Goal: Information Seeking & Learning: Learn about a topic

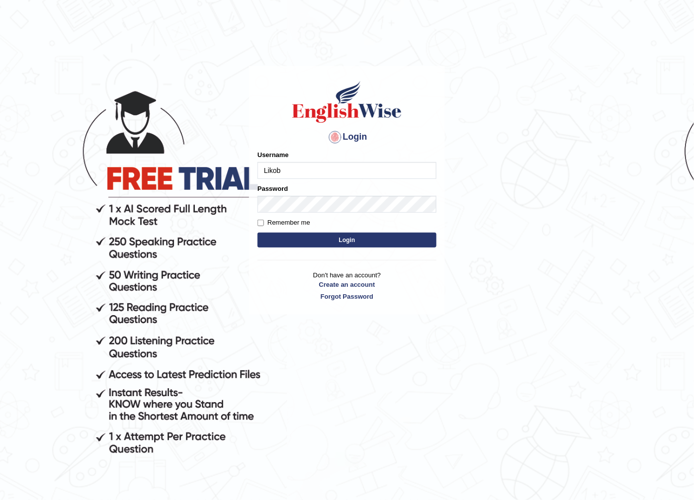
click at [344, 167] on input "Likob" at bounding box center [346, 170] width 179 height 17
type input "h"
type input "HyderA"
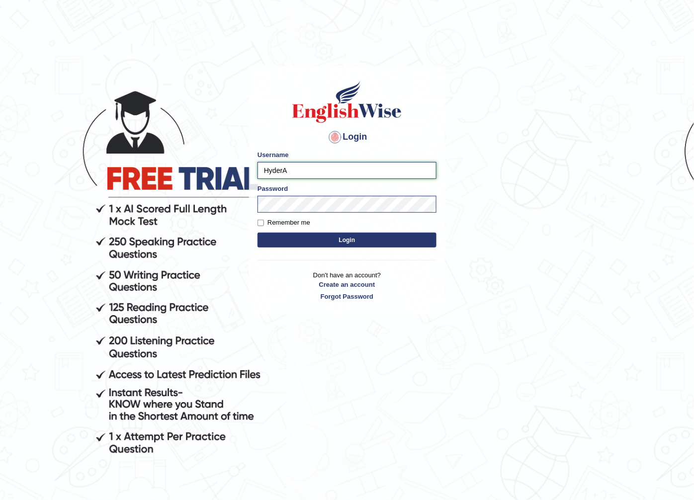
click at [343, 169] on input "HyderA" at bounding box center [346, 170] width 179 height 17
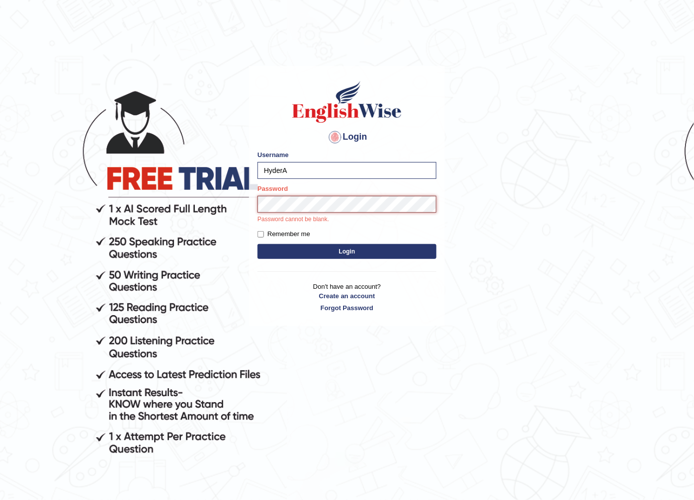
click at [257, 244] on button "Login" at bounding box center [346, 251] width 179 height 15
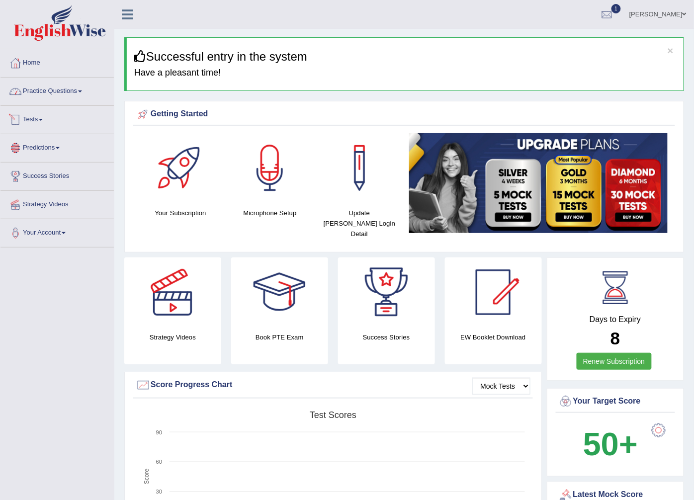
click at [76, 91] on link "Practice Questions" at bounding box center [56, 90] width 113 height 25
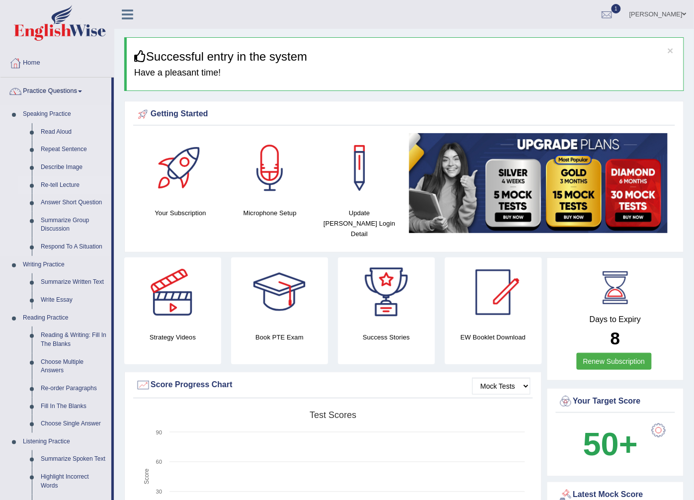
scroll to position [55, 0]
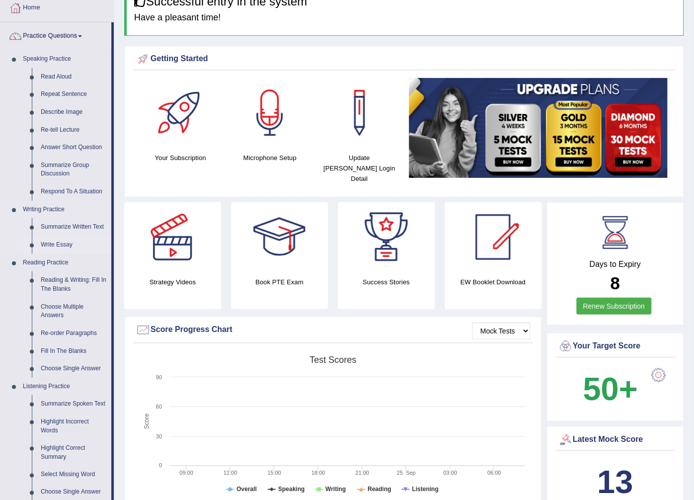
click at [48, 240] on link "Write Essay" at bounding box center [73, 245] width 75 height 18
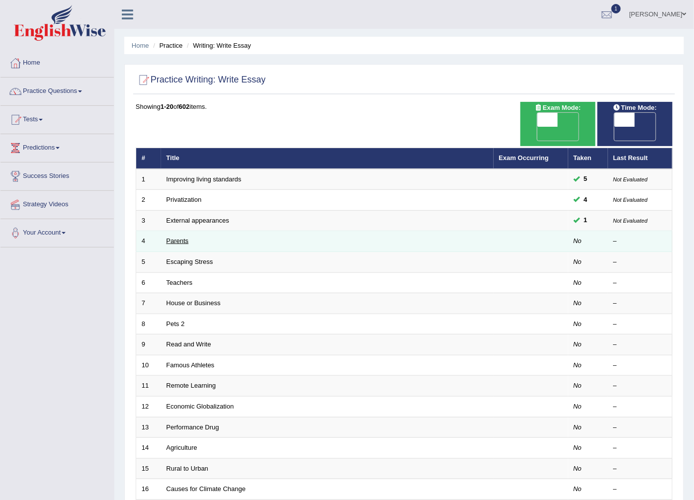
click at [179, 237] on link "Parents" at bounding box center [177, 240] width 22 height 7
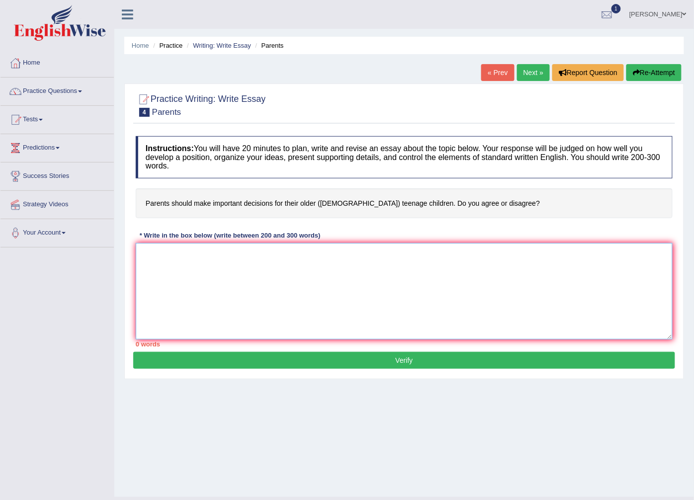
click at [405, 281] on textarea at bounding box center [404, 291] width 537 height 96
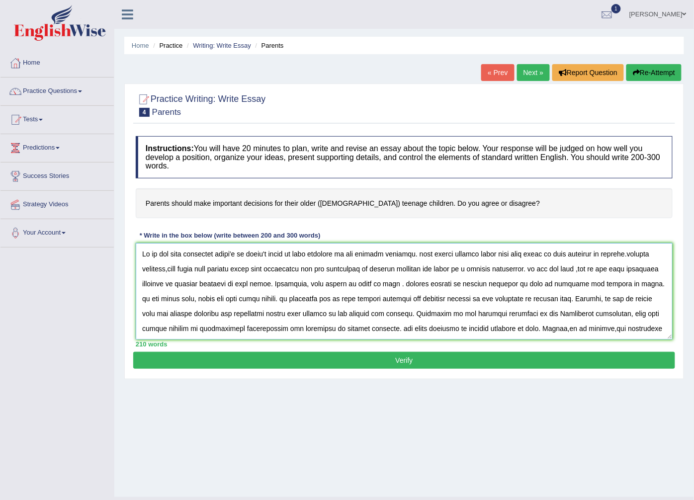
click at [140, 317] on textarea at bounding box center [404, 291] width 537 height 96
click at [637, 267] on textarea at bounding box center [404, 291] width 537 height 96
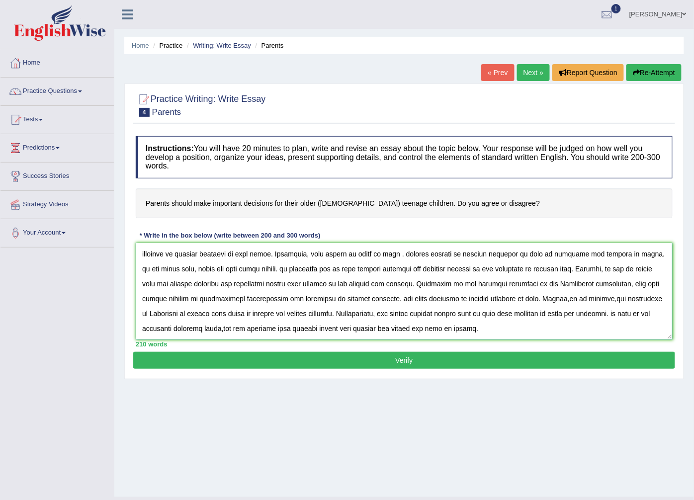
type textarea "On of the most important trend's of [DATE] world in that increase in how teenag…"
click at [439, 354] on button "Verify" at bounding box center [404, 360] width 542 height 17
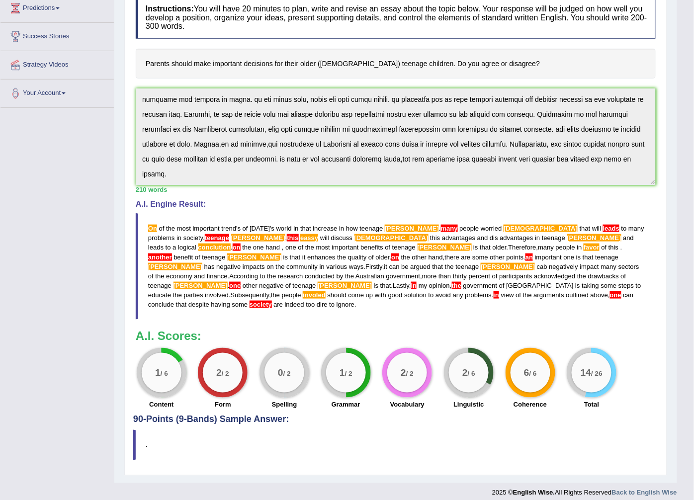
scroll to position [0, 0]
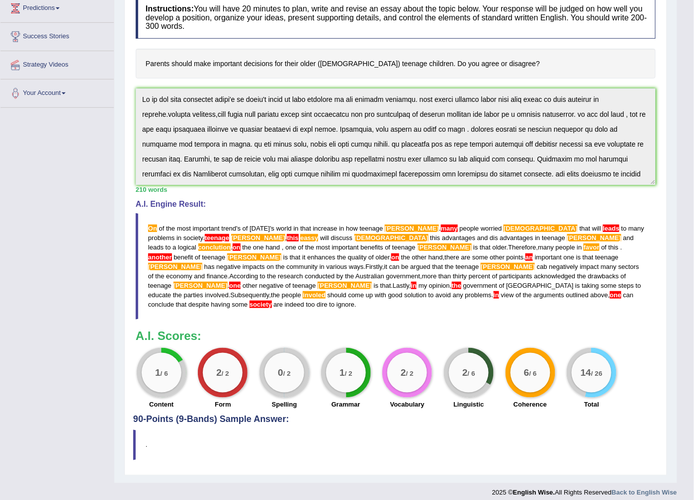
click at [116, 75] on div "Home Practice Writing: Write Essay Parents « Prev Next » Report Question Re-Att…" at bounding box center [395, 171] width 563 height 623
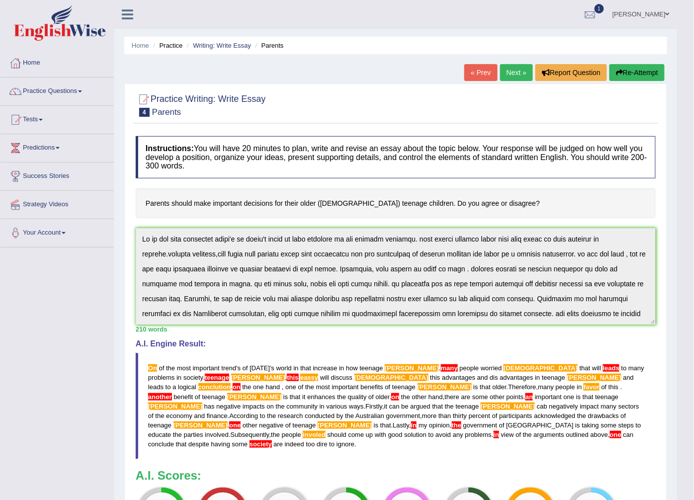
click at [643, 70] on button "Re-Attempt" at bounding box center [636, 72] width 55 height 17
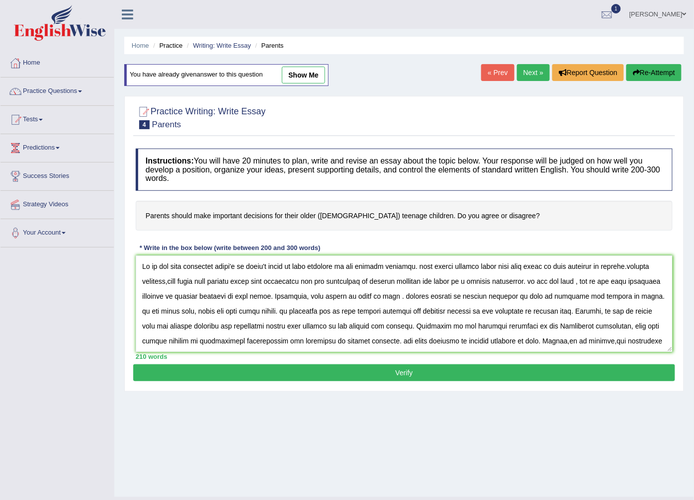
click at [151, 266] on textarea at bounding box center [404, 303] width 537 height 96
click at [419, 265] on textarea at bounding box center [404, 303] width 537 height 96
drag, startPoint x: 215, startPoint y: 282, endPoint x: 194, endPoint y: 281, distance: 21.4
click at [194, 281] on textarea at bounding box center [404, 303] width 537 height 96
click at [219, 284] on textarea at bounding box center [404, 303] width 537 height 96
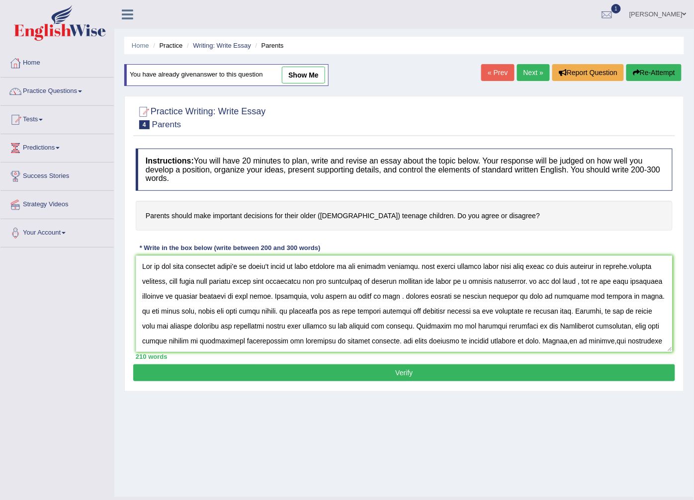
click at [463, 311] on textarea at bounding box center [404, 303] width 537 height 96
drag, startPoint x: 481, startPoint y: 281, endPoint x: 471, endPoint y: 279, distance: 10.1
click at [471, 279] on textarea at bounding box center [404, 303] width 537 height 96
drag, startPoint x: 296, startPoint y: 296, endPoint x: 287, endPoint y: 297, distance: 8.5
click at [287, 297] on textarea at bounding box center [404, 303] width 537 height 96
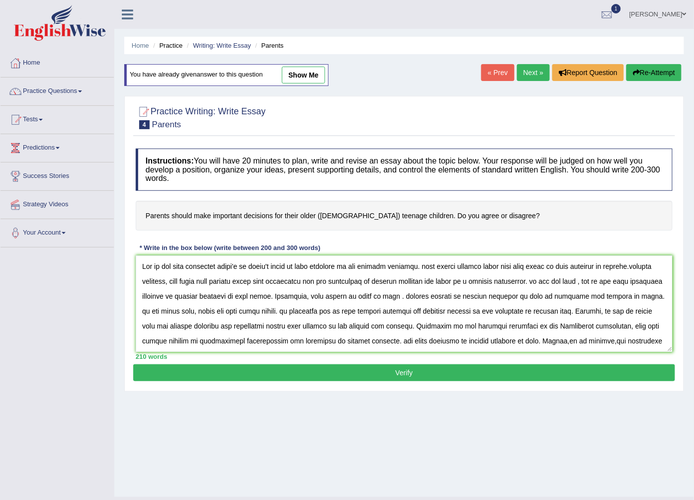
click at [569, 294] on textarea at bounding box center [404, 303] width 537 height 96
click at [568, 296] on textarea at bounding box center [404, 303] width 537 height 96
click at [564, 297] on textarea at bounding box center [404, 303] width 537 height 96
drag, startPoint x: 572, startPoint y: 297, endPoint x: 562, endPoint y: 297, distance: 10.0
click at [562, 297] on textarea at bounding box center [404, 303] width 537 height 96
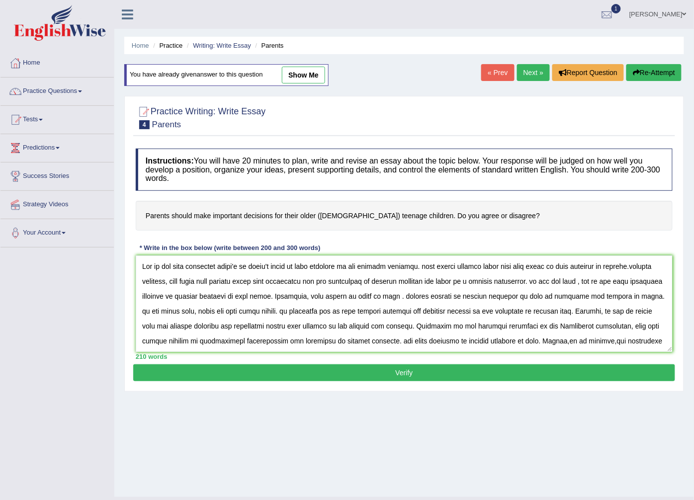
drag, startPoint x: 290, startPoint y: 327, endPoint x: 281, endPoint y: 326, distance: 9.5
click at [281, 326] on textarea at bounding box center [404, 303] width 537 height 96
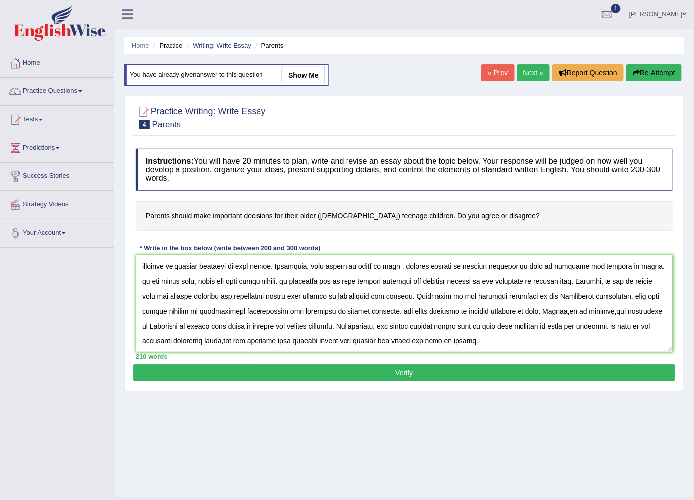
scroll to position [21, 0]
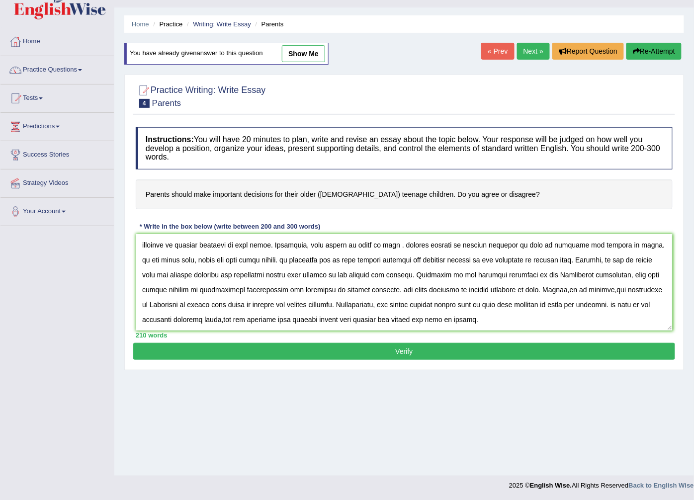
type textarea "One of the most important trend's of today's world in that increase in how teen…"
click at [378, 349] on button "Verify" at bounding box center [404, 351] width 542 height 17
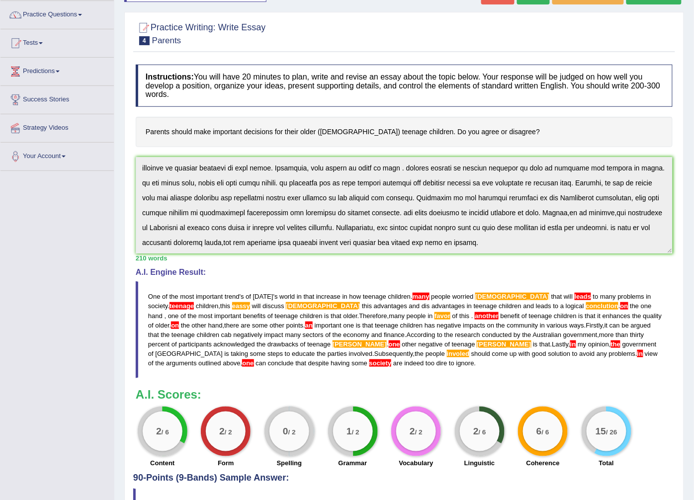
scroll to position [132, 0]
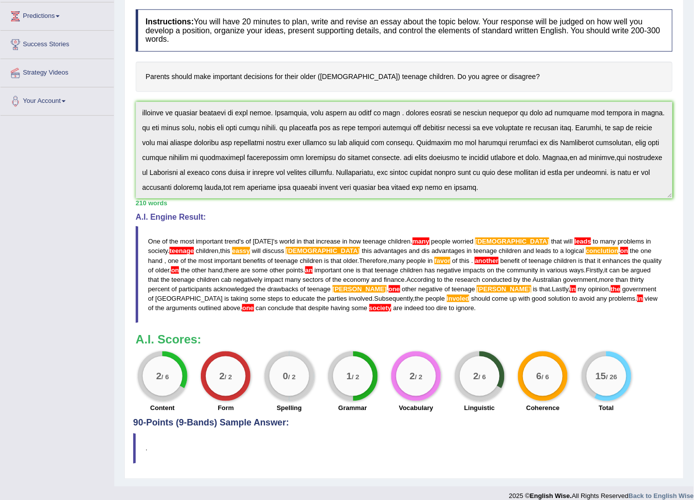
click at [293, 309] on blockquote "One of the most important trend ' s of today ' s world in that increase in how …" at bounding box center [404, 274] width 537 height 97
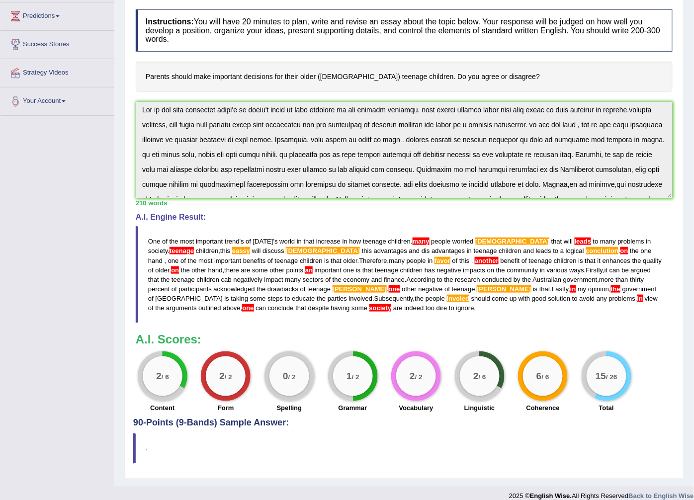
scroll to position [0, 0]
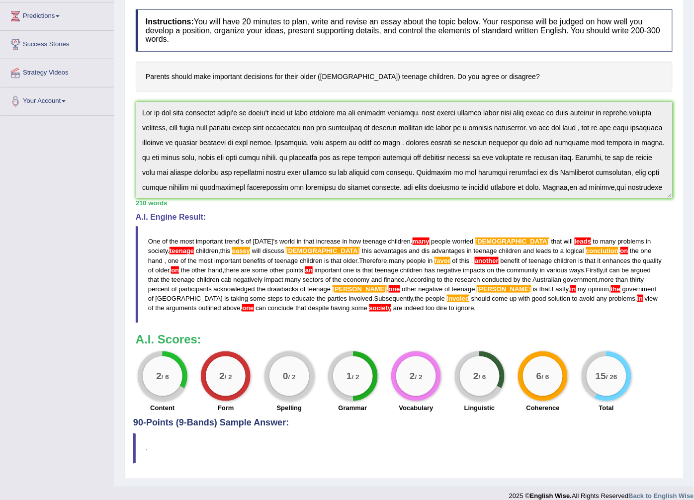
click at [137, 85] on div "Instructions: You will have 20 minutes to plan, write and revise an essay about…" at bounding box center [404, 211] width 542 height 414
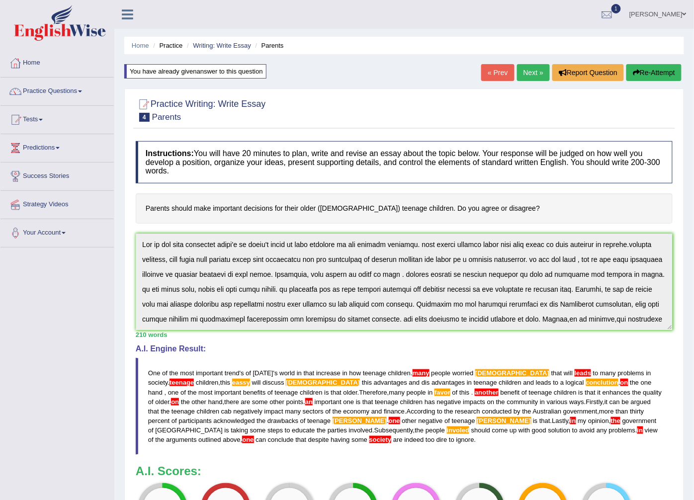
click at [655, 70] on button "Re-Attempt" at bounding box center [653, 72] width 55 height 17
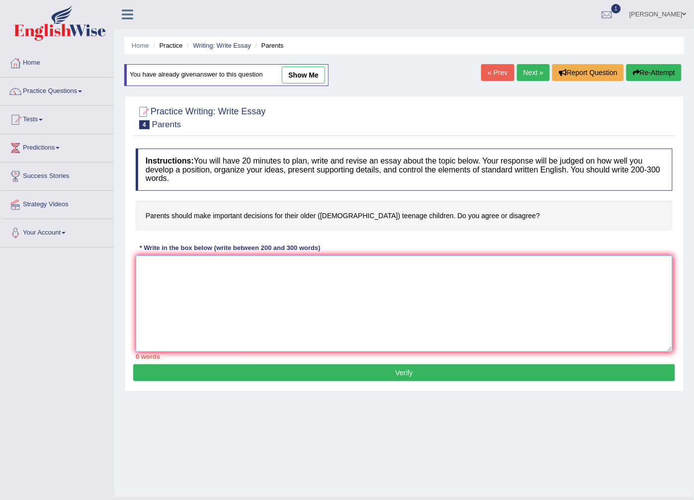
click at [186, 270] on textarea at bounding box center [404, 303] width 537 height 96
paste textarea "One of the most important trend's of [DATE] world in that increase in how teena…"
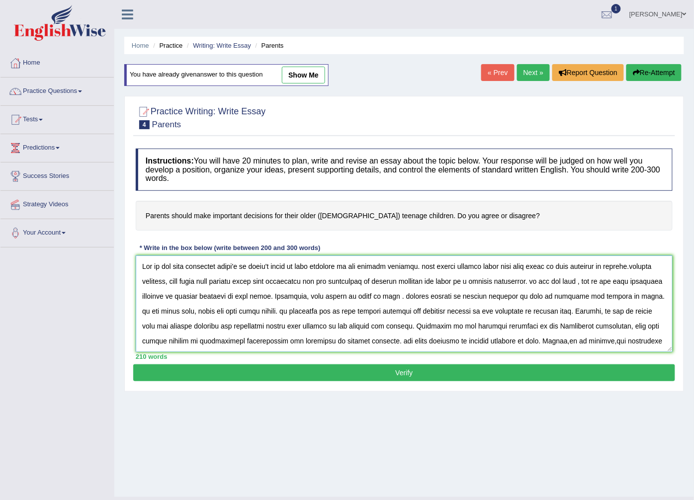
drag, startPoint x: 252, startPoint y: 281, endPoint x: 234, endPoint y: 281, distance: 18.4
click at [234, 281] on textarea at bounding box center [404, 303] width 537 height 96
click at [168, 282] on textarea at bounding box center [404, 303] width 537 height 96
click at [165, 282] on textarea at bounding box center [404, 303] width 537 height 96
click at [285, 283] on textarea at bounding box center [404, 303] width 537 height 96
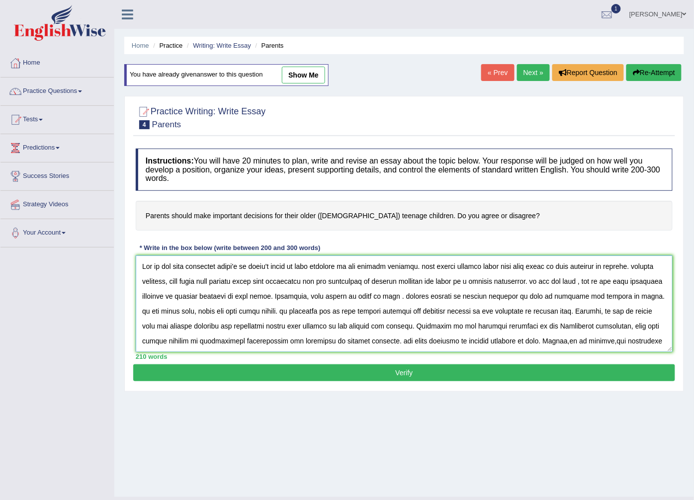
click at [269, 285] on textarea at bounding box center [404, 303] width 537 height 96
click at [357, 280] on textarea at bounding box center [404, 303] width 537 height 96
click at [439, 296] on textarea at bounding box center [404, 303] width 537 height 96
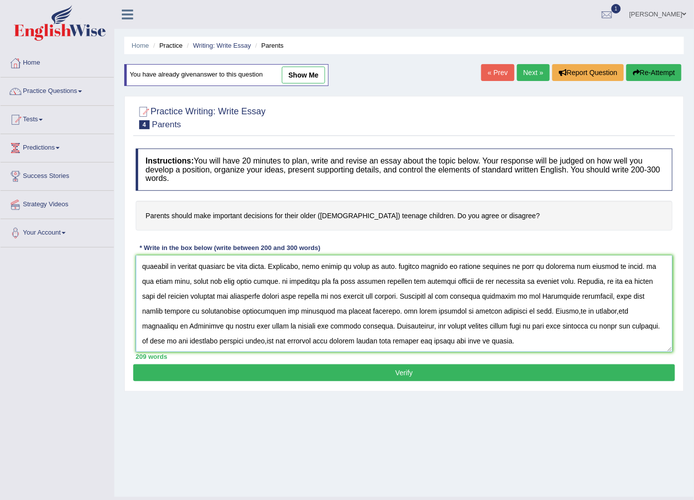
scroll to position [21, 0]
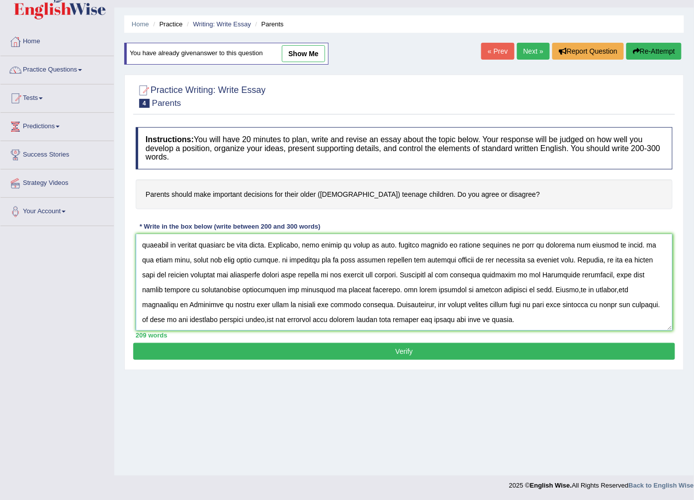
type textarea "One of the most important trend's of today's world in that increase in how teen…"
click at [312, 346] on button "Verify" at bounding box center [404, 351] width 542 height 17
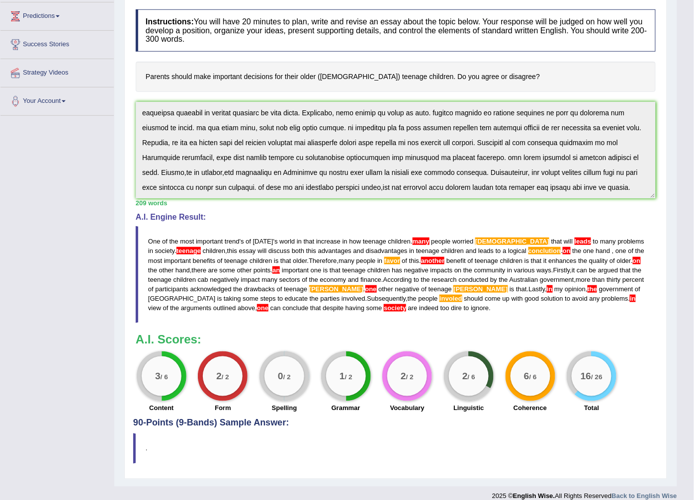
scroll to position [145, 0]
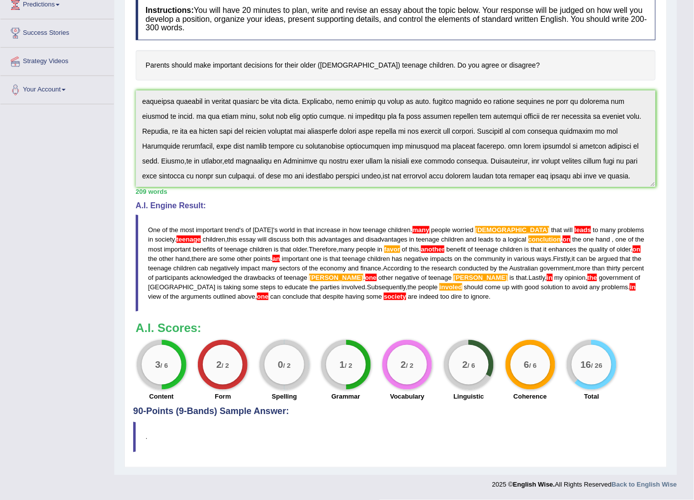
drag, startPoint x: 622, startPoint y: 290, endPoint x: 353, endPoint y: 249, distance: 271.5
click at [353, 249] on blockquote "One of the most important trend ' s of today ' s world in that increase in how …" at bounding box center [396, 263] width 520 height 97
click at [59, 100] on div "Toggle navigation Home Practice Questions Speaking Practice Read Aloud Repeat S…" at bounding box center [338, 176] width 677 height 638
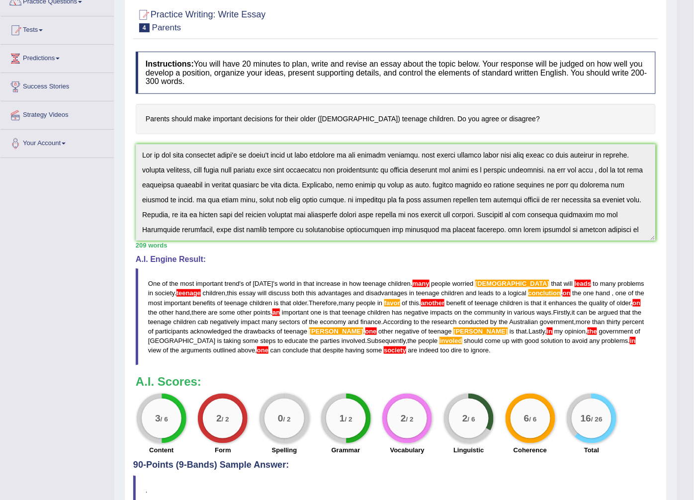
scroll to position [34, 0]
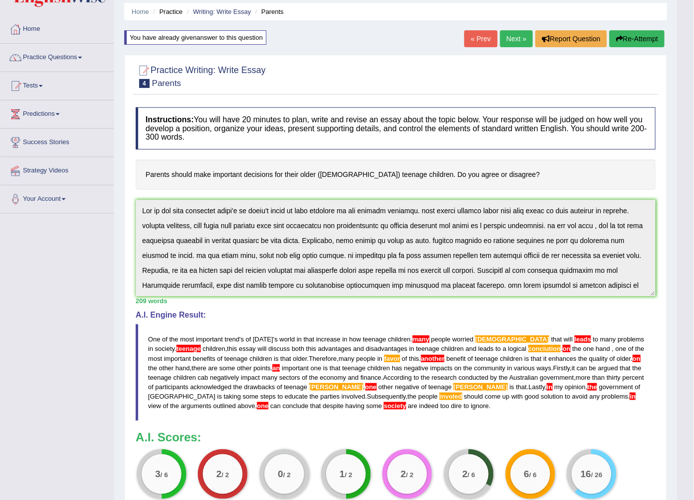
click at [644, 40] on button "Re-Attempt" at bounding box center [636, 38] width 55 height 17
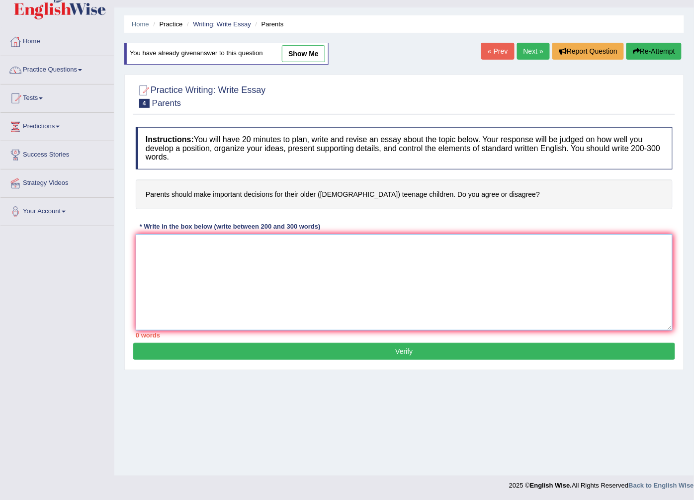
click at [222, 286] on textarea at bounding box center [404, 282] width 537 height 96
paste textarea "one of the most important benefits of teenage children is that older. Therefore…"
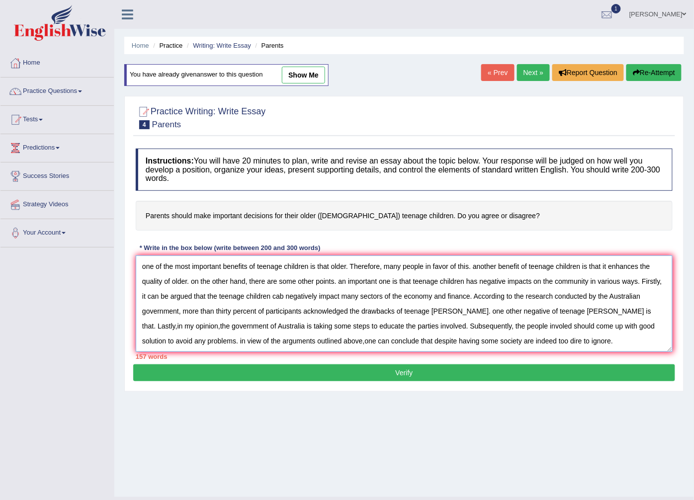
click at [389, 265] on textarea "one of the most important benefits of teenage children is that older. Therefore…" at bounding box center [404, 303] width 537 height 96
click at [341, 275] on textarea "one of the most important benefits of teenage children is that older. Therefore…" at bounding box center [404, 303] width 537 height 96
type textarea "one of the most important benefits of teenage children is that older. Therefore…"
click at [681, 295] on div "Practice Writing: Write Essay 4 Parents Instructions: You will have 20 minutes …" at bounding box center [404, 244] width 560 height 296
click at [648, 298] on textarea "one of the most important benefits of teenage children is that older. Therefore…" at bounding box center [404, 303] width 537 height 96
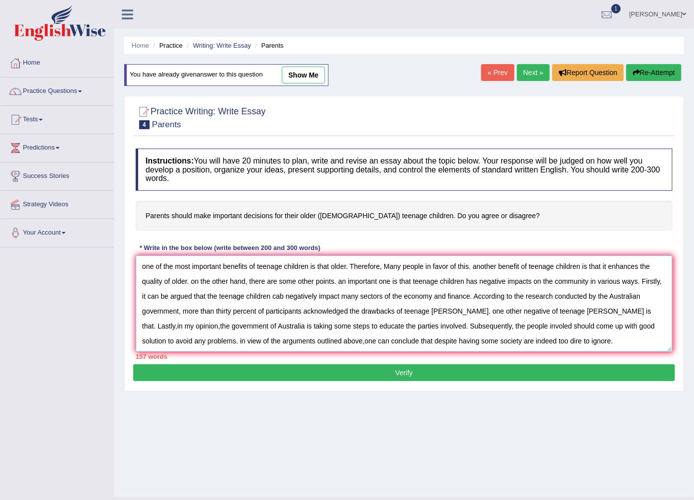
click at [543, 284] on textarea "one of the most important benefits of teenage children is that older. Therefore…" at bounding box center [404, 303] width 537 height 96
click at [348, 368] on button "Verify" at bounding box center [404, 372] width 542 height 17
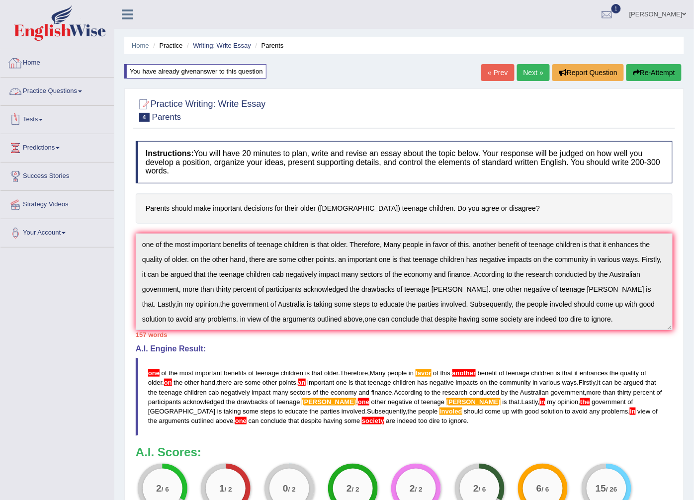
click at [43, 66] on link "Home" at bounding box center [56, 61] width 113 height 25
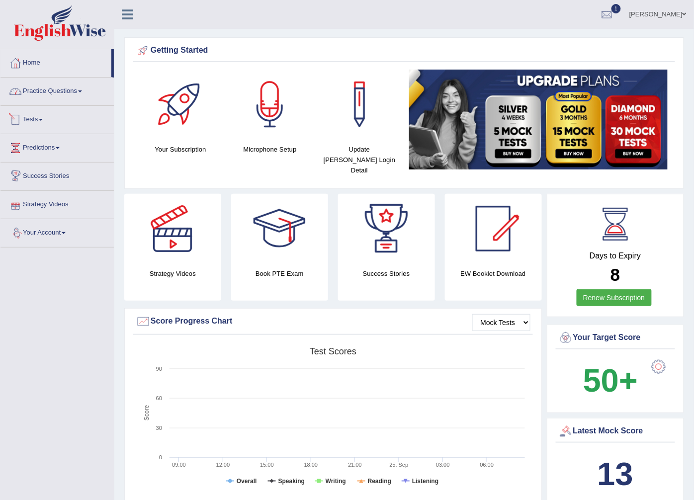
click at [55, 93] on link "Practice Questions" at bounding box center [56, 90] width 113 height 25
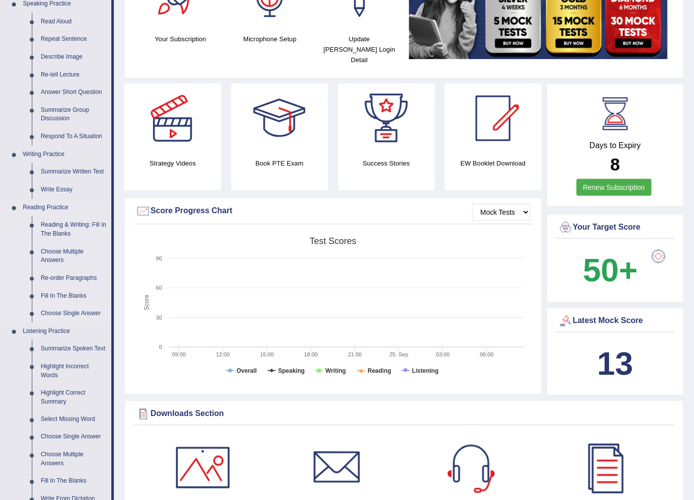
scroll to position [165, 0]
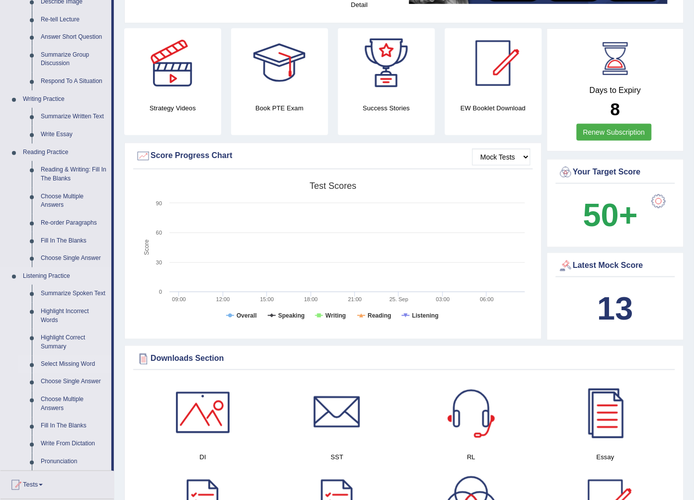
click at [78, 363] on link "Select Missing Word" at bounding box center [73, 365] width 75 height 18
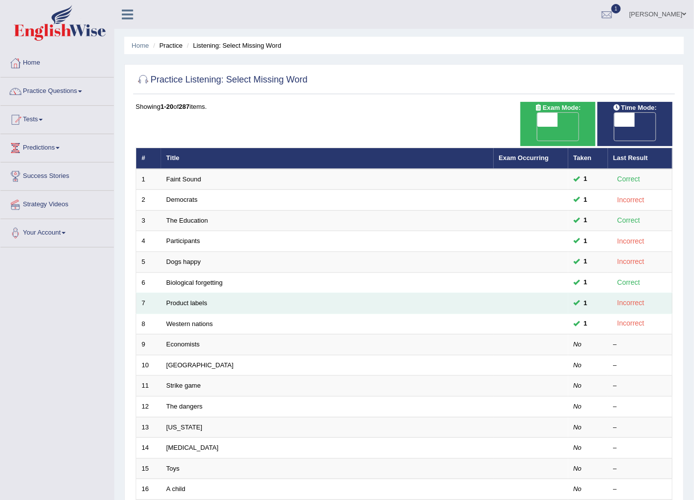
scroll to position [55, 0]
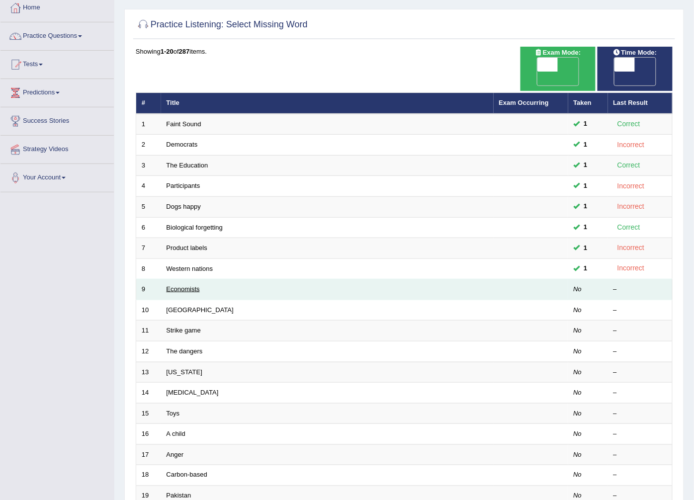
click at [189, 285] on link "Economists" at bounding box center [182, 288] width 33 height 7
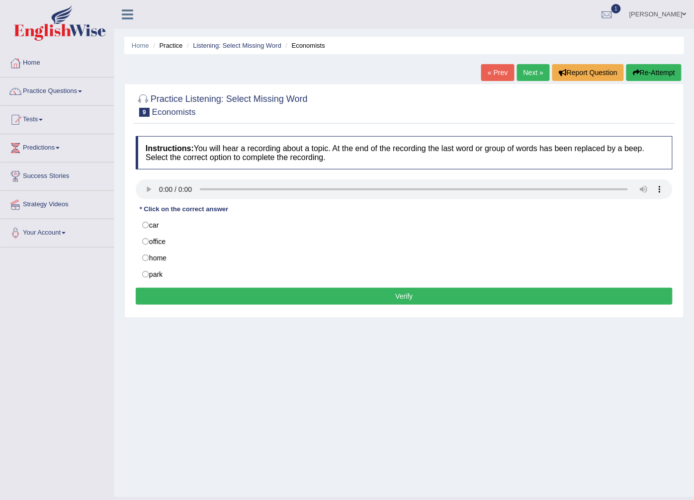
click at [221, 301] on button "Verify" at bounding box center [404, 296] width 537 height 17
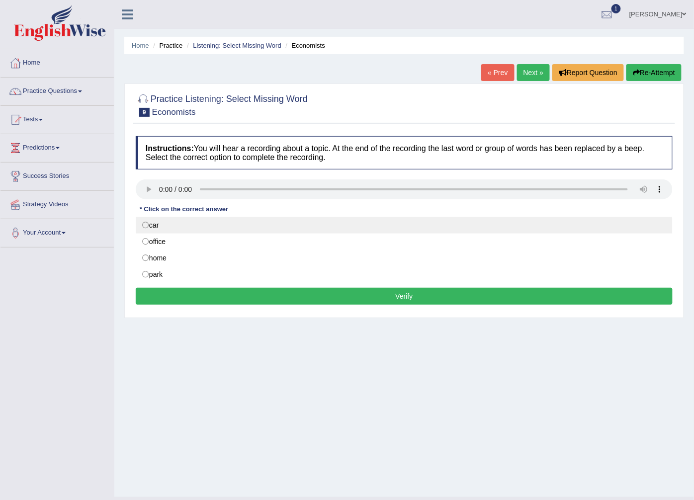
click at [152, 220] on label "car" at bounding box center [404, 225] width 537 height 17
radio input "true"
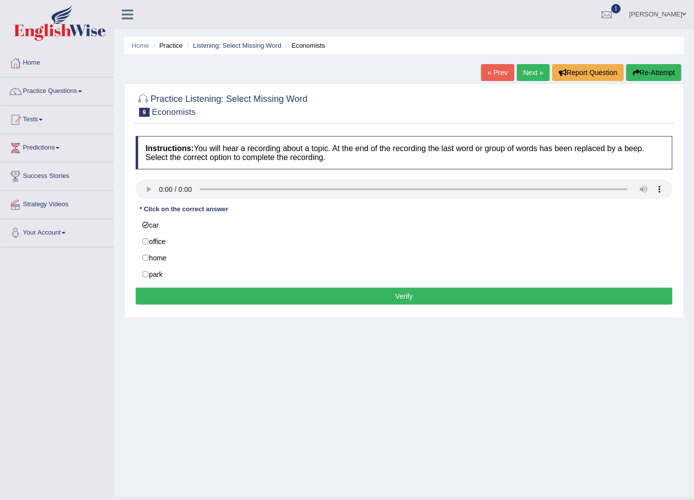
click at [220, 294] on button "Verify" at bounding box center [404, 296] width 537 height 17
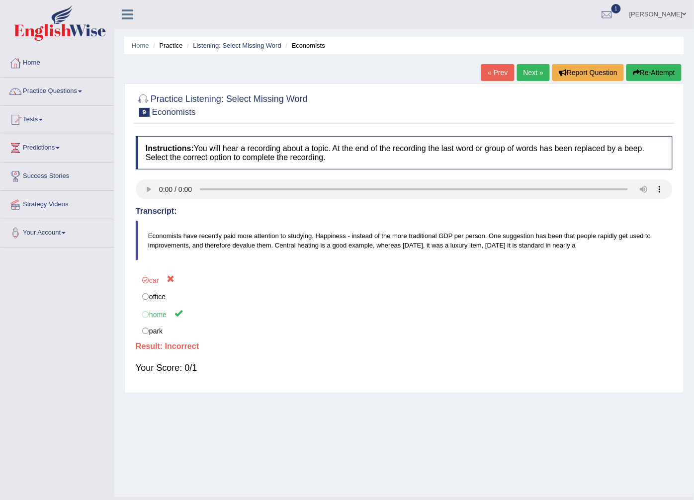
click at [534, 75] on link "Next »" at bounding box center [533, 72] width 33 height 17
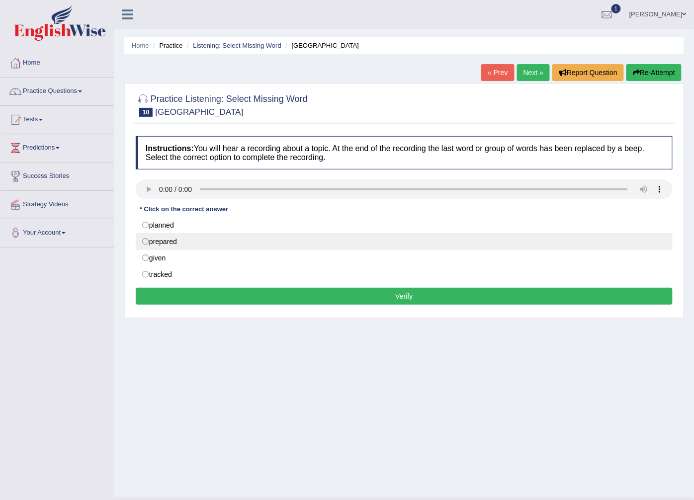
click at [158, 245] on label "prepared" at bounding box center [404, 241] width 537 height 17
radio input "true"
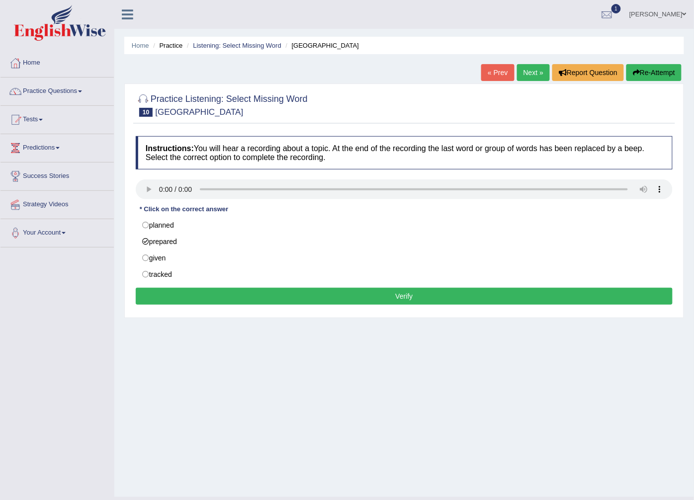
click at [184, 295] on button "Verify" at bounding box center [404, 296] width 537 height 17
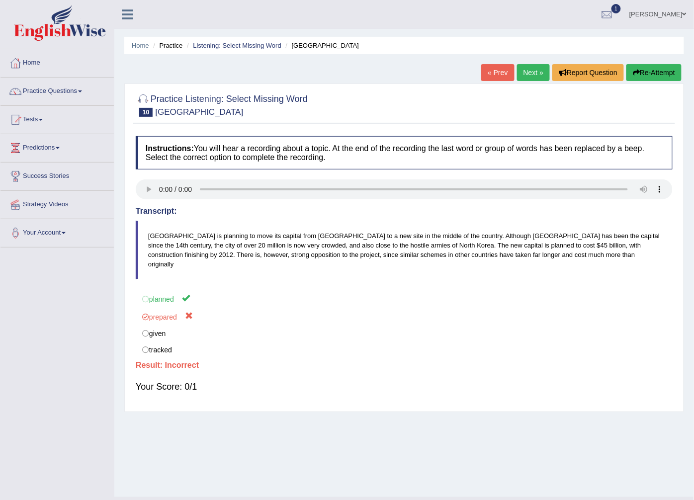
click at [537, 72] on link "Next »" at bounding box center [533, 72] width 33 height 17
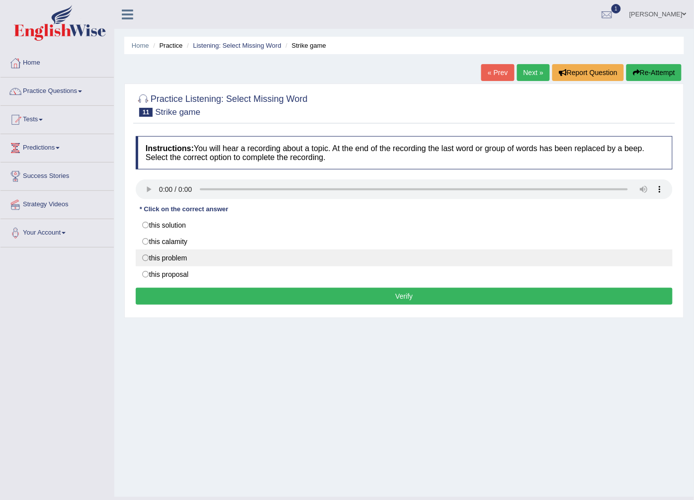
click at [155, 260] on label "this problem" at bounding box center [404, 257] width 537 height 17
radio input "true"
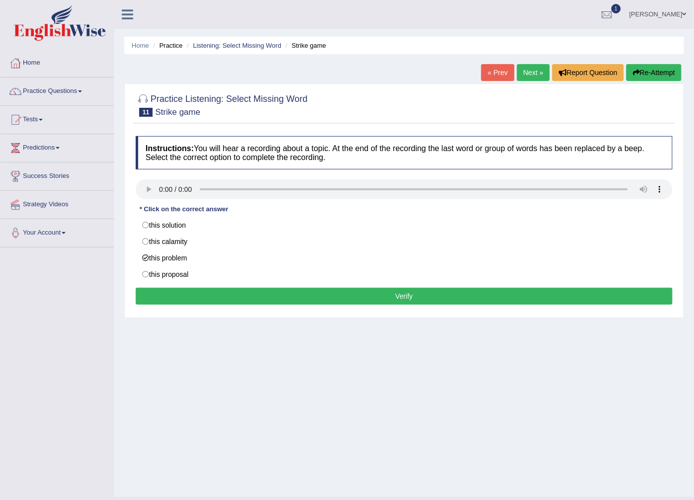
click at [181, 293] on button "Verify" at bounding box center [404, 296] width 537 height 17
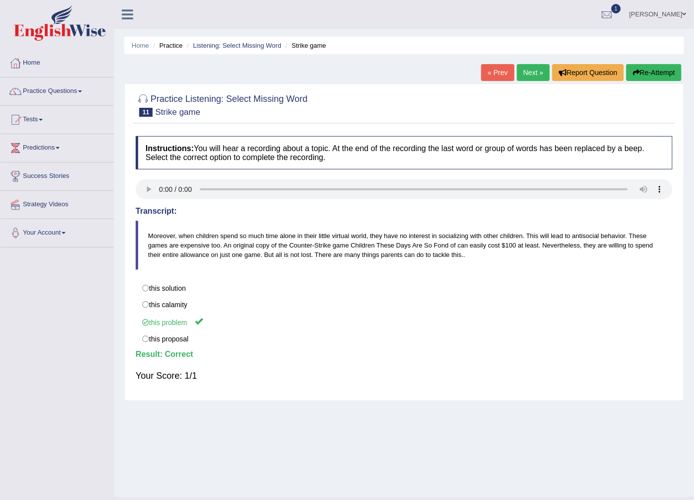
click at [540, 66] on link "Next »" at bounding box center [533, 72] width 33 height 17
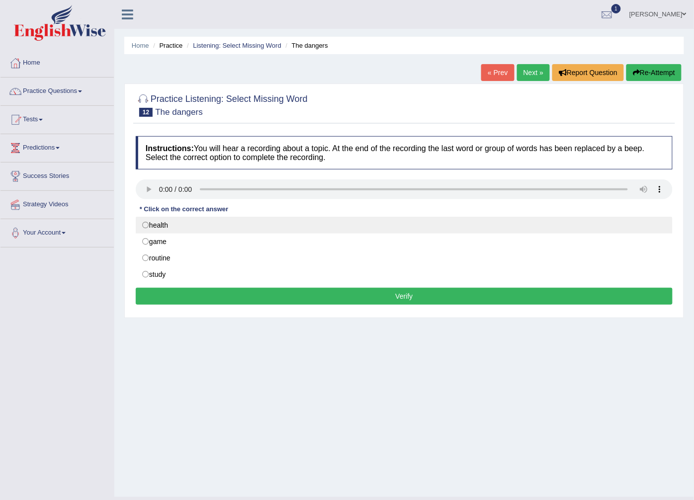
click at [148, 231] on label "health" at bounding box center [404, 225] width 537 height 17
radio input "true"
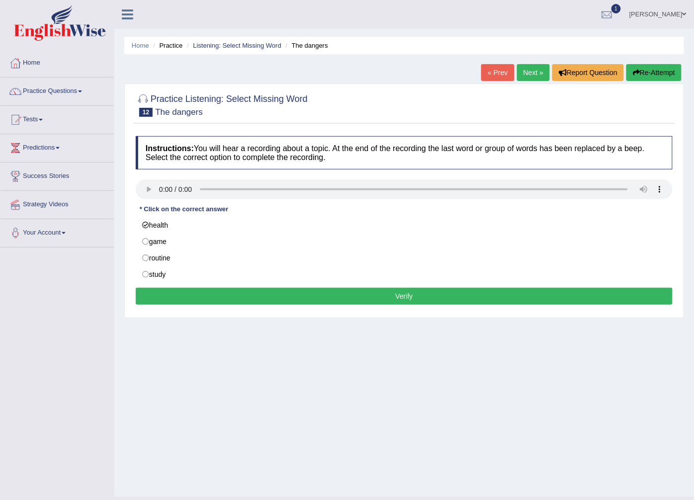
click at [205, 300] on button "Verify" at bounding box center [404, 296] width 537 height 17
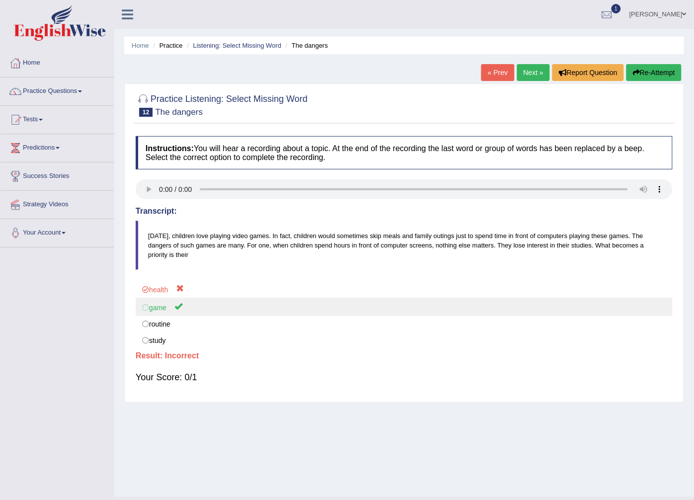
click at [182, 307] on label "game" at bounding box center [404, 307] width 537 height 18
click at [150, 309] on label "game" at bounding box center [404, 307] width 537 height 18
click at [146, 308] on label "game" at bounding box center [404, 307] width 537 height 18
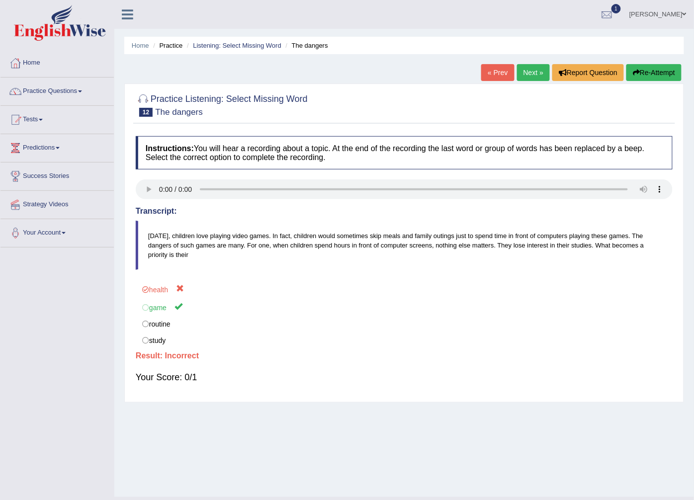
click at [523, 76] on link "Next »" at bounding box center [533, 72] width 33 height 17
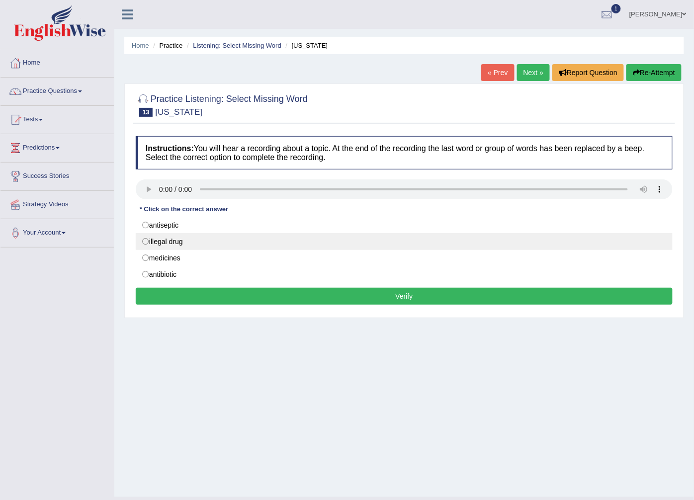
click at [151, 239] on label "illegal drug" at bounding box center [404, 241] width 537 height 17
radio input "true"
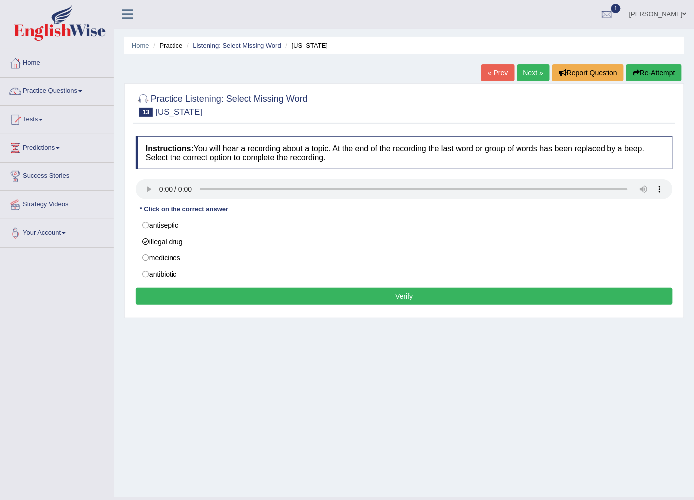
click at [172, 291] on button "Verify" at bounding box center [404, 296] width 537 height 17
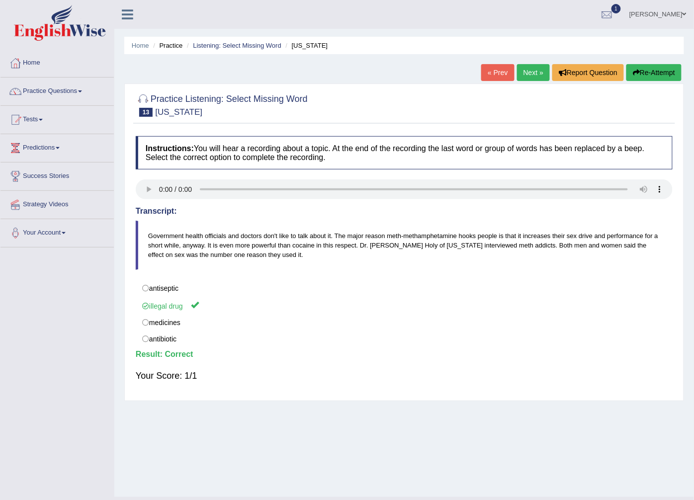
click at [541, 75] on link "Next »" at bounding box center [533, 72] width 33 height 17
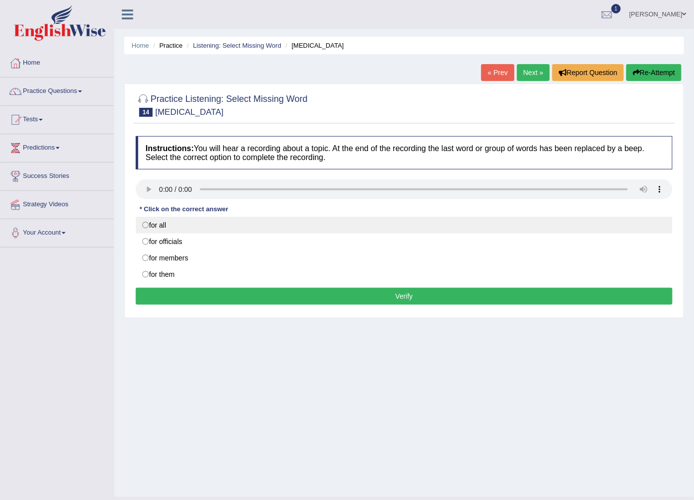
click at [141, 222] on label "for all" at bounding box center [404, 225] width 537 height 17
radio input "true"
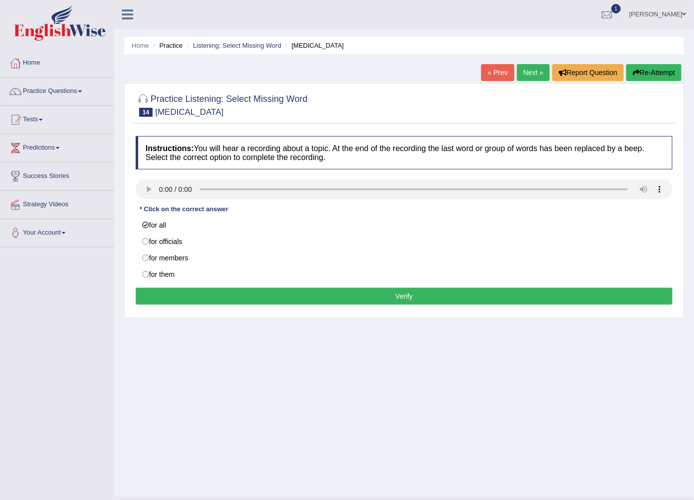
click at [230, 294] on button "Verify" at bounding box center [404, 296] width 537 height 17
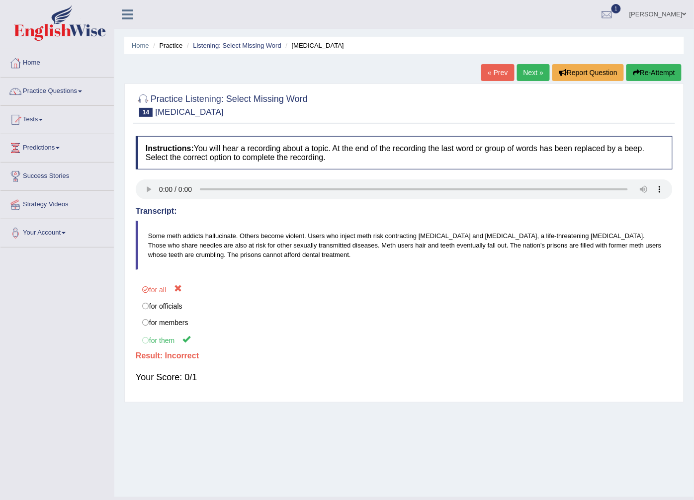
click at [527, 69] on link "Next »" at bounding box center [533, 72] width 33 height 17
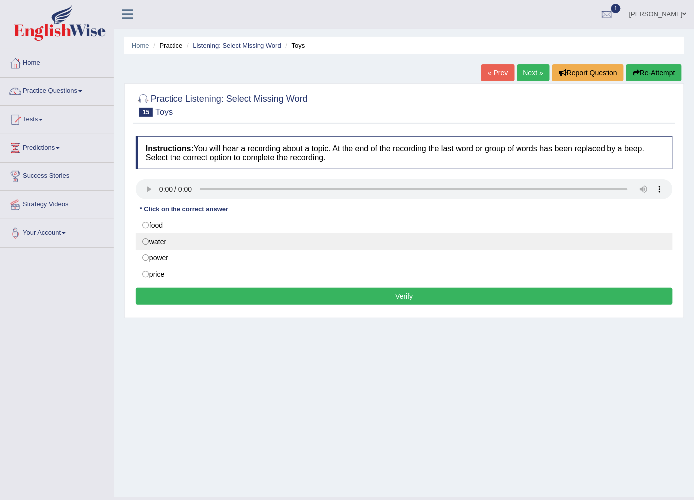
click at [154, 241] on label "water" at bounding box center [404, 241] width 537 height 17
radio input "true"
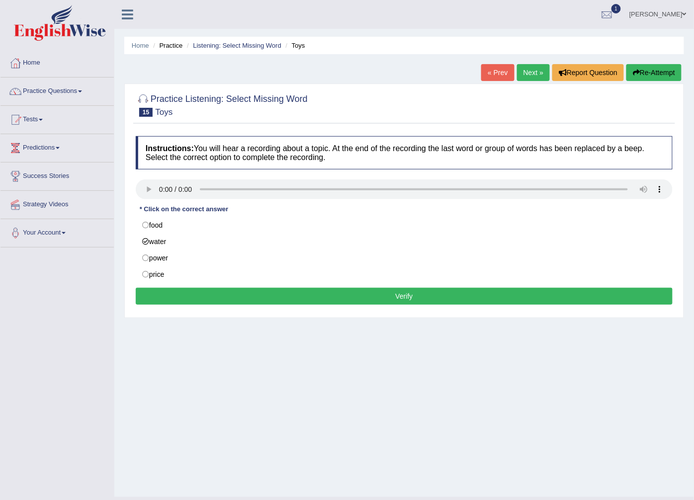
click at [214, 295] on button "Verify" at bounding box center [404, 296] width 537 height 17
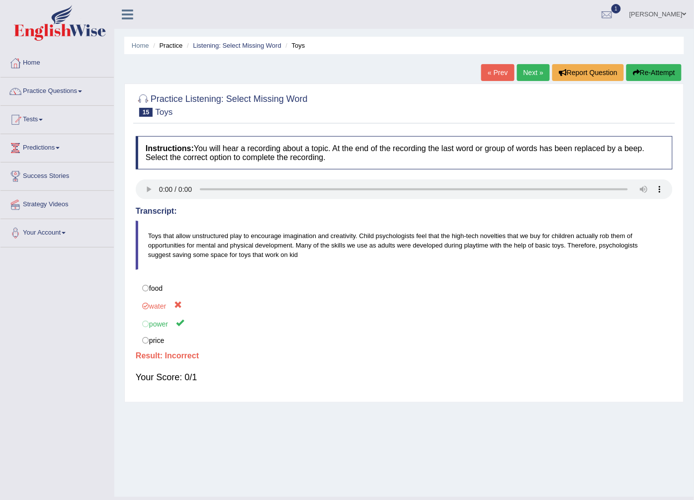
click at [523, 76] on link "Next »" at bounding box center [533, 72] width 33 height 17
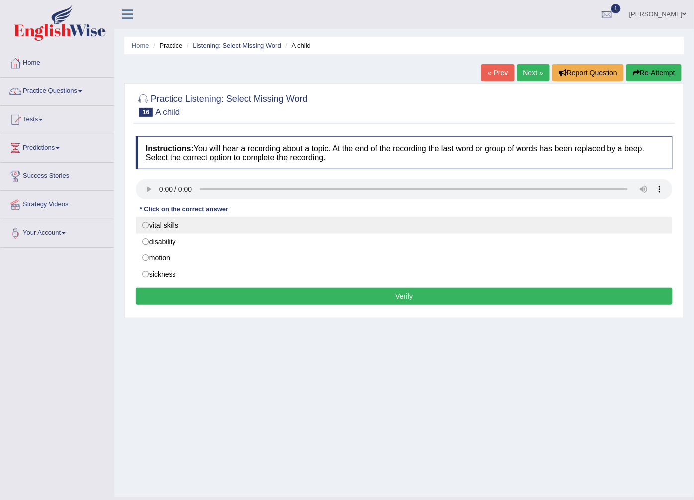
click at [169, 219] on label "vital skills" at bounding box center [404, 225] width 537 height 17
radio input "true"
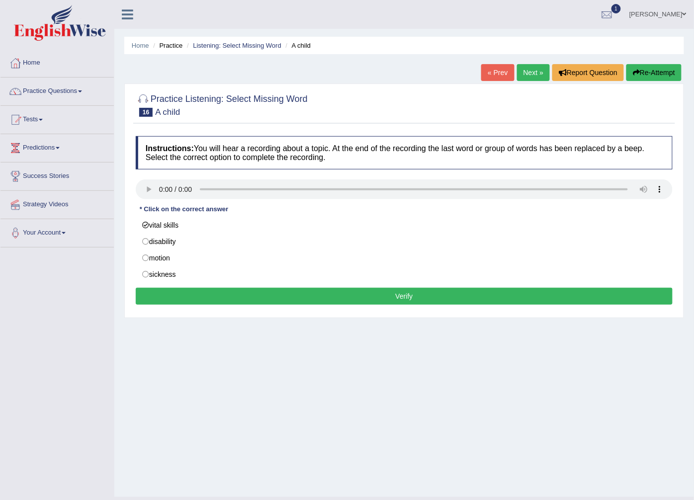
click at [246, 295] on button "Verify" at bounding box center [404, 296] width 537 height 17
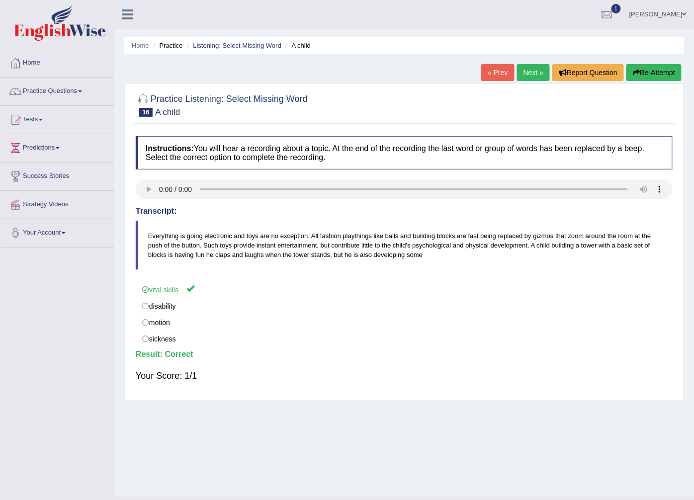
click at [526, 82] on div "« Prev Next » Report Question Re-Attempt" at bounding box center [582, 73] width 203 height 19
click at [538, 69] on link "Next »" at bounding box center [533, 72] width 33 height 17
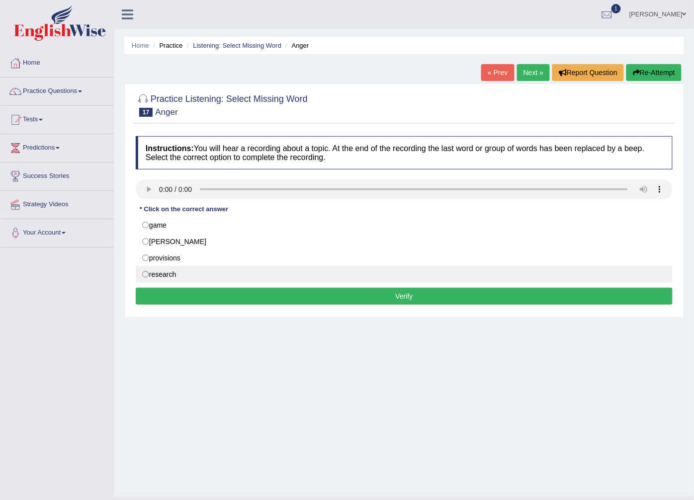
click at [153, 274] on label "research" at bounding box center [404, 274] width 537 height 17
radio input "true"
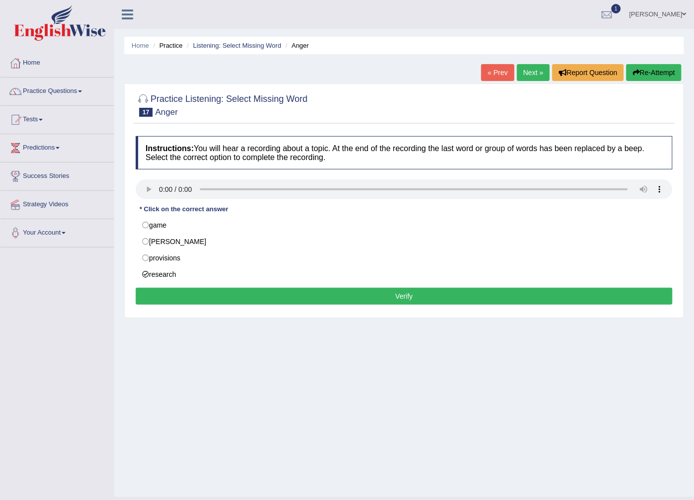
click at [176, 300] on button "Verify" at bounding box center [404, 296] width 537 height 17
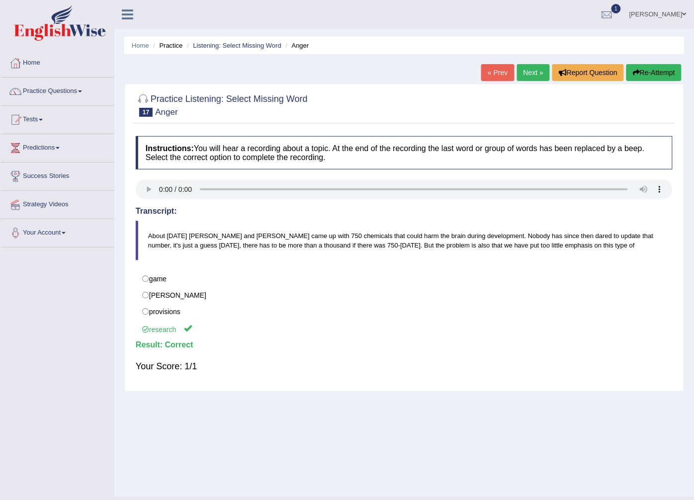
click at [527, 71] on link "Next »" at bounding box center [533, 72] width 33 height 17
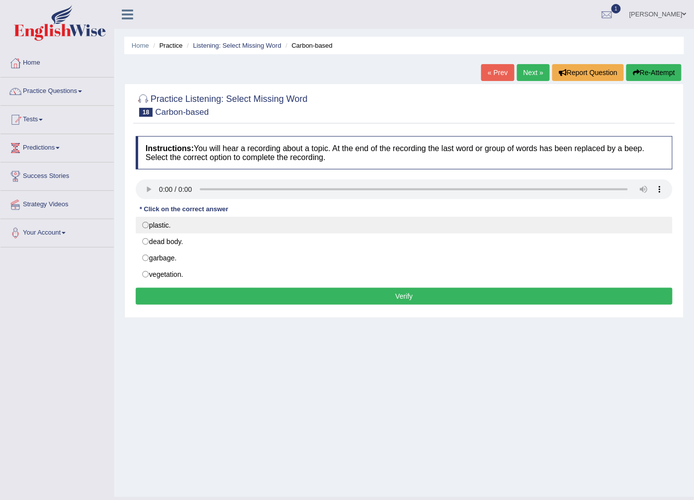
click at [156, 231] on label "plastic." at bounding box center [404, 225] width 537 height 17
radio input "true"
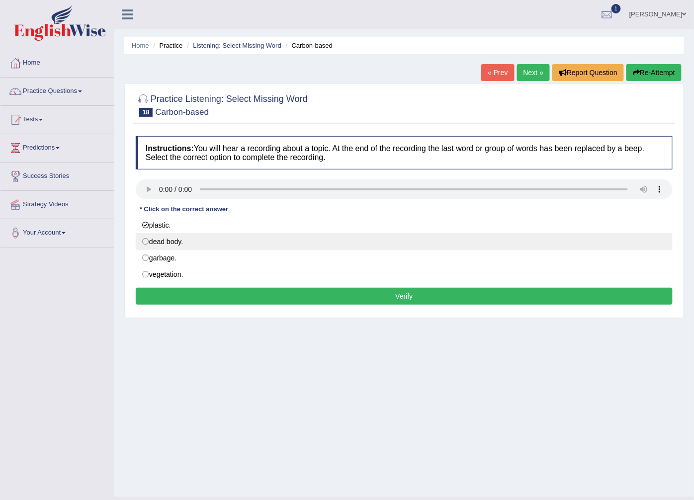
click at [177, 243] on label "dead body." at bounding box center [404, 241] width 537 height 17
radio input "true"
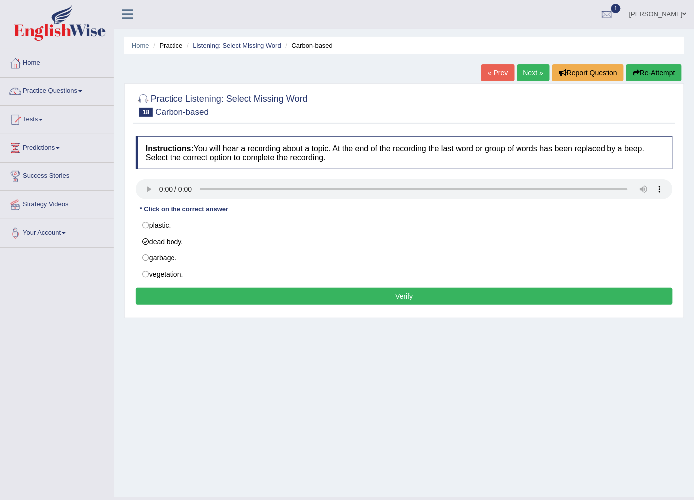
click at [192, 296] on button "Verify" at bounding box center [404, 296] width 537 height 17
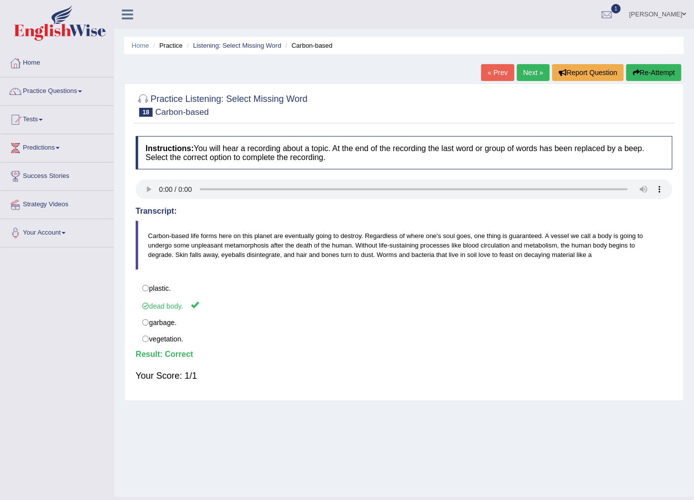
click at [527, 69] on link "Next »" at bounding box center [533, 72] width 33 height 17
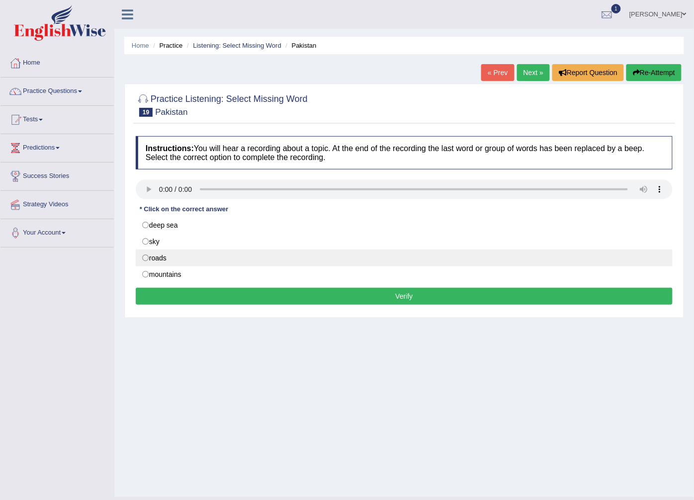
click at [171, 255] on label "roads" at bounding box center [404, 257] width 537 height 17
radio input "true"
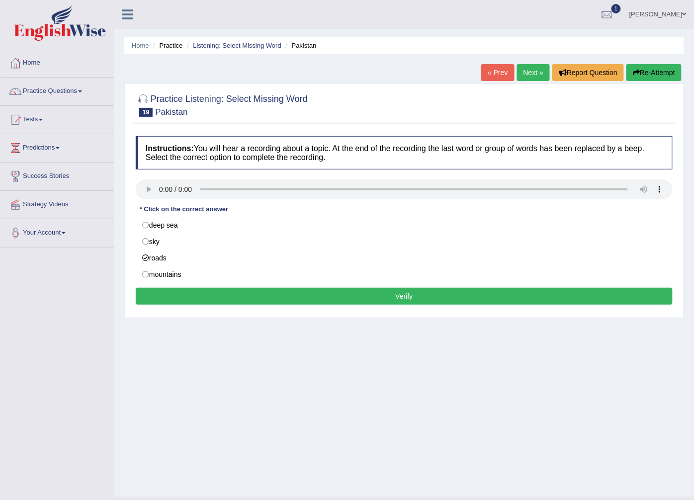
click at [242, 295] on button "Verify" at bounding box center [404, 296] width 537 height 17
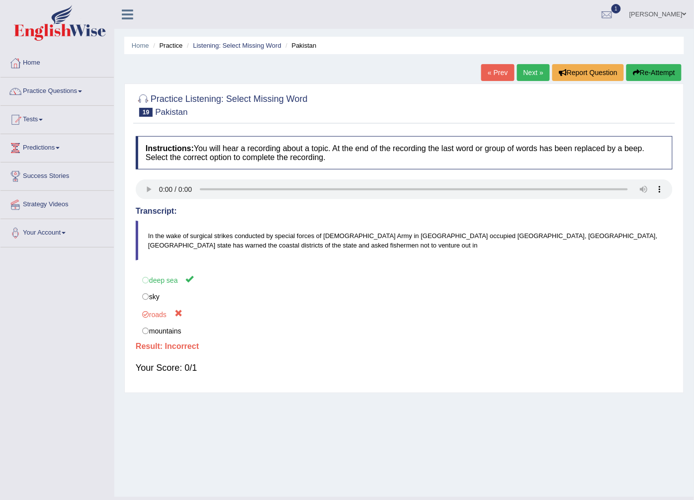
click at [524, 76] on link "Next »" at bounding box center [533, 72] width 33 height 17
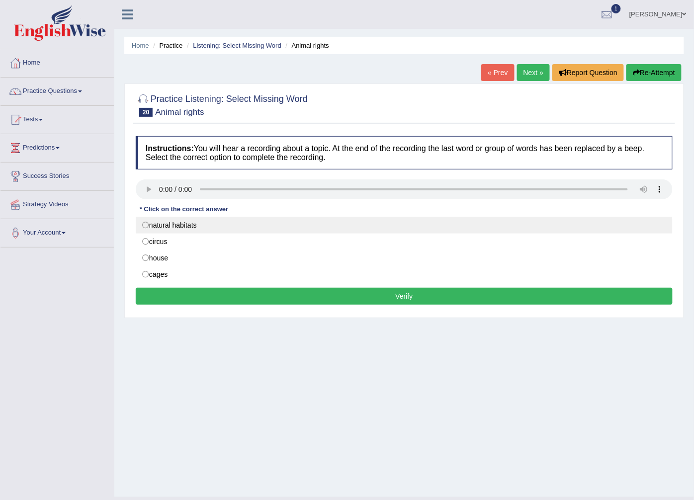
click at [158, 227] on label "natural habitats" at bounding box center [404, 225] width 537 height 17
radio input "true"
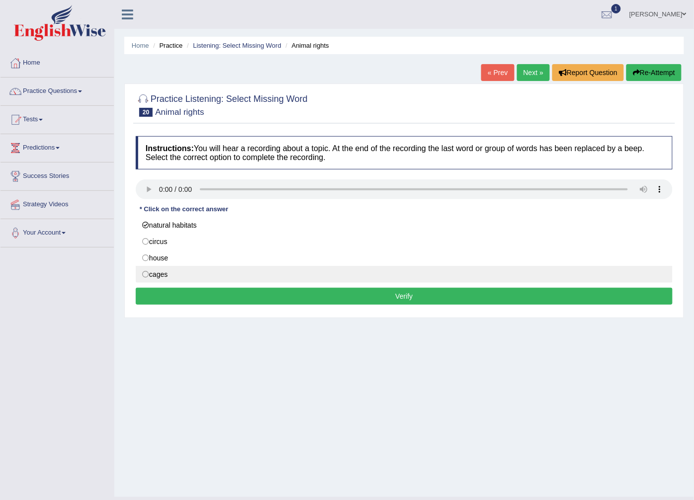
click at [156, 274] on label "cages" at bounding box center [404, 274] width 537 height 17
radio input "true"
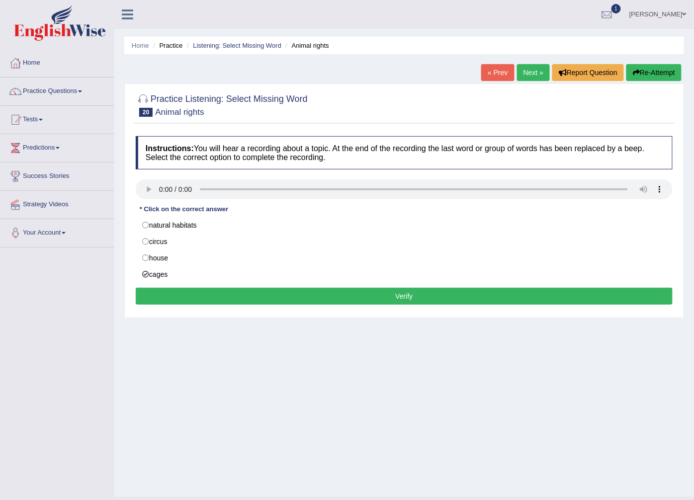
click at [199, 295] on button "Verify" at bounding box center [404, 296] width 537 height 17
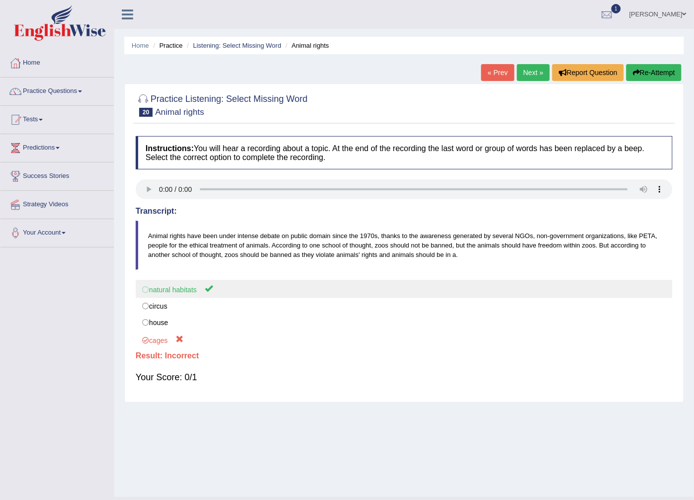
click at [160, 287] on label "natural habitats" at bounding box center [404, 289] width 537 height 18
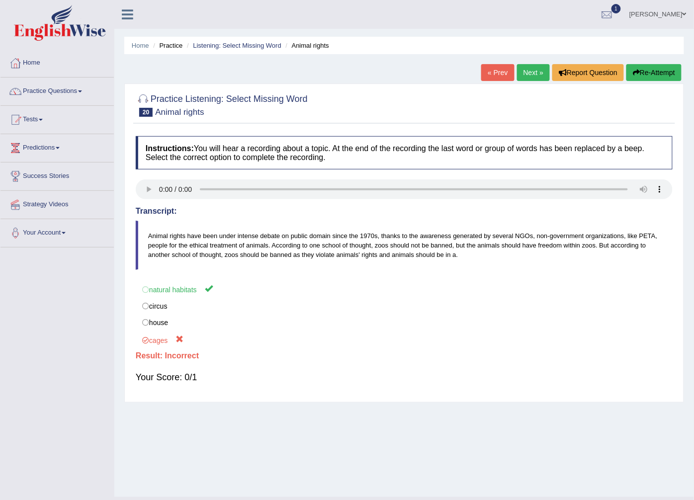
click at [519, 72] on link "Next »" at bounding box center [533, 72] width 33 height 17
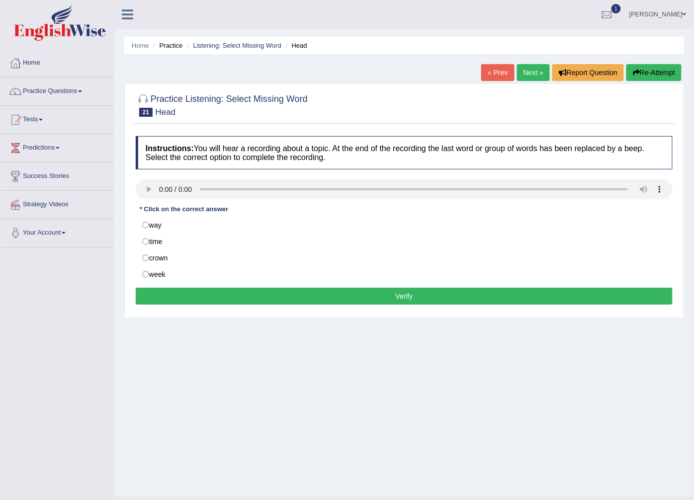
click at [277, 297] on button "Verify" at bounding box center [404, 296] width 537 height 17
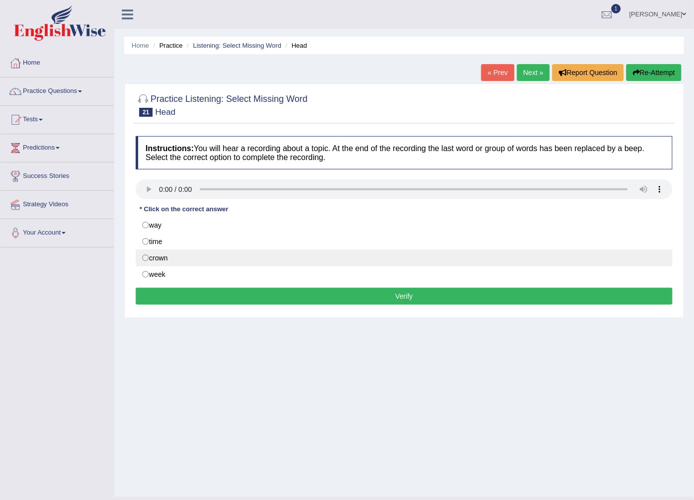
click at [171, 257] on label "crown" at bounding box center [404, 257] width 537 height 17
radio input "true"
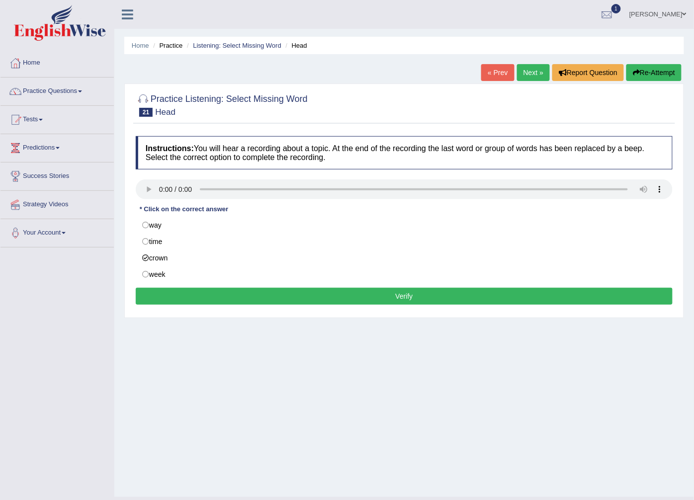
click at [280, 301] on button "Verify" at bounding box center [404, 296] width 537 height 17
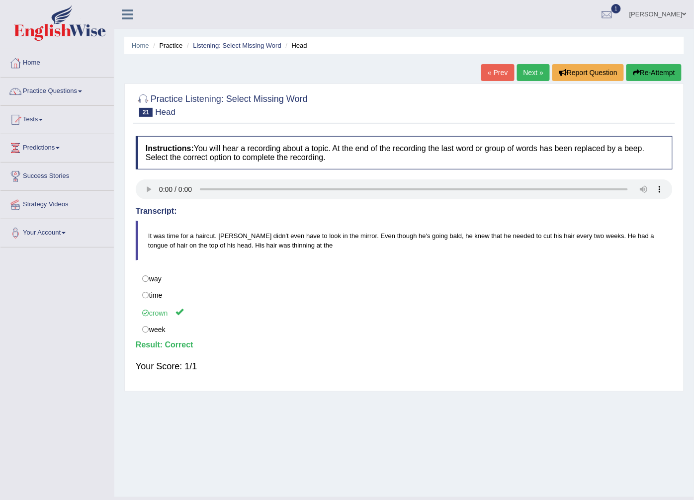
click at [535, 70] on link "Next »" at bounding box center [533, 72] width 33 height 17
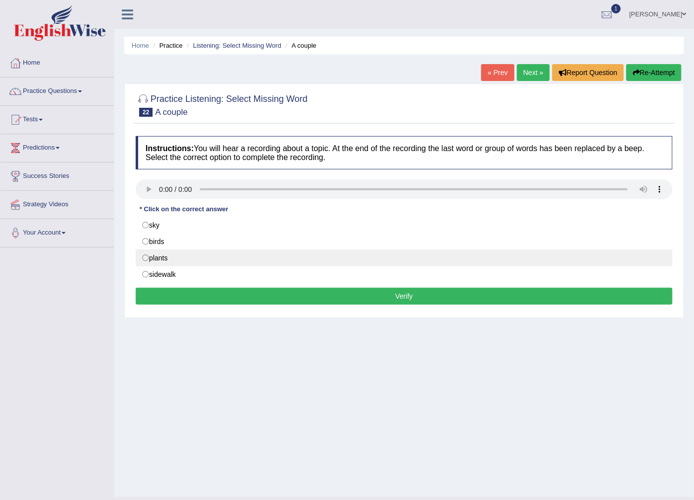
click at [153, 262] on label "plants" at bounding box center [404, 257] width 537 height 17
radio input "true"
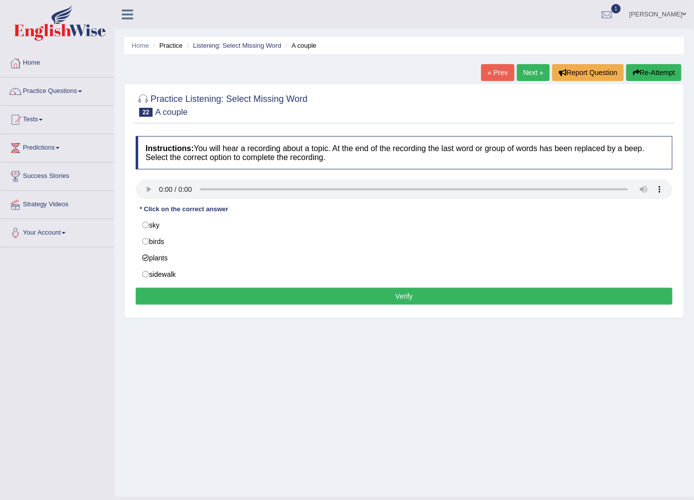
click at [209, 296] on button "Verify" at bounding box center [404, 296] width 537 height 17
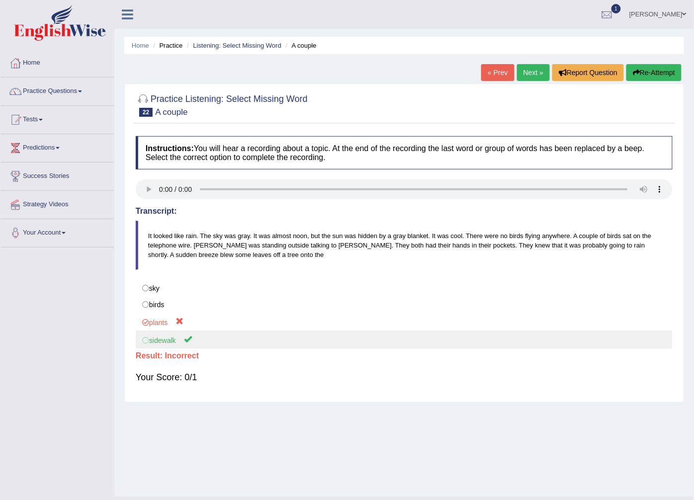
click at [153, 338] on label "sidewalk" at bounding box center [404, 339] width 537 height 18
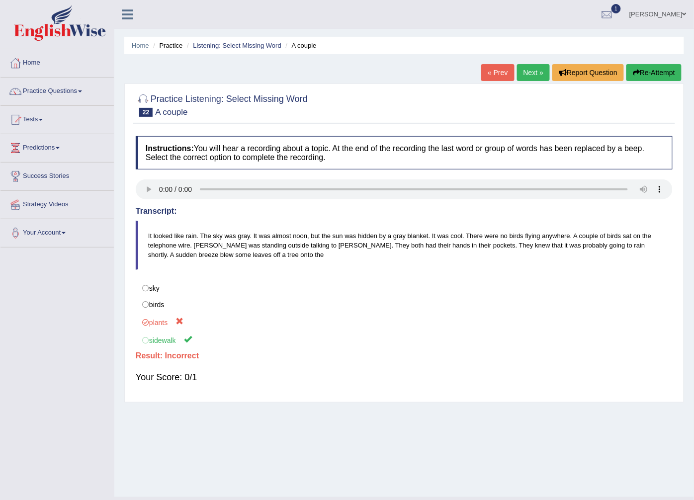
click at [528, 60] on div "Home Practice Listening: Select Missing Word A couple « Prev Next » Report Ques…" at bounding box center [403, 248] width 579 height 497
click at [527, 76] on link "Next »" at bounding box center [533, 72] width 33 height 17
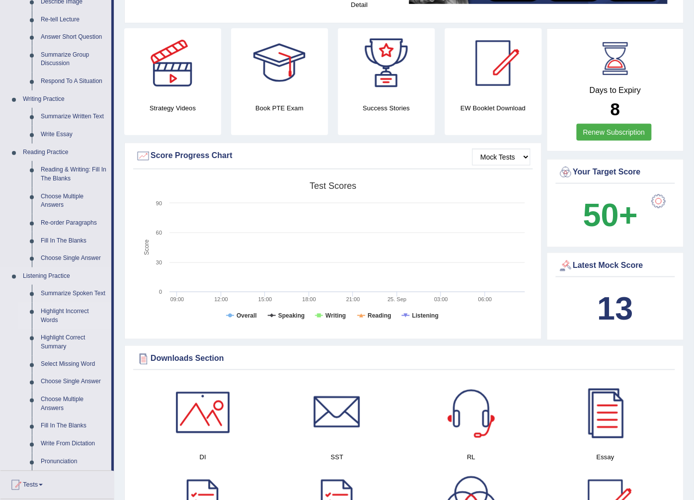
scroll to position [221, 0]
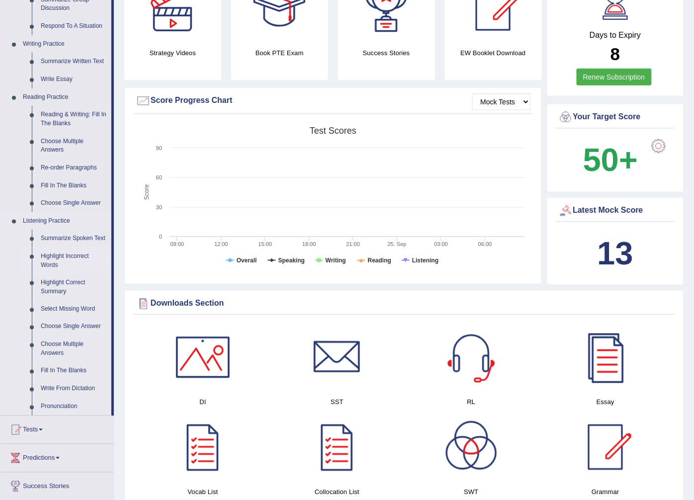
click at [66, 255] on link "Highlight Incorrect Words" at bounding box center [73, 261] width 75 height 26
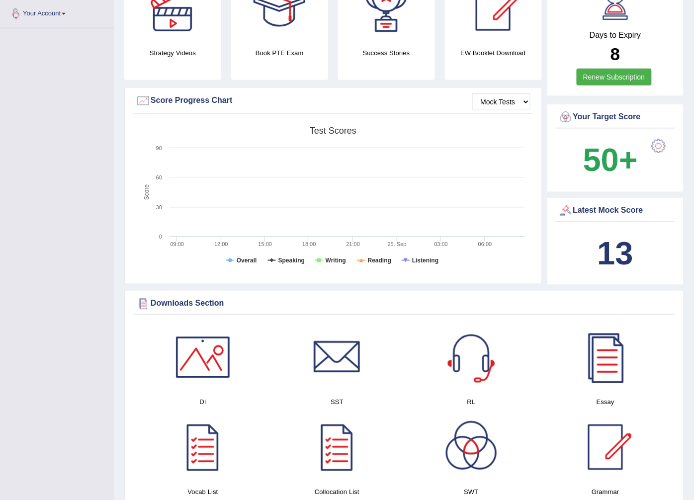
scroll to position [223, 0]
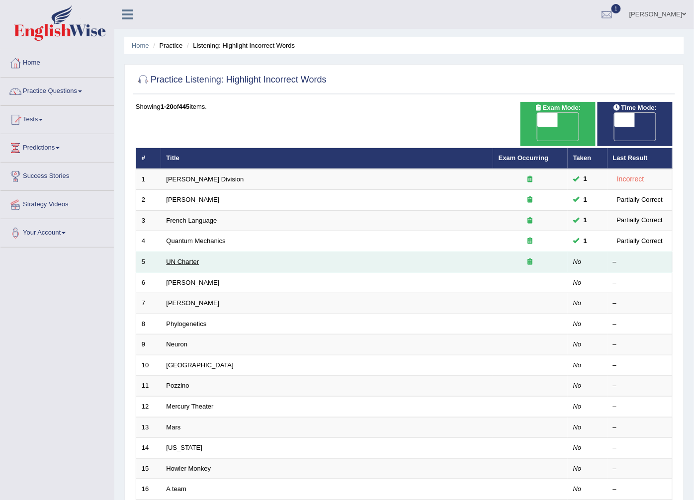
click at [187, 258] on link "UN Charter" at bounding box center [182, 261] width 33 height 7
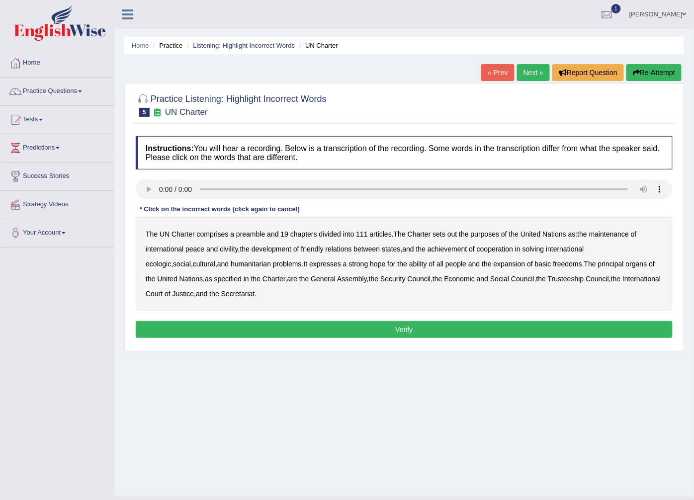
click at [231, 249] on b "civility" at bounding box center [229, 249] width 18 height 8
click at [171, 260] on b "ecologic" at bounding box center [158, 264] width 25 height 8
click at [409, 264] on b "ability" at bounding box center [418, 264] width 18 height 8
click at [436, 265] on b "all" at bounding box center [439, 264] width 7 height 8
click at [445, 265] on b "people" at bounding box center [455, 264] width 21 height 8
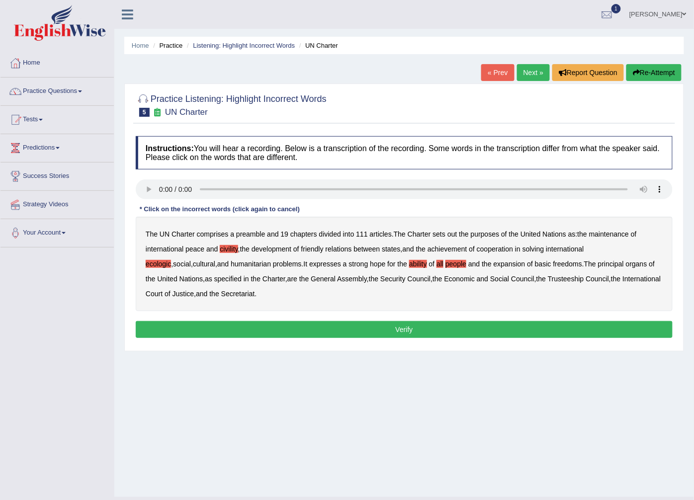
click at [216, 328] on button "Verify" at bounding box center [404, 329] width 537 height 17
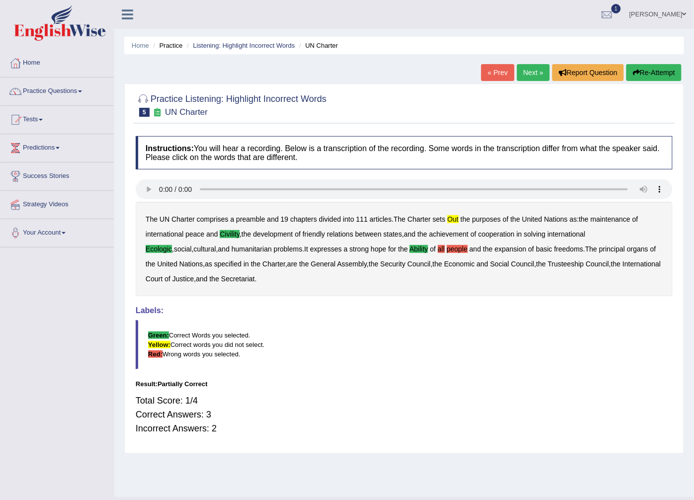
click at [537, 75] on link "Next »" at bounding box center [533, 72] width 33 height 17
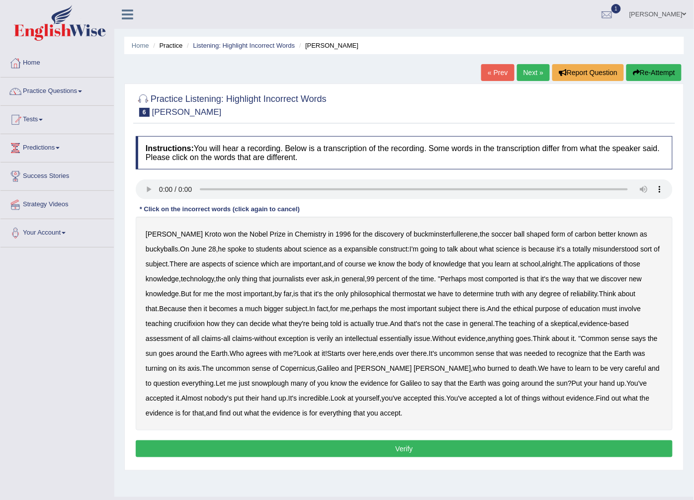
click at [344, 251] on b "expansible" at bounding box center [360, 249] width 33 height 8
click at [485, 282] on b "comported" at bounding box center [501, 279] width 33 height 8
click at [393, 295] on b "thermostat" at bounding box center [409, 294] width 33 height 8
click at [205, 320] on b "crucifixion" at bounding box center [189, 324] width 31 height 8
click at [485, 280] on b "comported" at bounding box center [501, 279] width 33 height 8
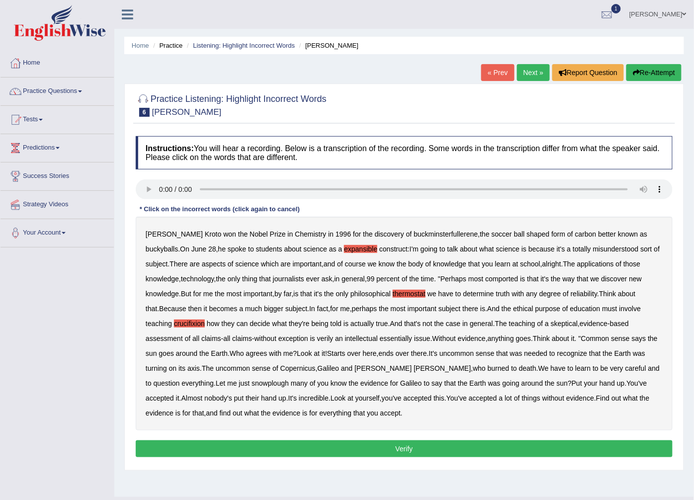
click at [369, 450] on button "Verify" at bounding box center [404, 448] width 537 height 17
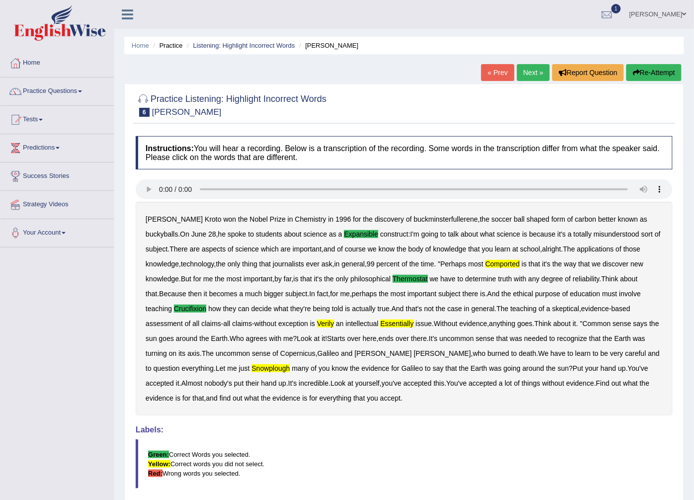
click at [541, 80] on link "Next »" at bounding box center [533, 72] width 33 height 17
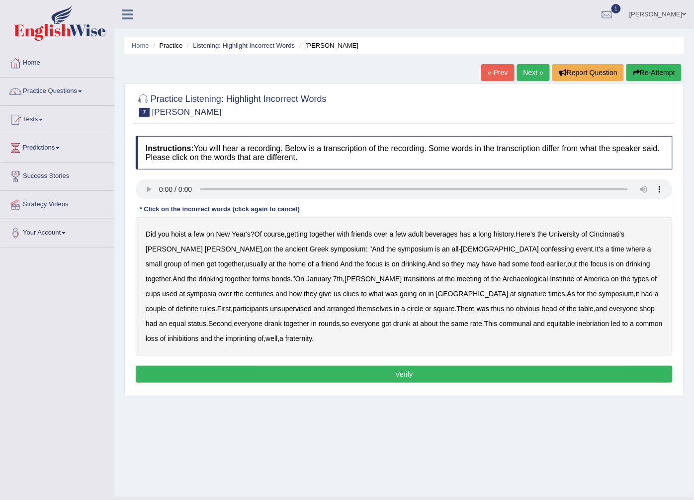
click at [576, 252] on b "event" at bounding box center [584, 249] width 17 height 8
click at [312, 305] on b "unsupervised" at bounding box center [290, 309] width 41 height 8
click at [487, 366] on button "Verify" at bounding box center [404, 374] width 537 height 17
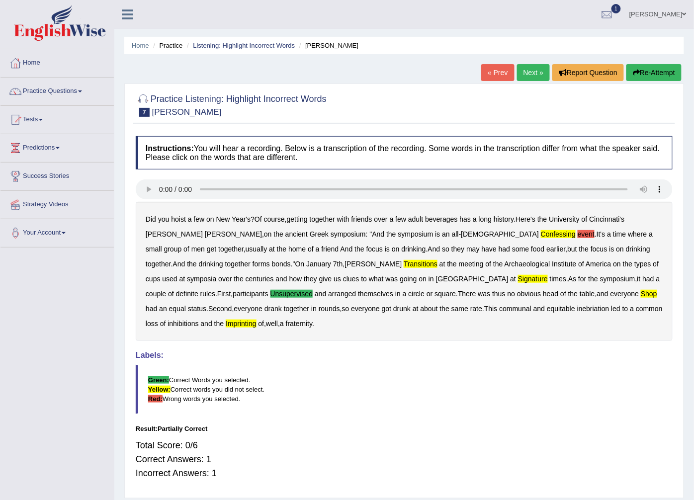
click at [529, 73] on link "Next »" at bounding box center [533, 72] width 33 height 17
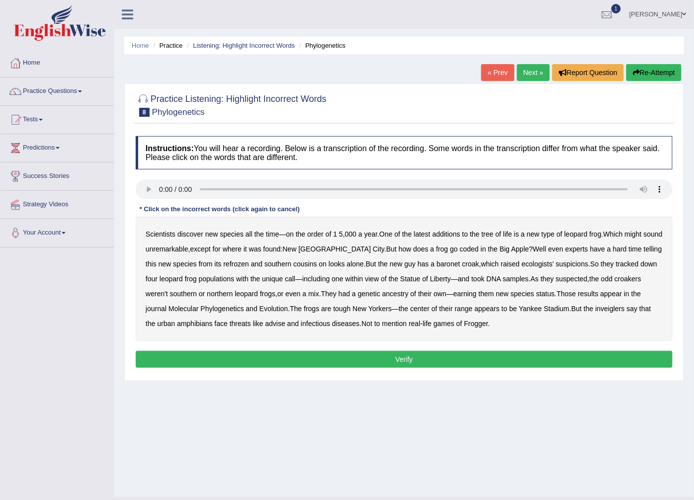
click at [313, 354] on button "Verify" at bounding box center [404, 359] width 537 height 17
click at [436, 266] on b "baronet" at bounding box center [447, 264] width 23 height 8
click at [453, 268] on div "Scientists discover new species all the time — on the order of 1 5 , 000 a year…" at bounding box center [404, 279] width 537 height 124
click at [462, 262] on b "croak" at bounding box center [470, 264] width 17 height 8
click at [387, 368] on button "Verify" at bounding box center [404, 359] width 537 height 17
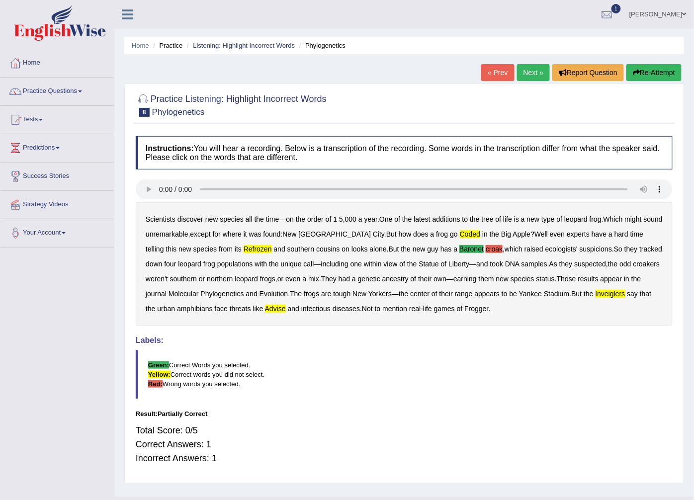
click at [538, 72] on link "Next »" at bounding box center [533, 72] width 33 height 17
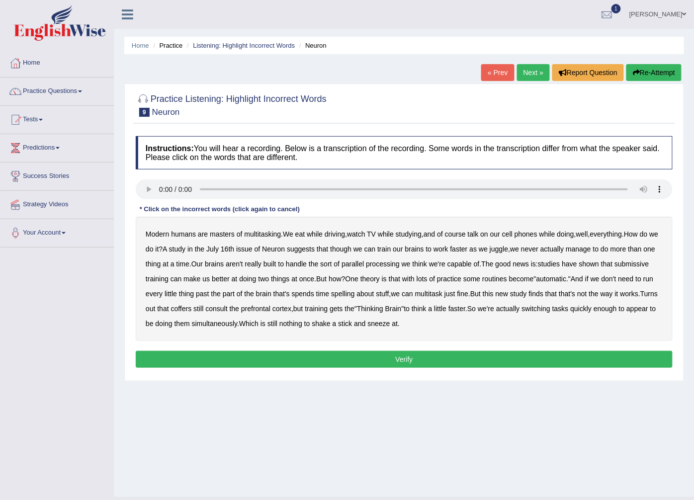
click at [206, 356] on button "Verify" at bounding box center [404, 359] width 537 height 17
click at [372, 360] on button "Verify" at bounding box center [404, 359] width 537 height 17
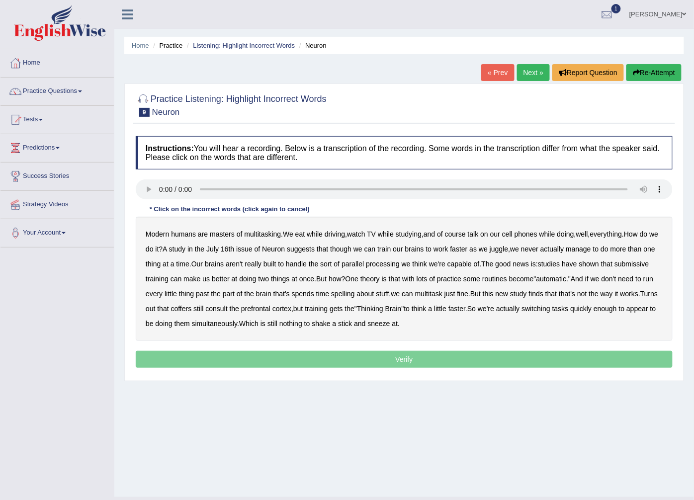
click at [314, 292] on b "spends" at bounding box center [303, 294] width 22 height 8
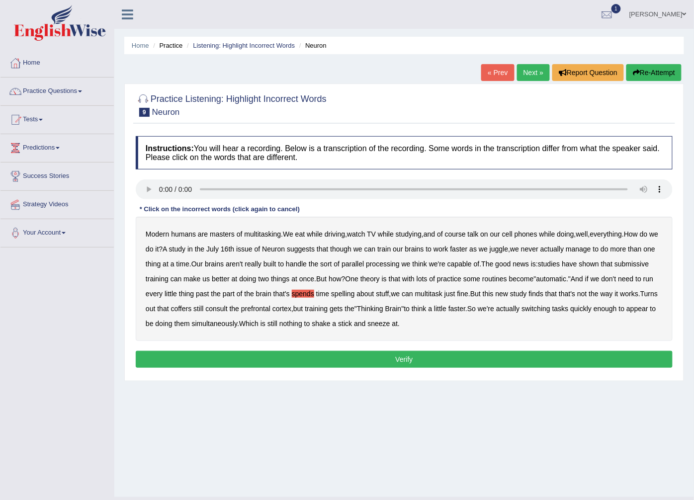
click at [358, 342] on div "Instructions: You will hear a recording. Below is a transcription of the record…" at bounding box center [404, 253] width 542 height 245
click at [356, 354] on button "Verify" at bounding box center [404, 359] width 537 height 17
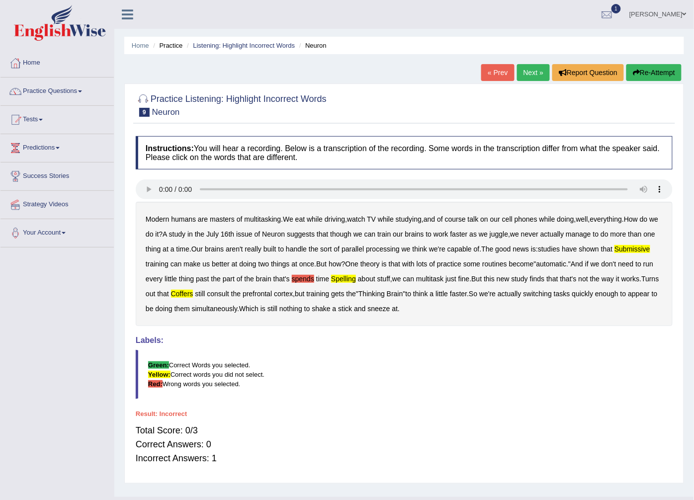
click at [525, 75] on link "Next »" at bounding box center [533, 72] width 33 height 17
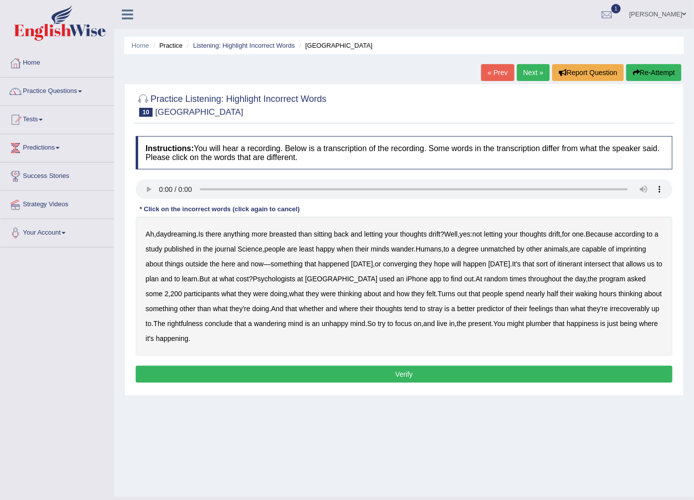
click at [417, 266] on b "converging" at bounding box center [400, 264] width 34 height 8
click at [296, 279] on b "Psychologists" at bounding box center [274, 279] width 43 height 8
click at [610, 313] on b "irrecoverably" at bounding box center [630, 309] width 40 height 8
click at [203, 324] on b "rightfulness" at bounding box center [185, 324] width 36 height 8
click at [233, 326] on b "conclude" at bounding box center [219, 324] width 28 height 8
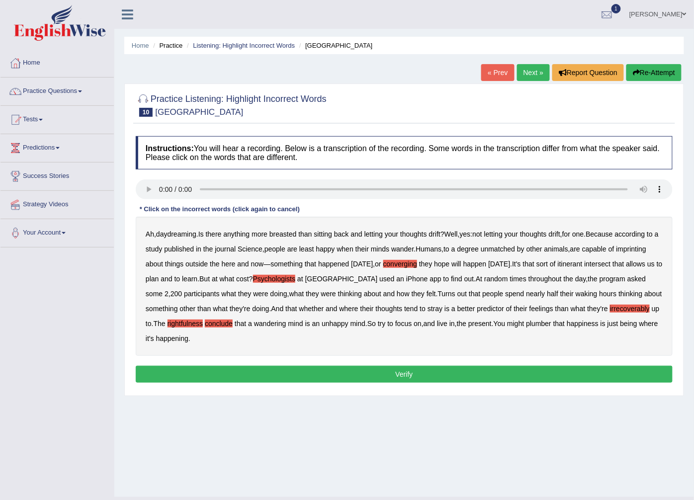
click at [275, 365] on div "Instructions: You will hear a recording. Below is a transcription of the record…" at bounding box center [404, 260] width 542 height 259
click at [276, 369] on button "Verify" at bounding box center [404, 374] width 537 height 17
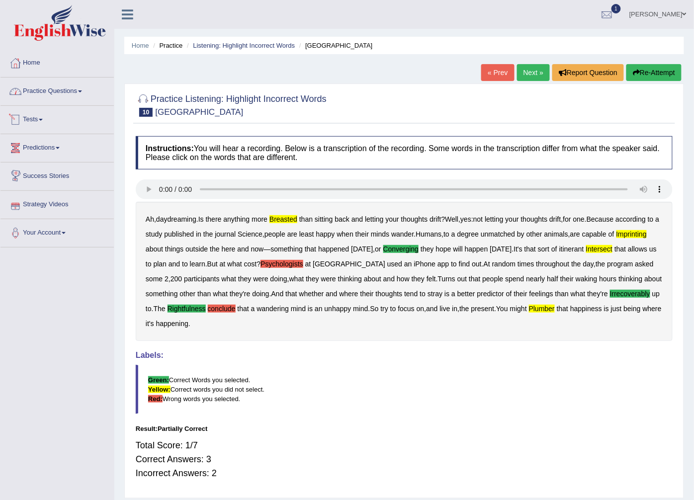
click at [50, 92] on link "Practice Questions" at bounding box center [56, 90] width 113 height 25
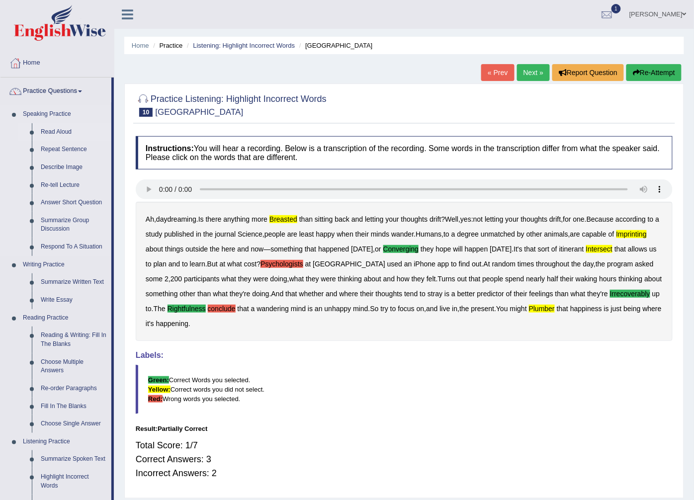
click at [60, 125] on link "Read Aloud" at bounding box center [73, 132] width 75 height 18
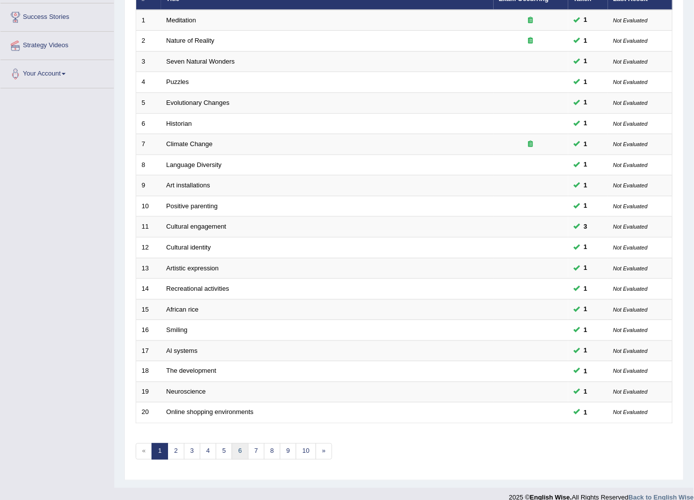
click at [237, 443] on link "6" at bounding box center [240, 451] width 16 height 16
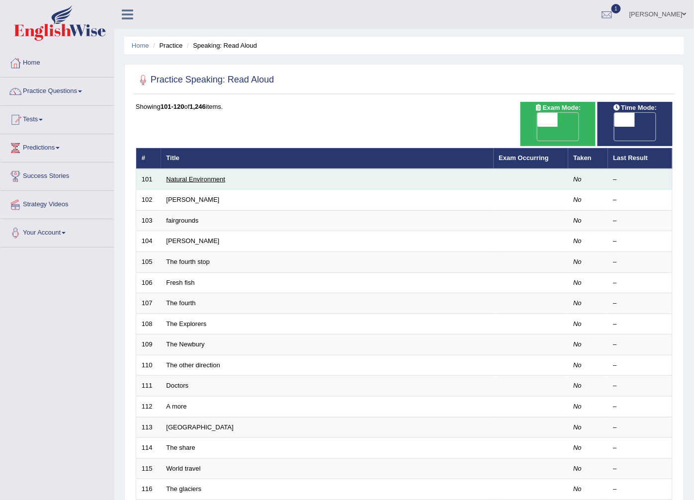
click at [212, 175] on link "Natural Environment" at bounding box center [195, 178] width 59 height 7
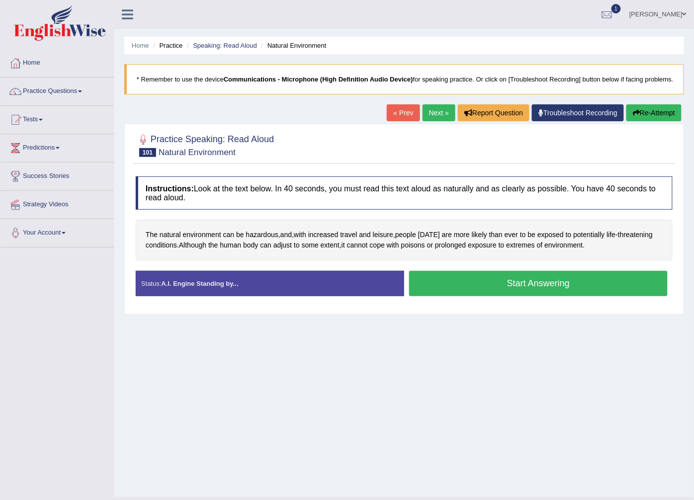
click at [476, 285] on button "Start Answering" at bounding box center [538, 283] width 258 height 25
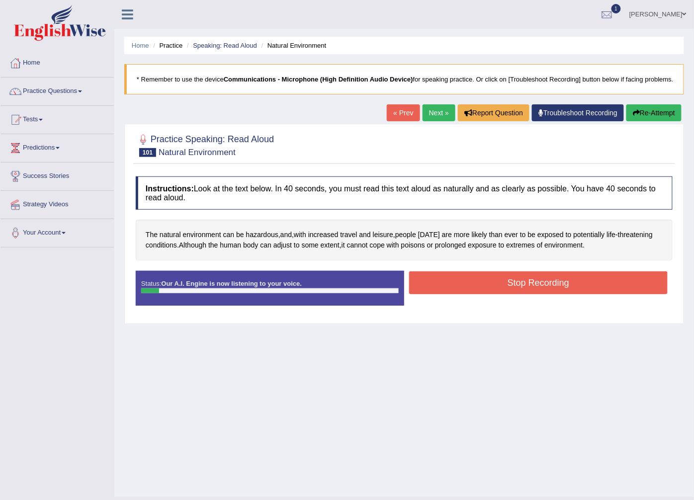
click at [447, 282] on button "Stop Recording" at bounding box center [538, 282] width 258 height 23
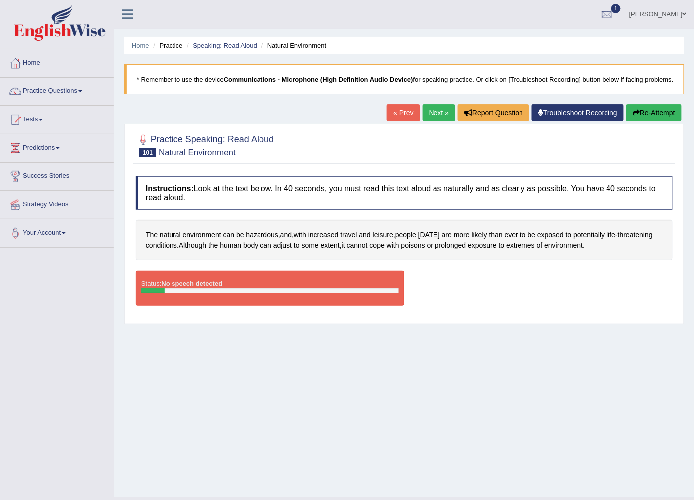
click at [636, 109] on icon "button" at bounding box center [636, 112] width 7 height 7
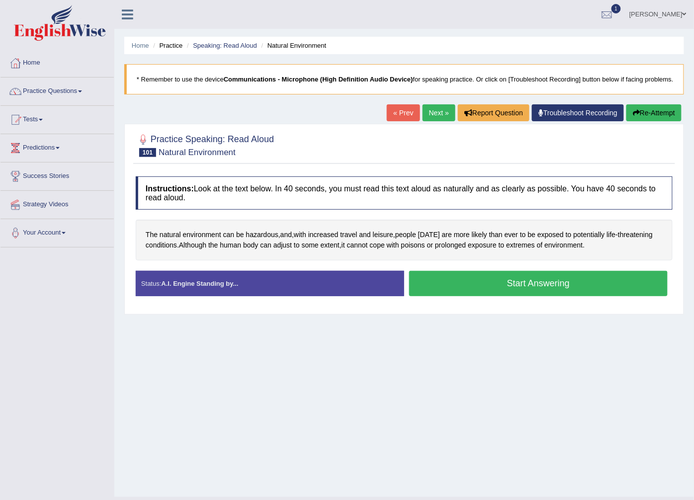
click at [443, 285] on button "Start Answering" at bounding box center [538, 283] width 258 height 25
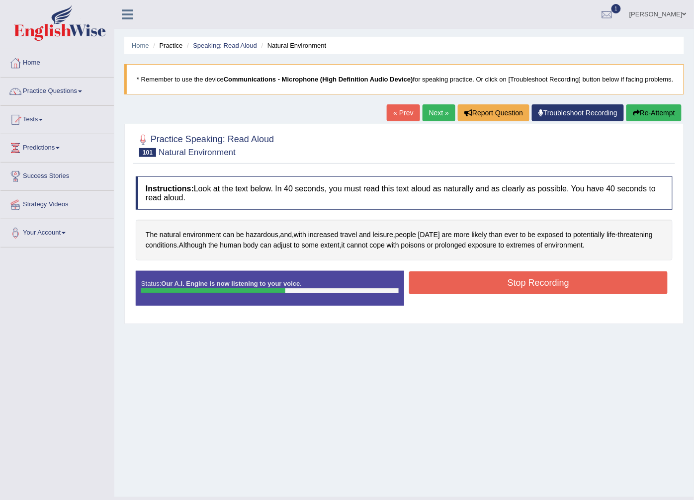
click at [426, 278] on button "Stop Recording" at bounding box center [538, 282] width 258 height 23
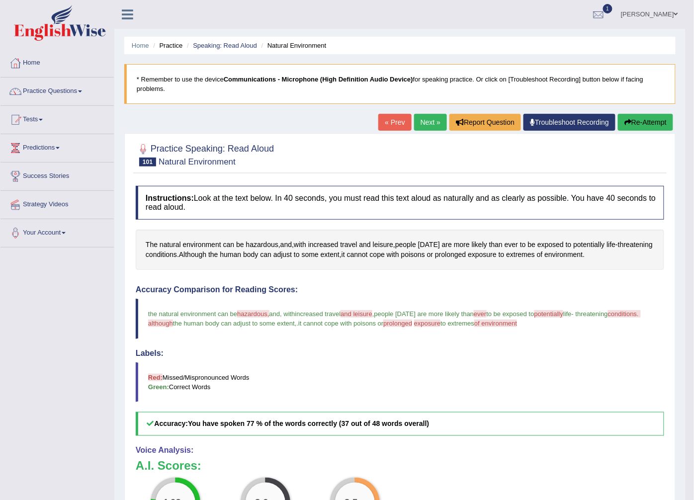
click at [432, 122] on link "Next »" at bounding box center [430, 122] width 33 height 17
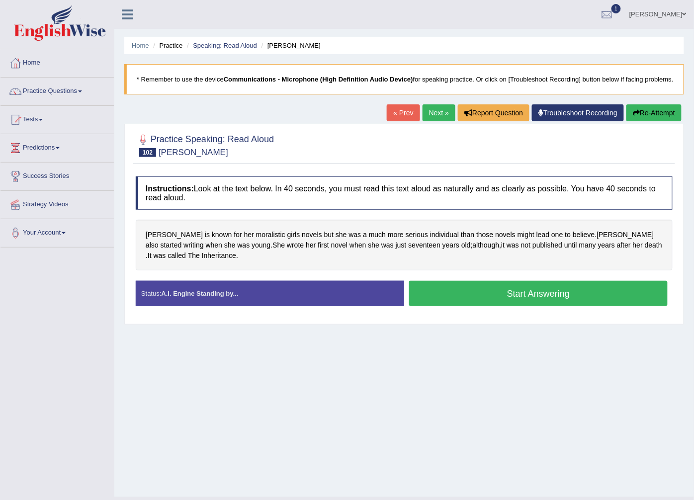
click at [437, 296] on button "Start Answering" at bounding box center [538, 293] width 258 height 25
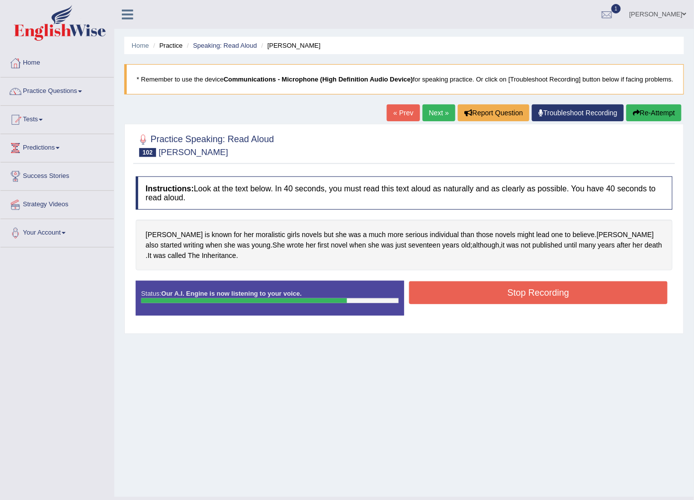
click at [437, 296] on button "Stop Recording" at bounding box center [538, 292] width 258 height 23
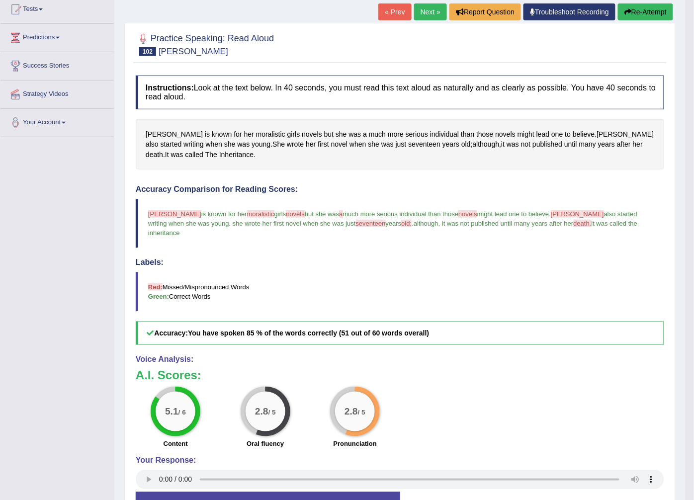
scroll to position [55, 0]
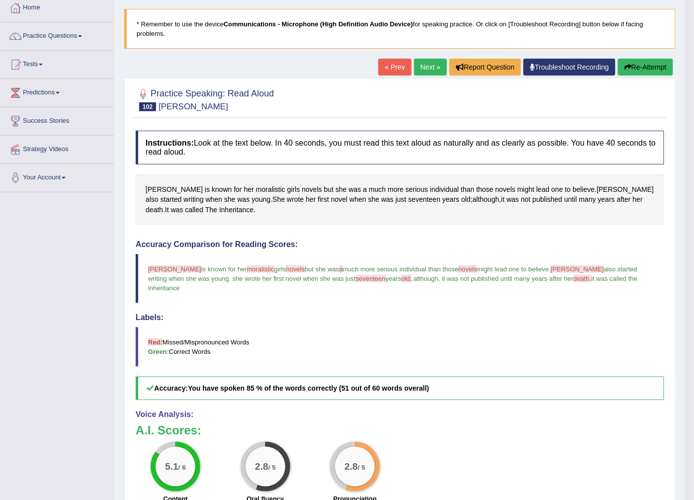
click at [425, 68] on link "Next »" at bounding box center [430, 67] width 33 height 17
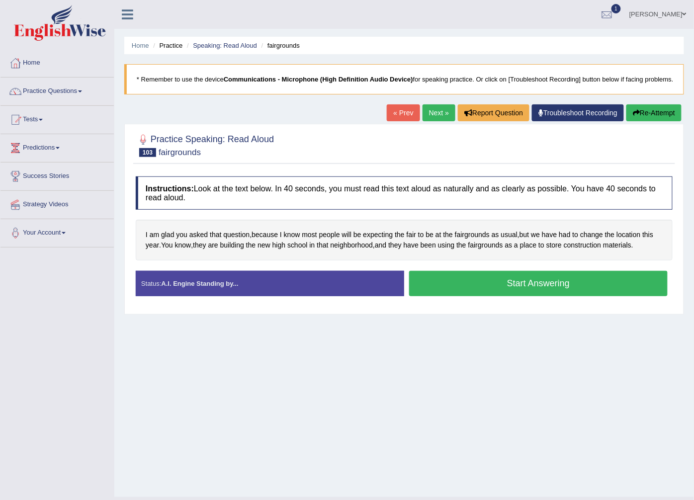
click at [443, 280] on button "Start Answering" at bounding box center [538, 283] width 258 height 25
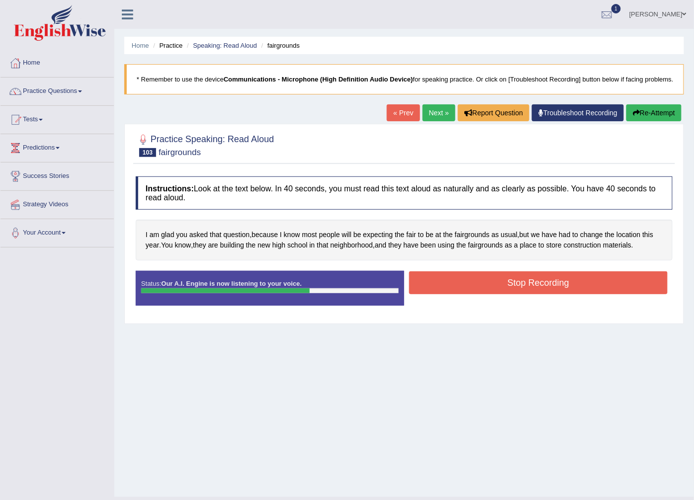
click at [540, 288] on button "Stop Recording" at bounding box center [538, 282] width 258 height 23
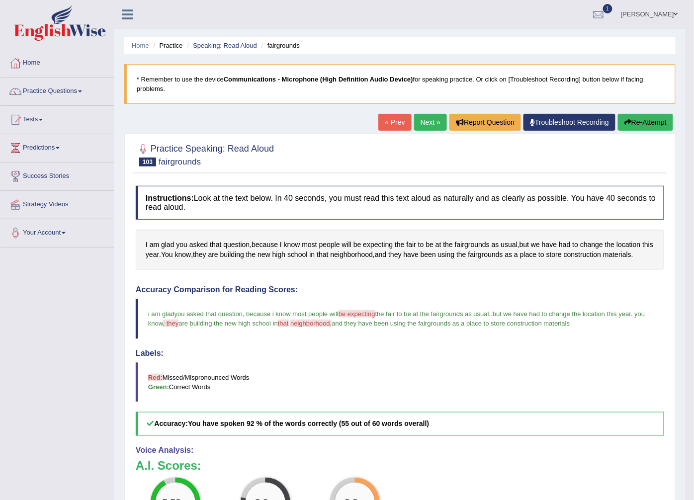
click at [427, 114] on link "Next »" at bounding box center [430, 122] width 33 height 17
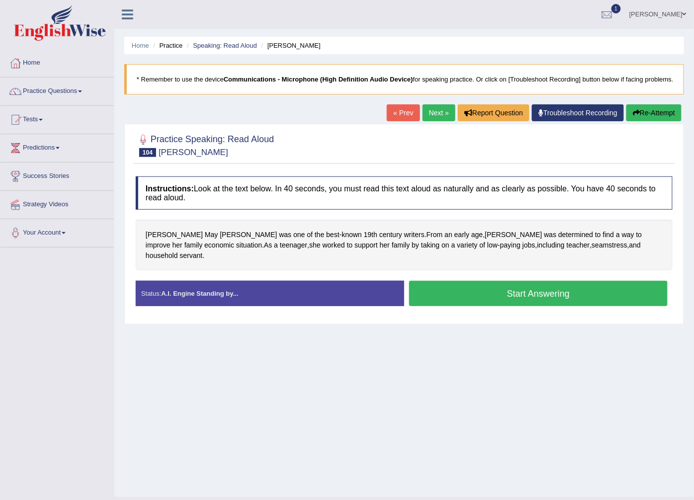
click at [490, 292] on button "Start Answering" at bounding box center [538, 293] width 258 height 25
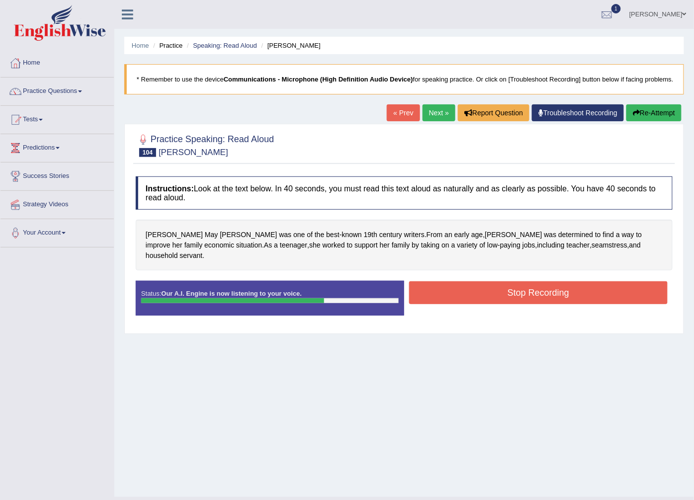
click at [492, 287] on button "Stop Recording" at bounding box center [538, 292] width 258 height 23
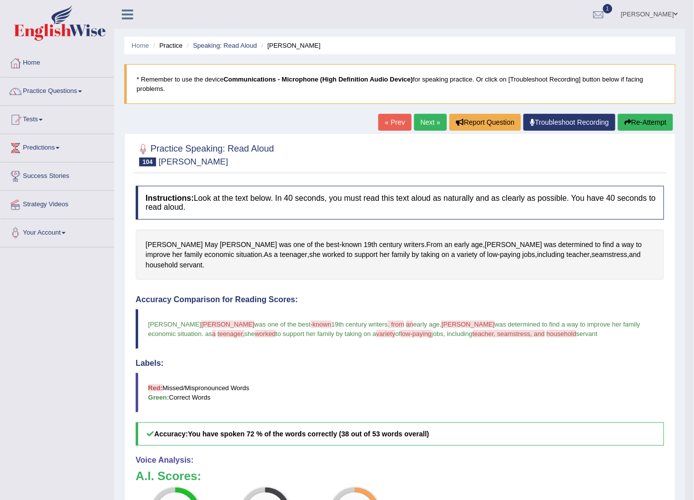
click at [419, 132] on div "« Prev Next » Report Question Troubleshoot Recording Re-Attempt" at bounding box center [526, 123] width 297 height 19
click at [425, 122] on link "Next »" at bounding box center [430, 122] width 33 height 17
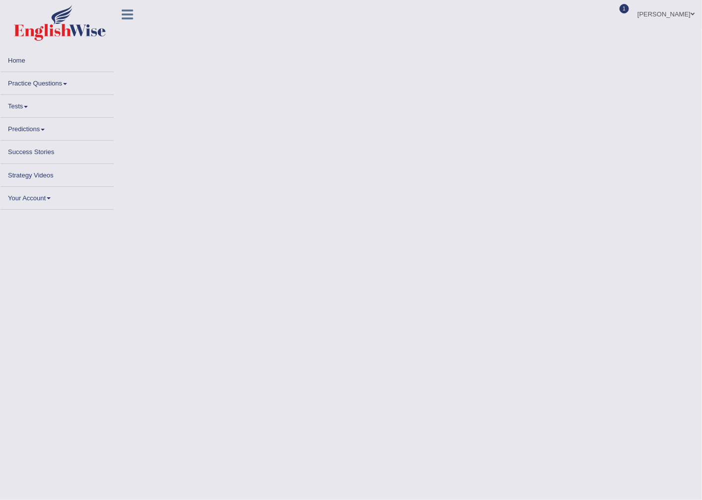
click at [59, 77] on link "Practice Questions" at bounding box center [56, 81] width 113 height 19
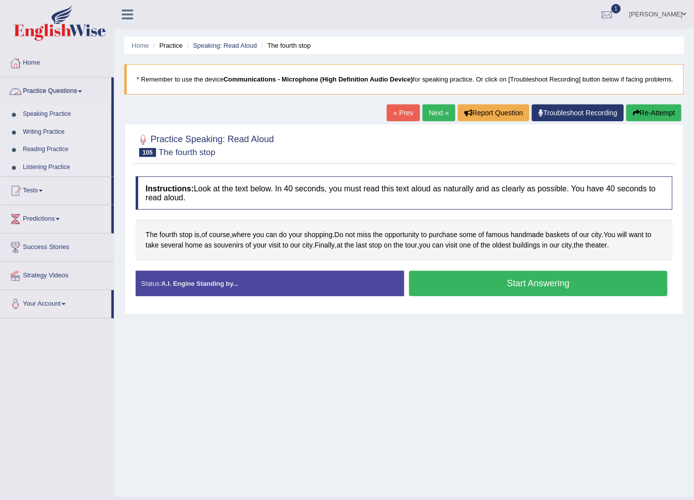
click at [469, 287] on button "Start Answering" at bounding box center [538, 283] width 258 height 25
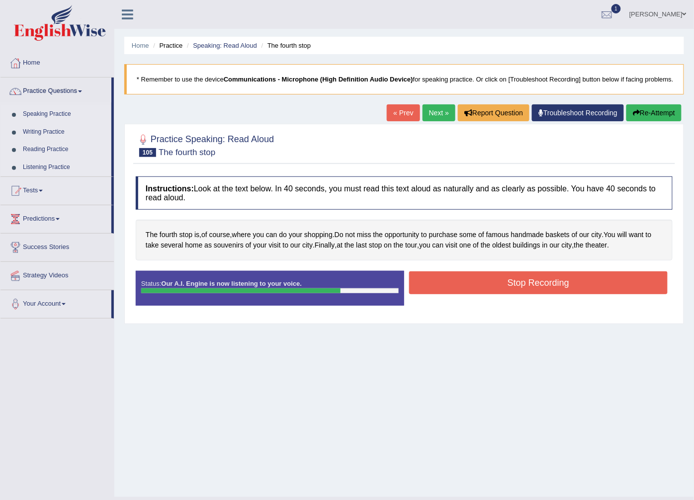
click at [469, 284] on button "Stop Recording" at bounding box center [538, 282] width 258 height 23
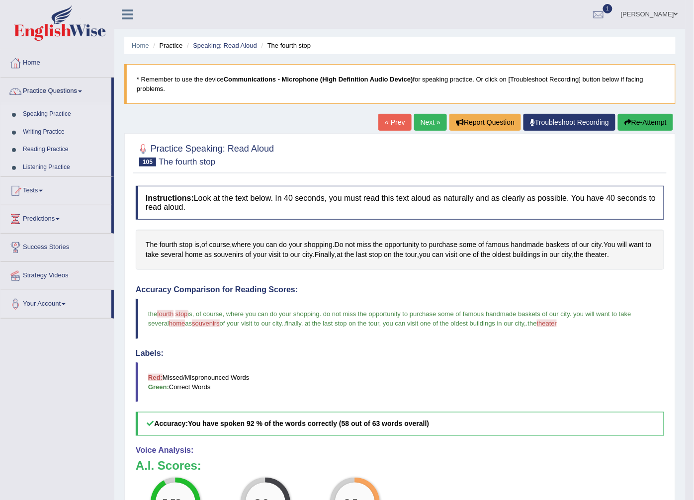
click at [439, 124] on link "Next »" at bounding box center [430, 122] width 33 height 17
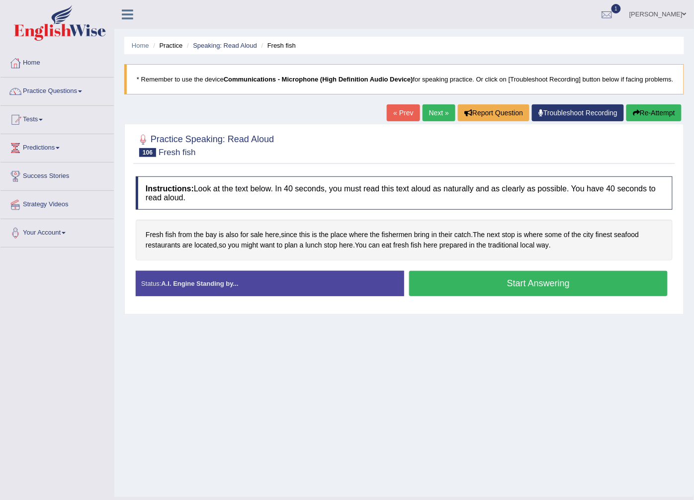
click at [476, 288] on button "Start Answering" at bounding box center [538, 283] width 258 height 25
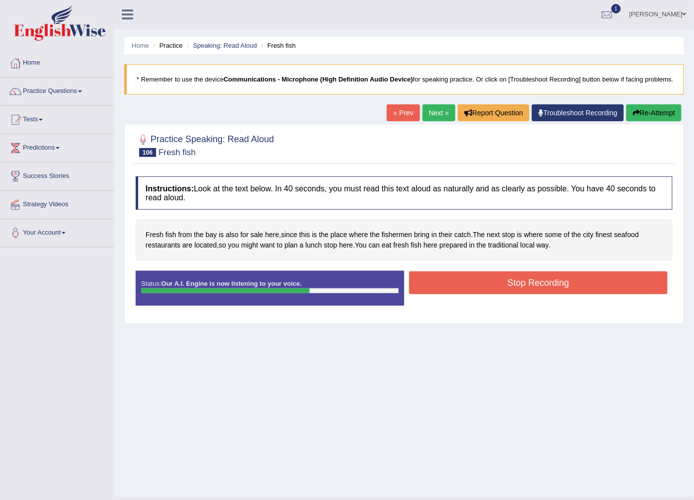
click at [481, 282] on button "Stop Recording" at bounding box center [538, 282] width 258 height 23
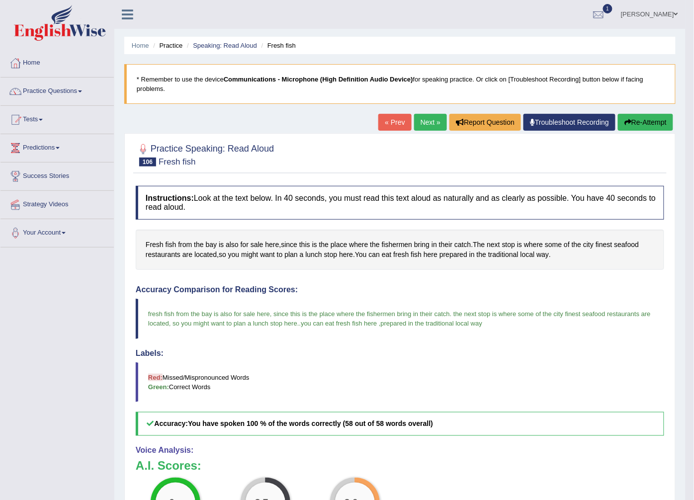
click at [415, 132] on div "« Prev Next » Report Question Troubleshoot Recording Re-Attempt" at bounding box center [526, 123] width 297 height 19
click at [419, 124] on link "Next »" at bounding box center [430, 122] width 33 height 17
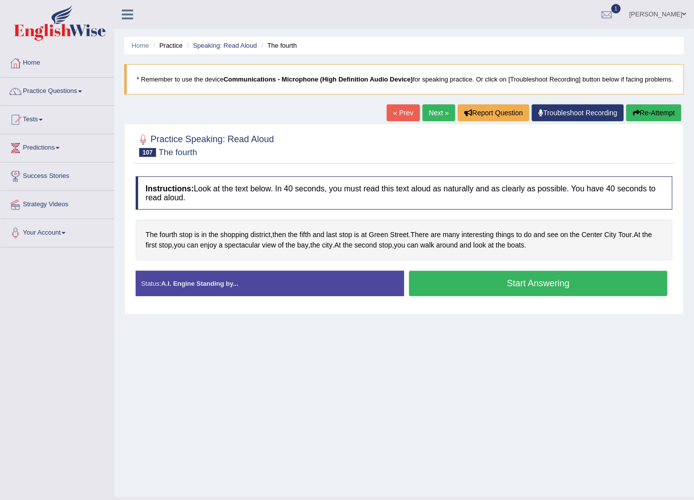
click at [453, 285] on button "Start Answering" at bounding box center [538, 283] width 258 height 25
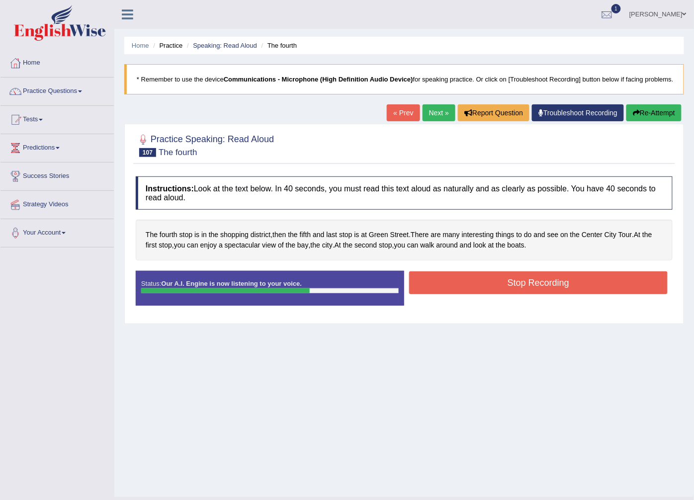
click at [478, 285] on button "Stop Recording" at bounding box center [538, 282] width 258 height 23
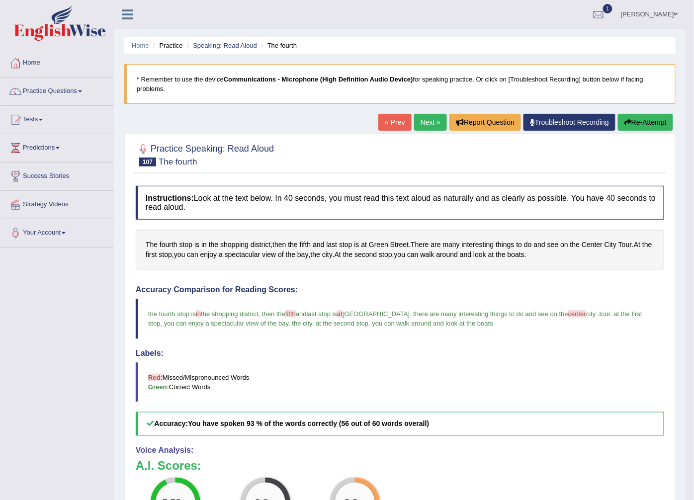
click at [425, 124] on link "Next »" at bounding box center [430, 122] width 33 height 17
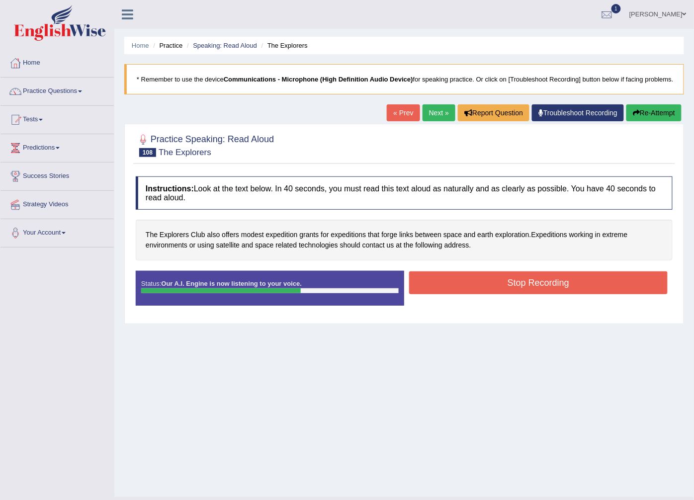
click at [454, 289] on button "Stop Recording" at bounding box center [538, 282] width 258 height 23
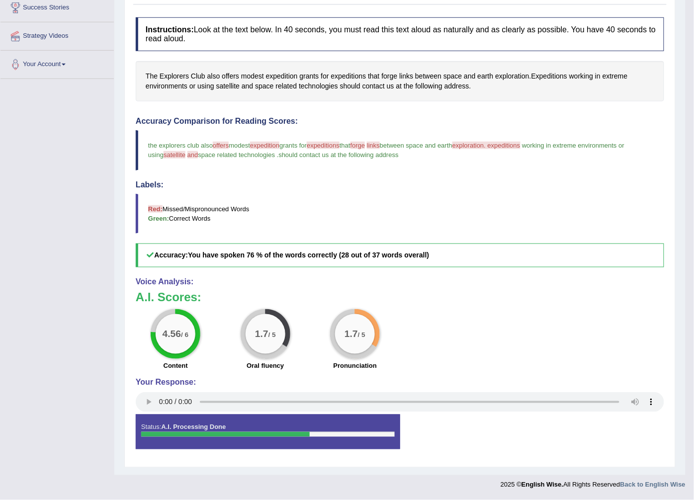
scroll to position [5, 0]
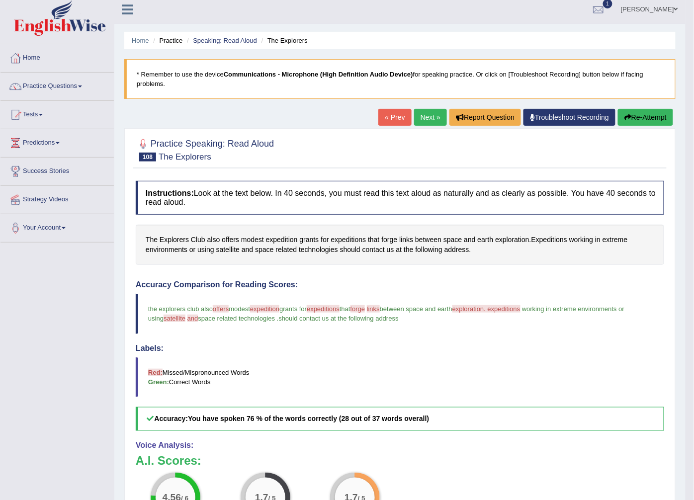
click at [426, 121] on link "Next »" at bounding box center [430, 117] width 33 height 17
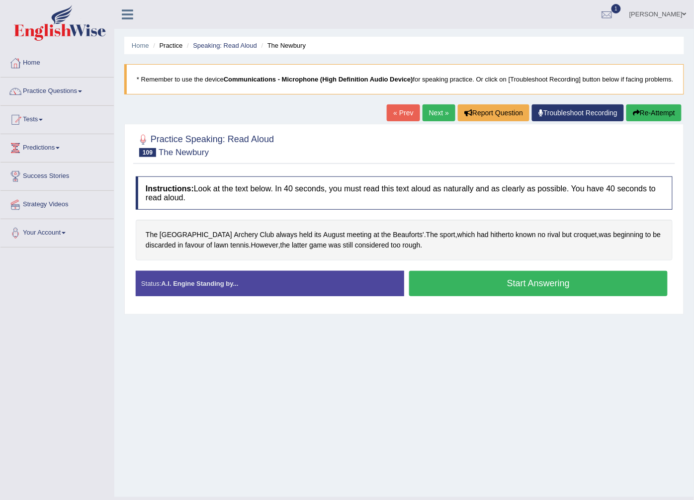
click at [456, 292] on button "Start Answering" at bounding box center [538, 283] width 258 height 25
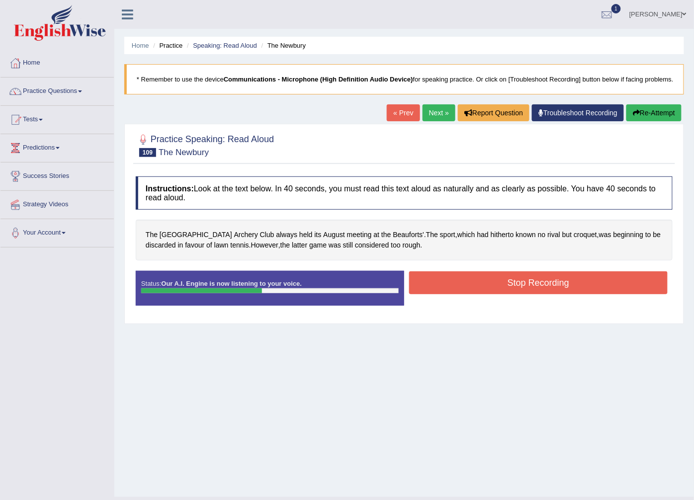
scroll to position [21, 0]
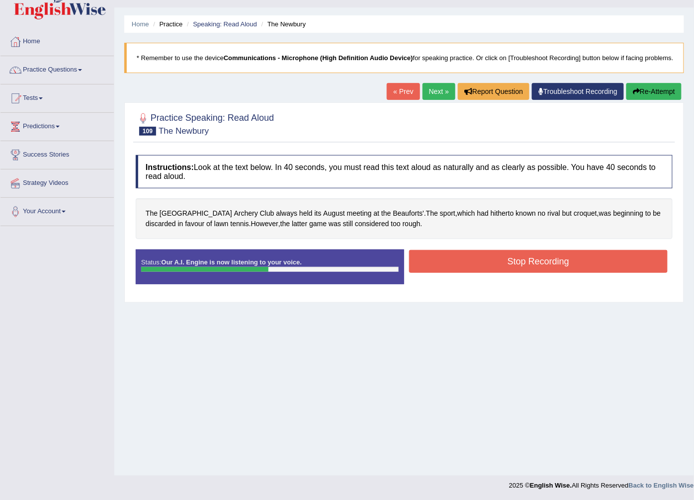
click at [447, 265] on button "Stop Recording" at bounding box center [538, 261] width 258 height 23
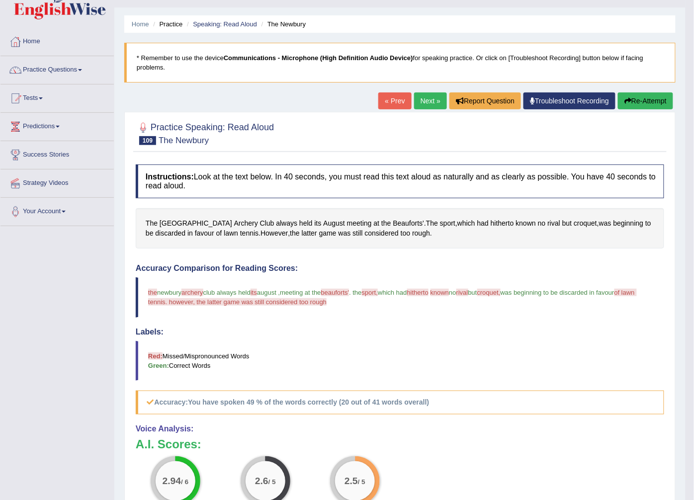
click at [429, 99] on link "Next »" at bounding box center [430, 100] width 33 height 17
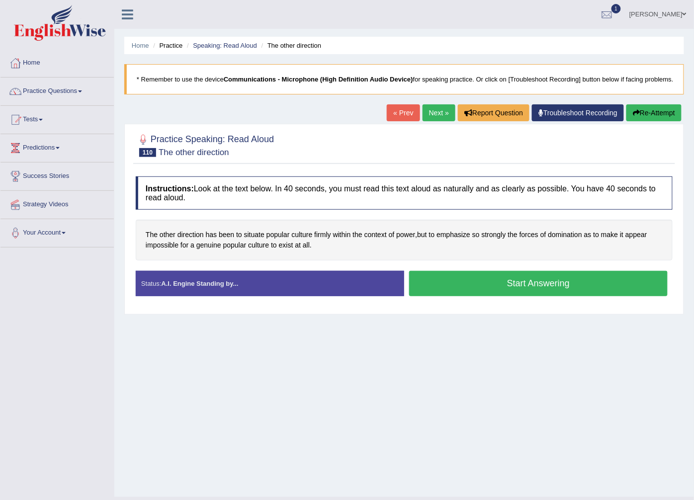
click at [457, 290] on button "Start Answering" at bounding box center [538, 283] width 258 height 25
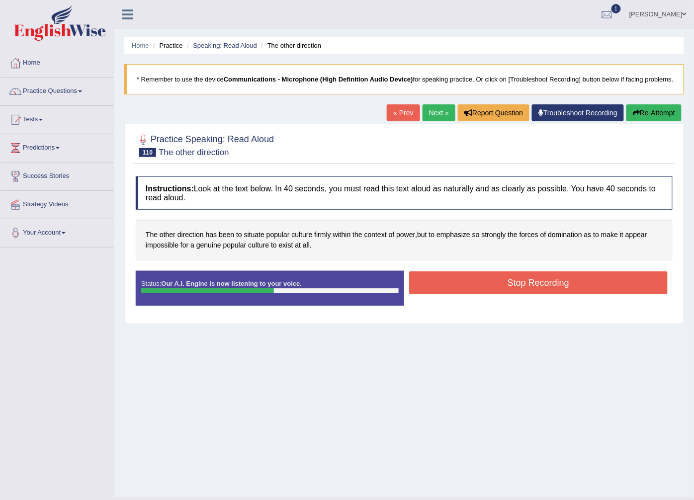
click at [456, 279] on button "Stop Recording" at bounding box center [538, 282] width 258 height 23
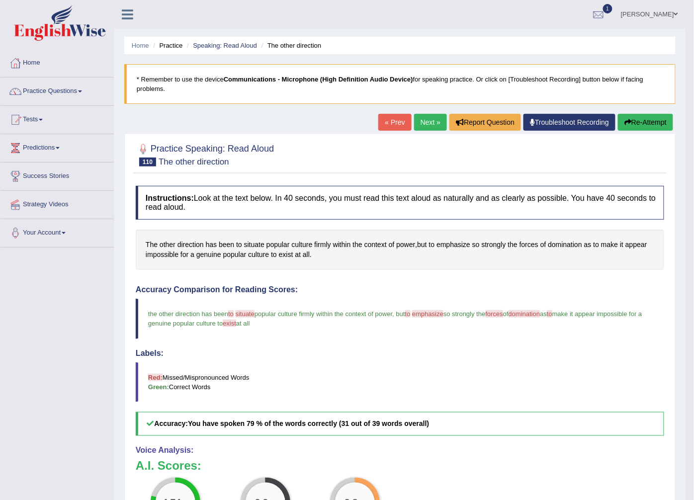
click at [419, 121] on link "Next »" at bounding box center [430, 122] width 33 height 17
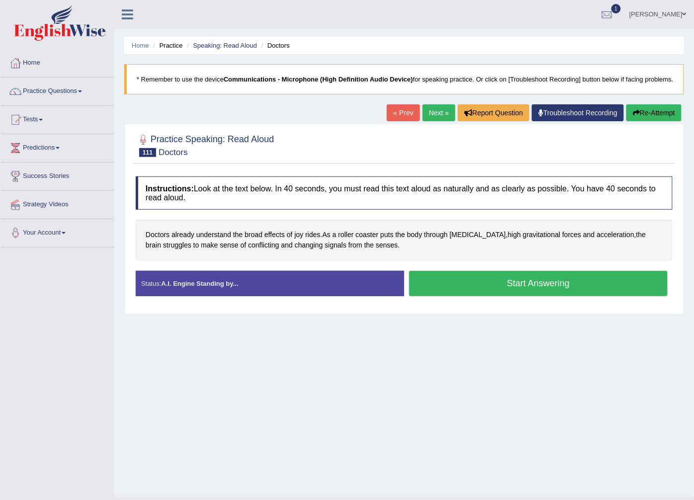
click at [462, 284] on button "Start Answering" at bounding box center [538, 283] width 258 height 25
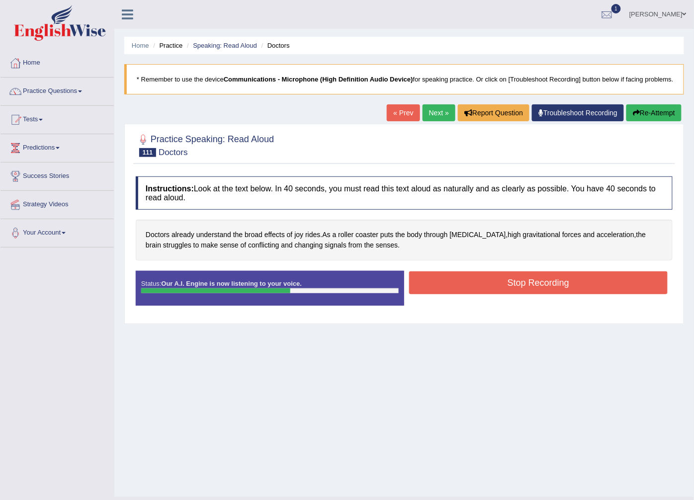
click at [462, 284] on button "Stop Recording" at bounding box center [538, 282] width 258 height 23
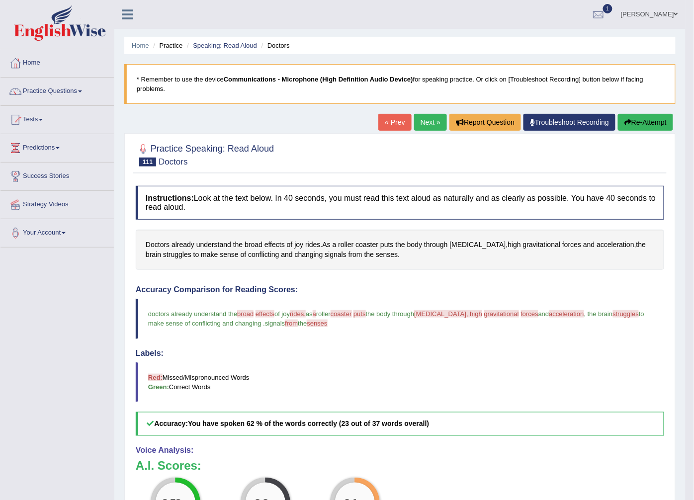
click at [434, 122] on link "Next »" at bounding box center [430, 122] width 33 height 17
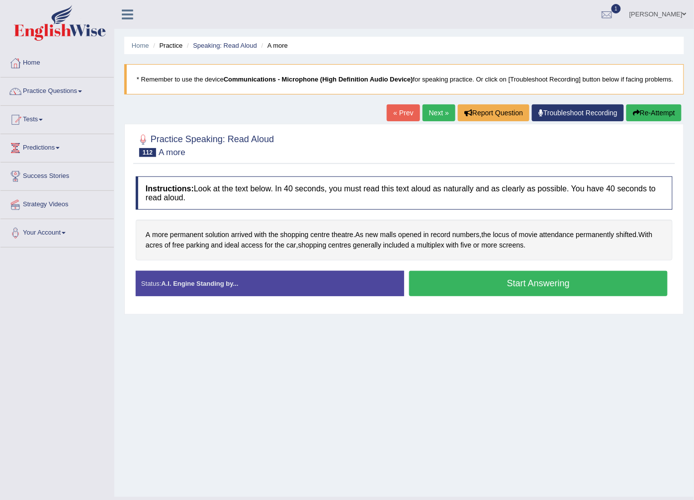
click at [442, 277] on button "Start Answering" at bounding box center [538, 283] width 258 height 25
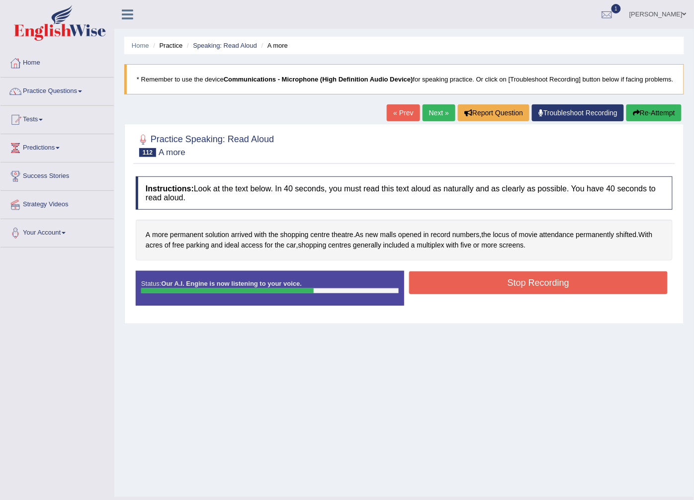
click at [517, 281] on button "Stop Recording" at bounding box center [538, 282] width 258 height 23
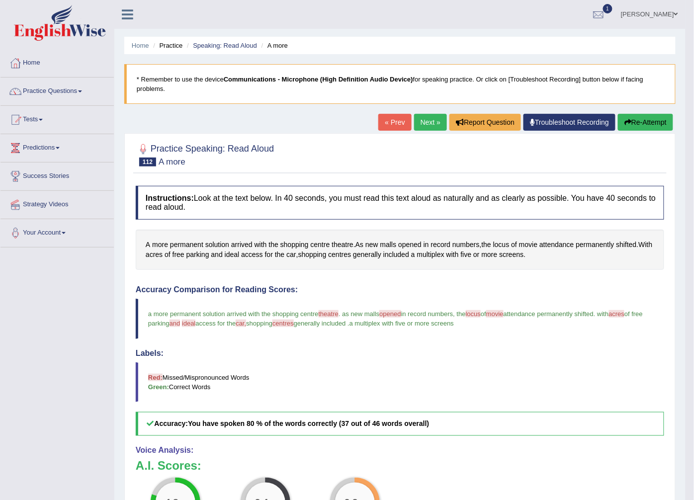
click at [439, 123] on link "Next »" at bounding box center [430, 122] width 33 height 17
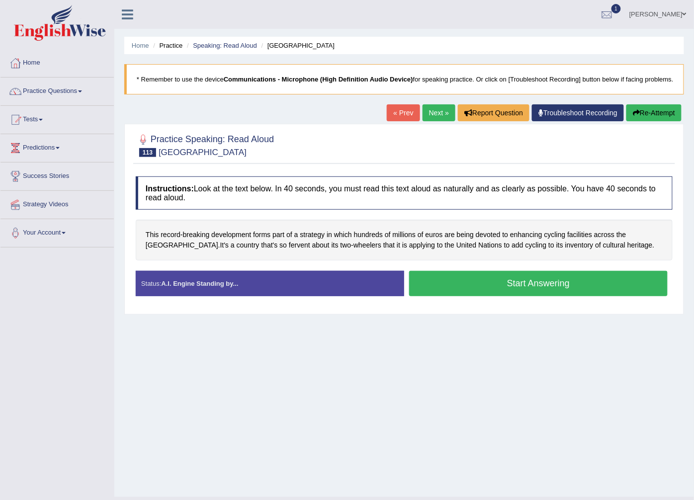
click at [475, 284] on button "Start Answering" at bounding box center [538, 283] width 258 height 25
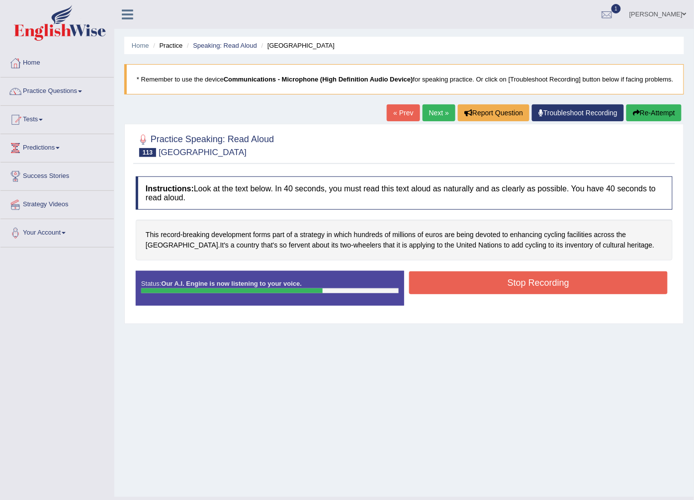
click at [502, 279] on button "Stop Recording" at bounding box center [538, 282] width 258 height 23
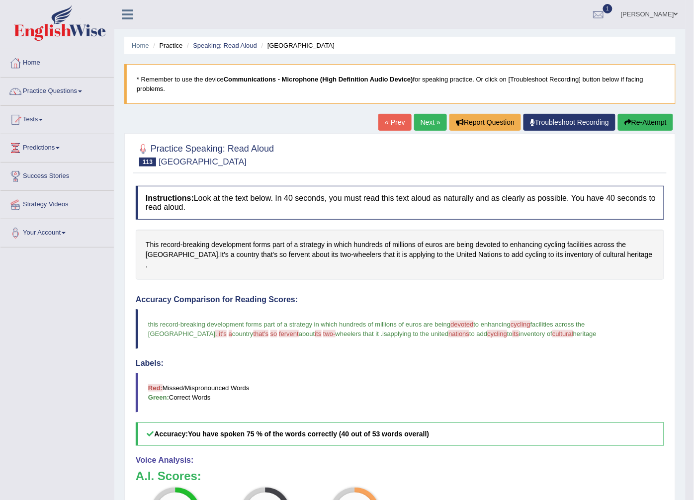
click at [419, 126] on link "Next »" at bounding box center [430, 122] width 33 height 17
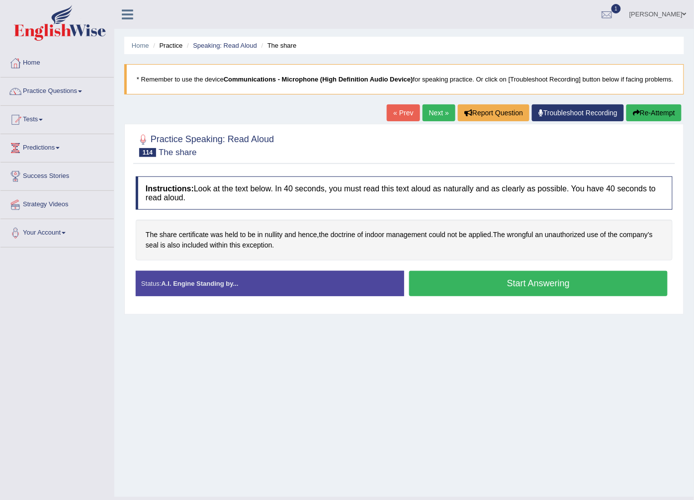
click at [433, 276] on button "Start Answering" at bounding box center [538, 283] width 258 height 25
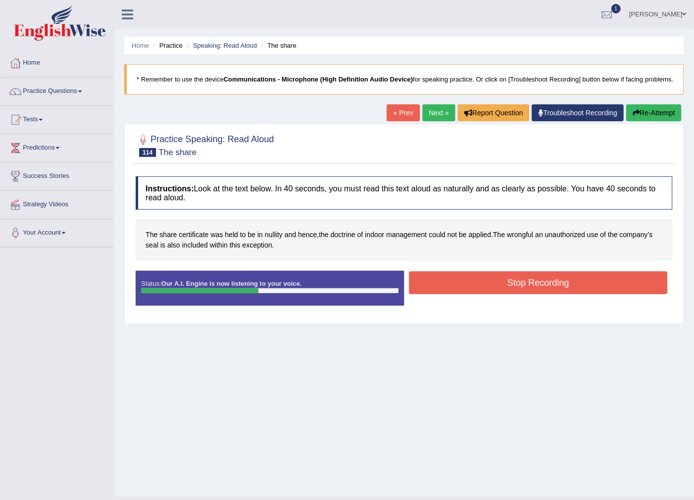
click at [462, 289] on button "Stop Recording" at bounding box center [538, 282] width 258 height 23
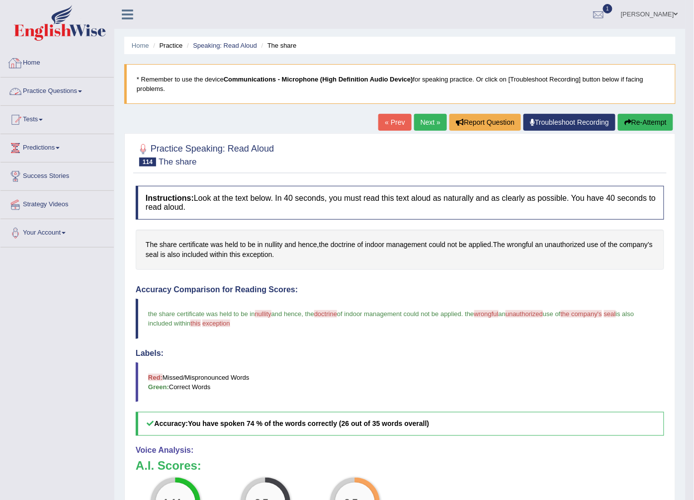
click at [31, 58] on link "Home" at bounding box center [56, 61] width 113 height 25
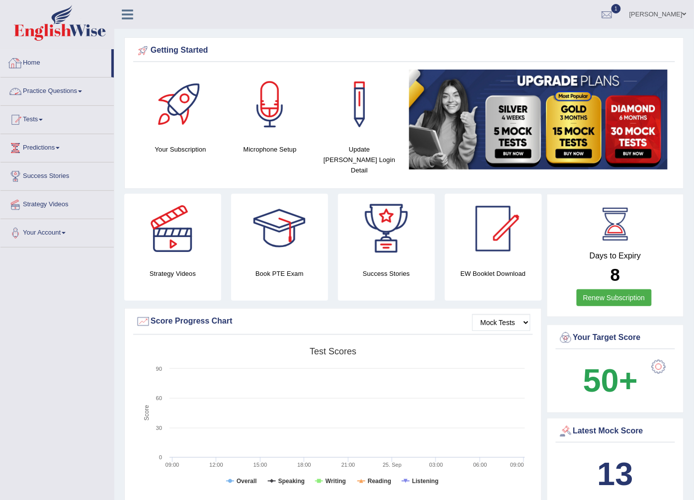
click at [68, 85] on link "Practice Questions" at bounding box center [56, 90] width 113 height 25
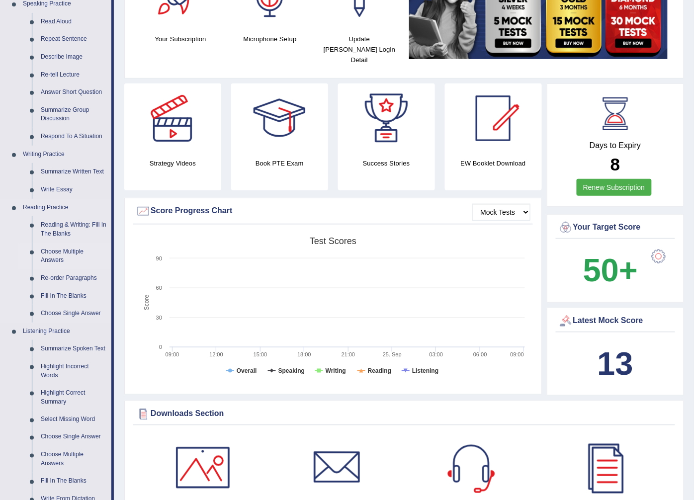
scroll to position [165, 0]
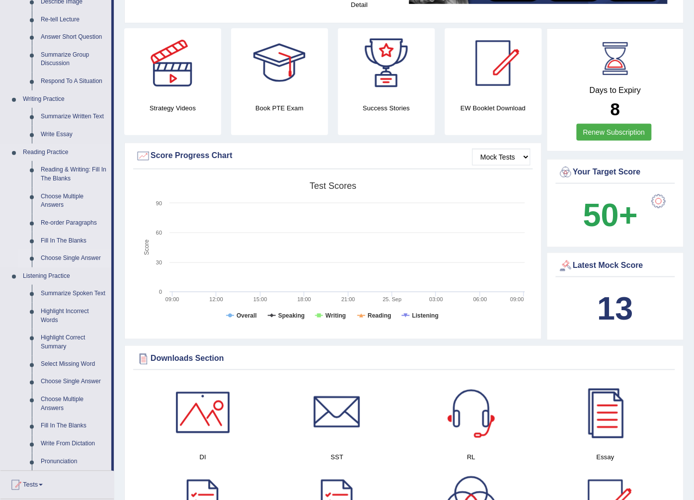
click at [68, 254] on link "Choose Single Answer" at bounding box center [73, 258] width 75 height 18
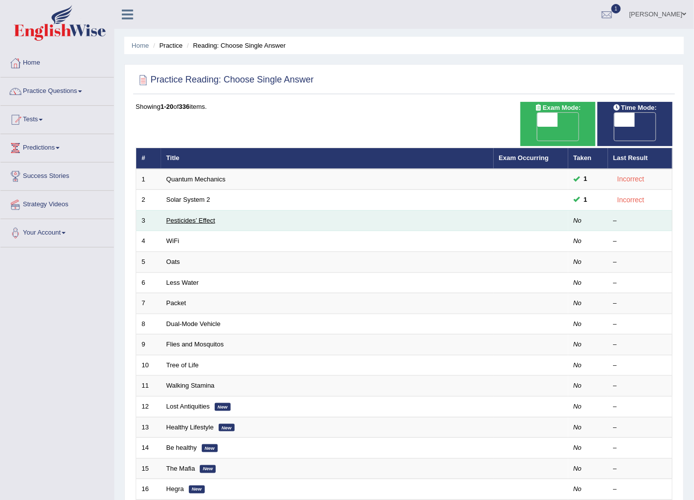
click at [198, 217] on link "Pesticides’ Effect" at bounding box center [190, 220] width 49 height 7
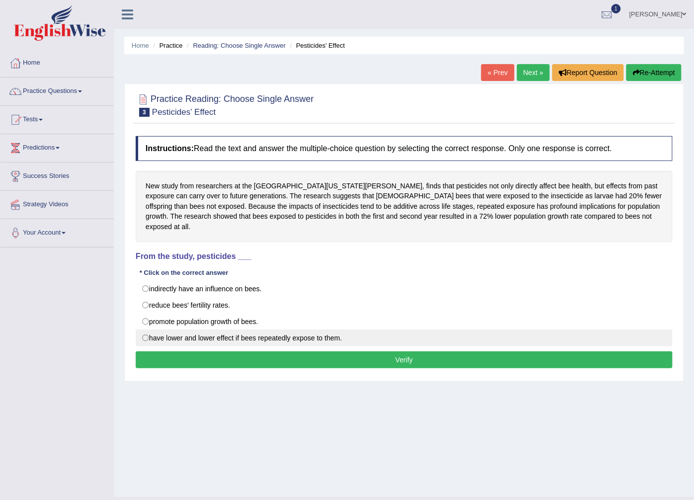
click at [230, 330] on label "have lower and lower effect if bees repeatedly expose to them." at bounding box center [404, 338] width 537 height 17
radio input "true"
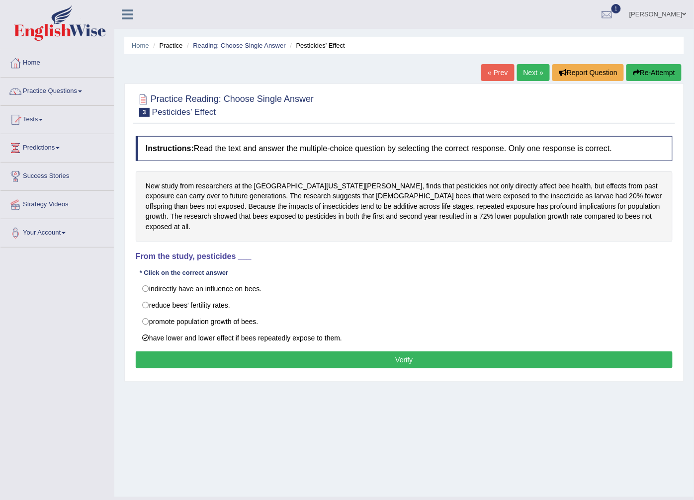
click at [231, 351] on button "Verify" at bounding box center [404, 359] width 537 height 17
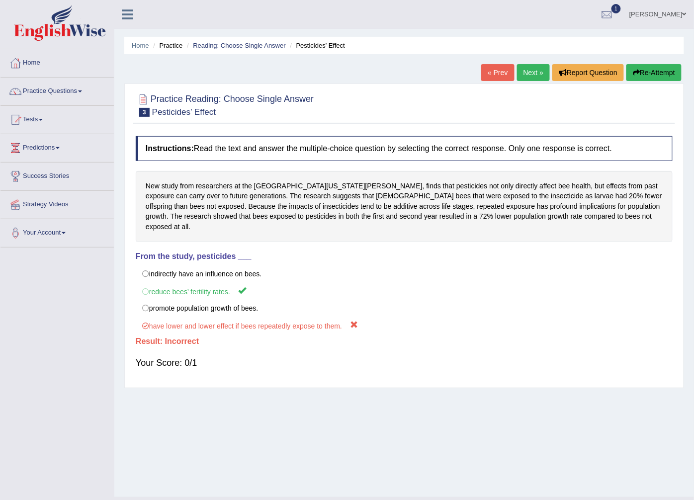
click at [521, 75] on link "Next »" at bounding box center [533, 72] width 33 height 17
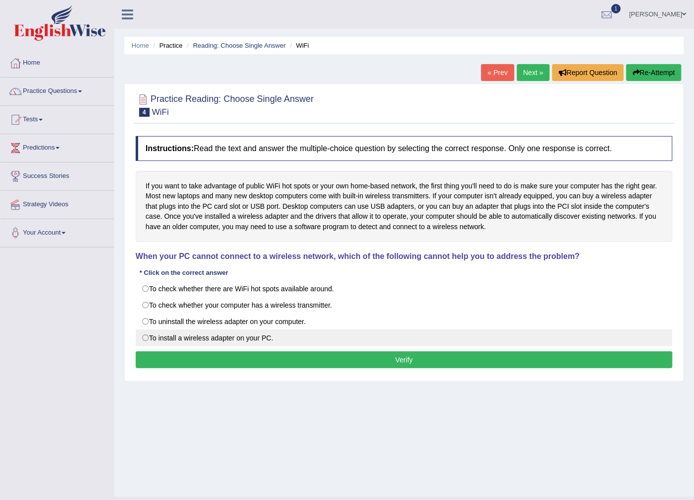
click at [235, 333] on label "To install a wireless adapter on your PC." at bounding box center [404, 338] width 537 height 17
radio input "true"
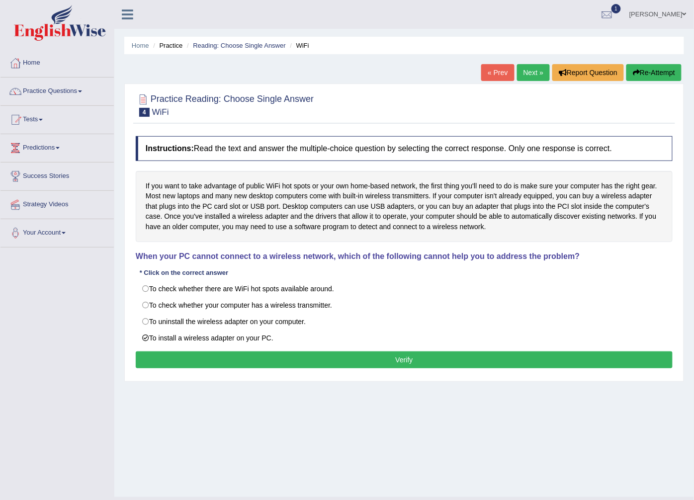
click at [242, 358] on button "Verify" at bounding box center [404, 359] width 537 height 17
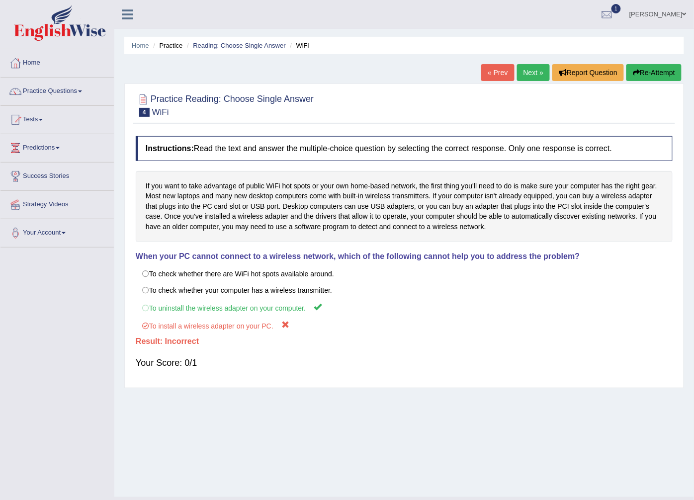
click at [524, 71] on link "Next »" at bounding box center [533, 72] width 33 height 17
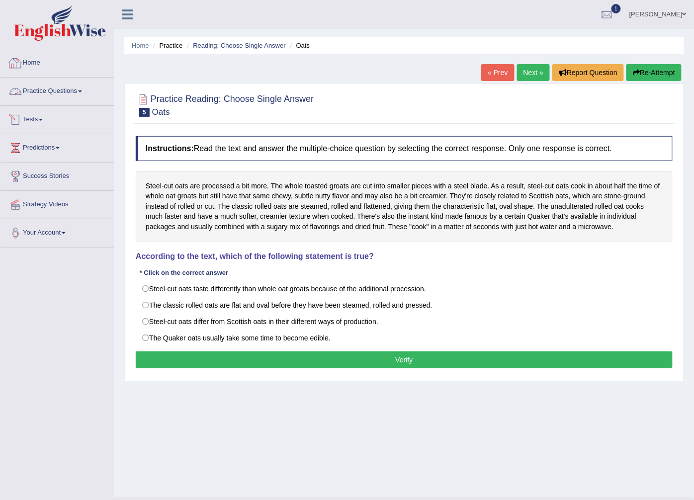
click at [46, 88] on link "Practice Questions" at bounding box center [56, 90] width 113 height 25
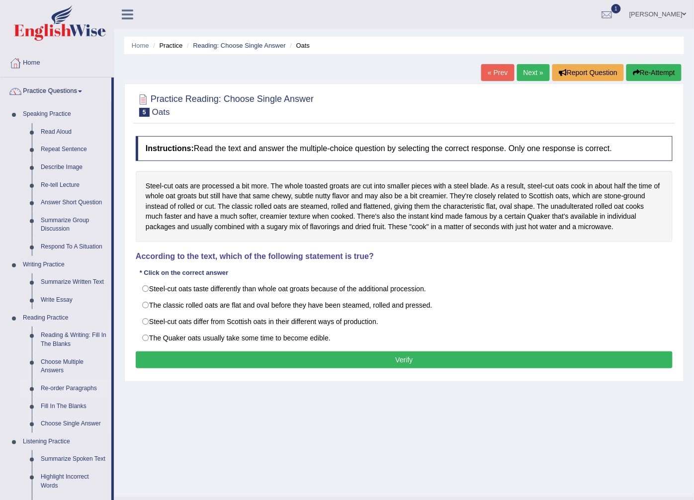
click at [72, 383] on link "Re-order Paragraphs" at bounding box center [73, 389] width 75 height 18
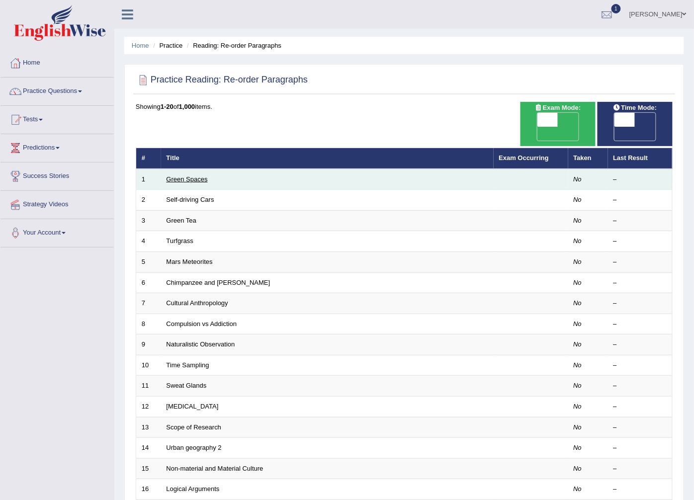
click at [196, 175] on link "Green Spaces" at bounding box center [186, 178] width 41 height 7
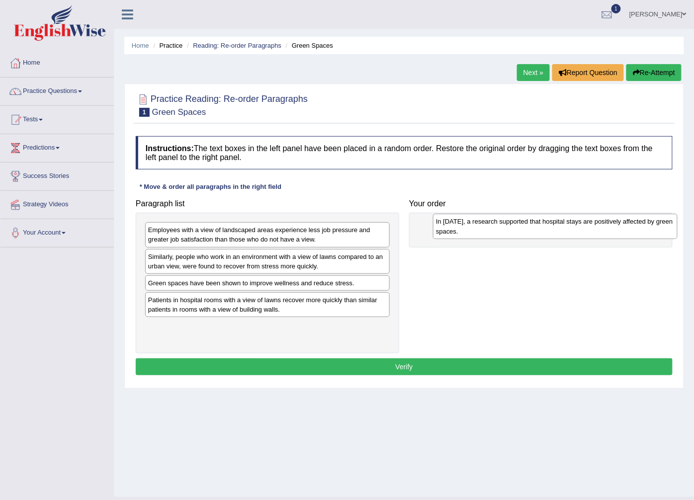
drag, startPoint x: 205, startPoint y: 240, endPoint x: 493, endPoint y: 231, distance: 287.9
click at [493, 231] on div "In 2002, a research supported that hospital stays are positively affected by gr…" at bounding box center [555, 226] width 245 height 25
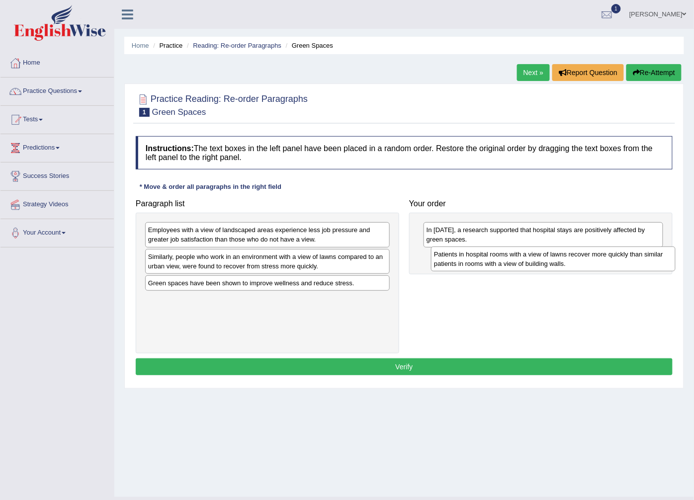
drag, startPoint x: 202, startPoint y: 306, endPoint x: 487, endPoint y: 259, distance: 289.1
click at [487, 259] on div "Patients in hospital rooms with a view of lawns recover more quickly than simil…" at bounding box center [553, 259] width 245 height 25
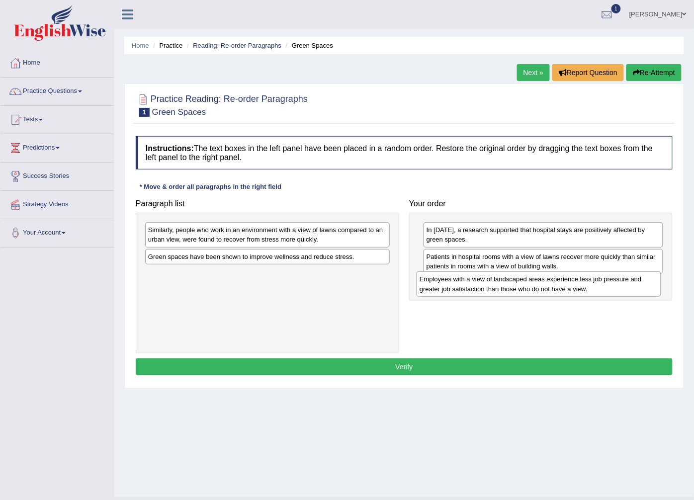
drag, startPoint x: 312, startPoint y: 236, endPoint x: 583, endPoint y: 285, distance: 275.8
click at [583, 285] on div "Employees with a view of landscaped areas experience less job pressure and grea…" at bounding box center [538, 283] width 245 height 25
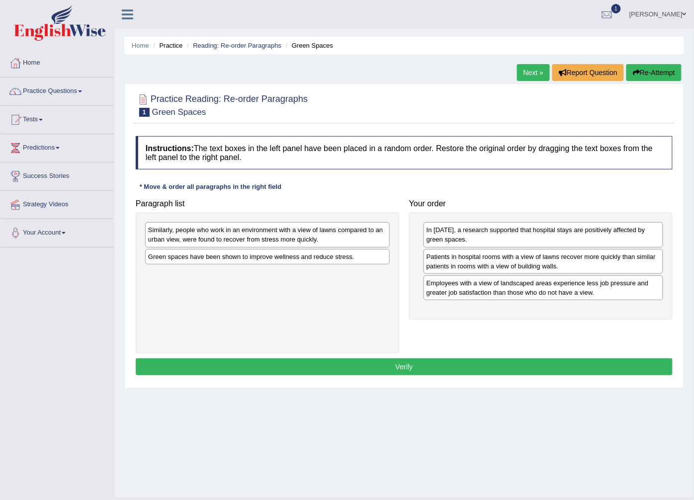
click at [269, 256] on div "Green spaces have been shown to improve wellness and reduce stress." at bounding box center [267, 256] width 245 height 15
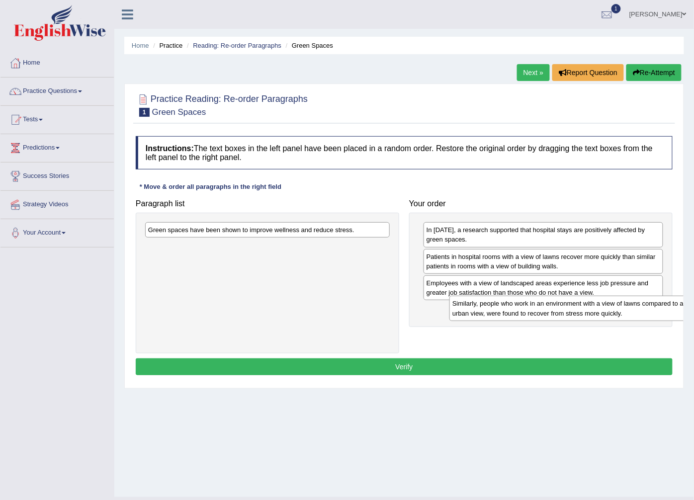
drag, startPoint x: 271, startPoint y: 237, endPoint x: 561, endPoint y: 309, distance: 298.7
click at [561, 309] on div "Similarly, people who work in an environment with a view of lawns compared to a…" at bounding box center [571, 308] width 245 height 25
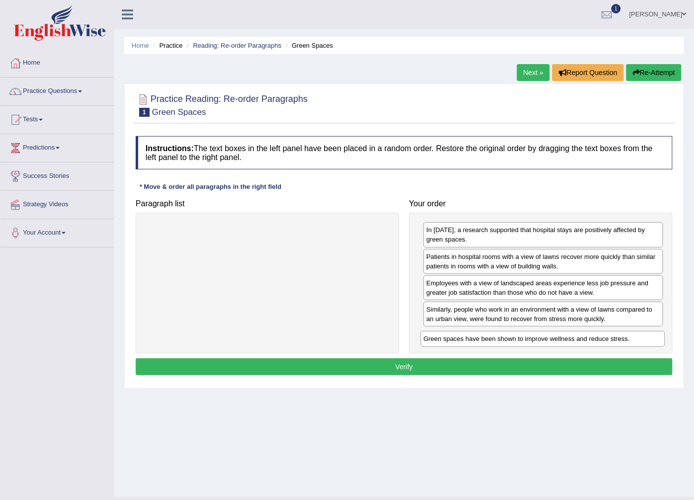
drag, startPoint x: 334, startPoint y: 228, endPoint x: 609, endPoint y: 336, distance: 296.1
click at [609, 336] on div "Green spaces have been shown to improve wellness and reduce stress." at bounding box center [542, 338] width 245 height 15
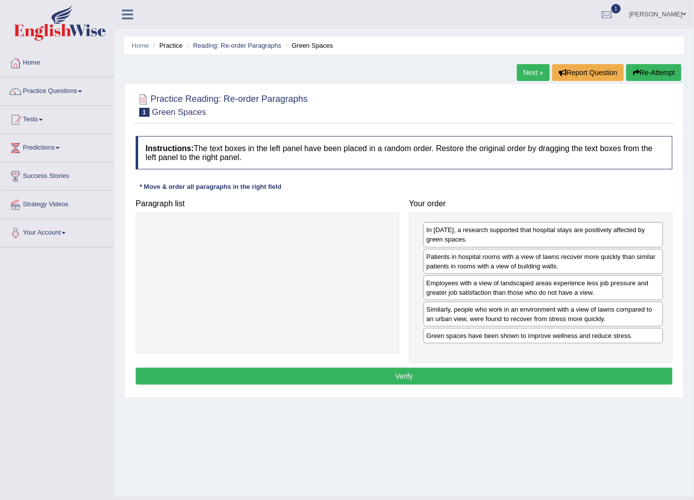
click at [440, 373] on button "Verify" at bounding box center [404, 376] width 537 height 17
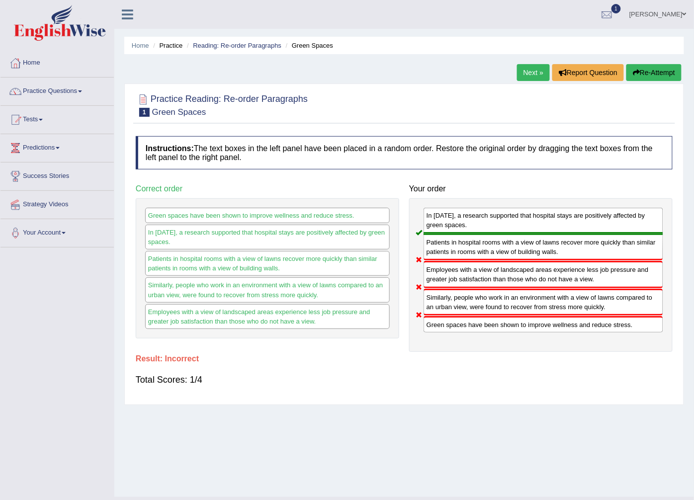
click at [530, 75] on link "Next »" at bounding box center [533, 72] width 33 height 17
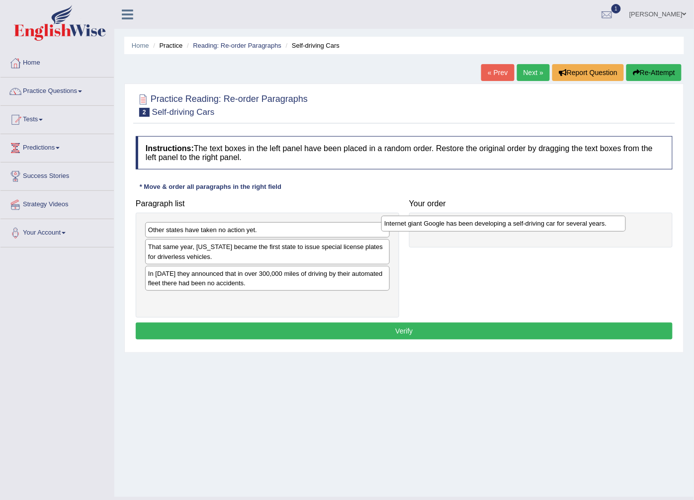
drag, startPoint x: 247, startPoint y: 272, endPoint x: 483, endPoint y: 222, distance: 241.3
click at [483, 222] on div "Internet giant Google has been developing a self-driving car for several years." at bounding box center [503, 223] width 245 height 15
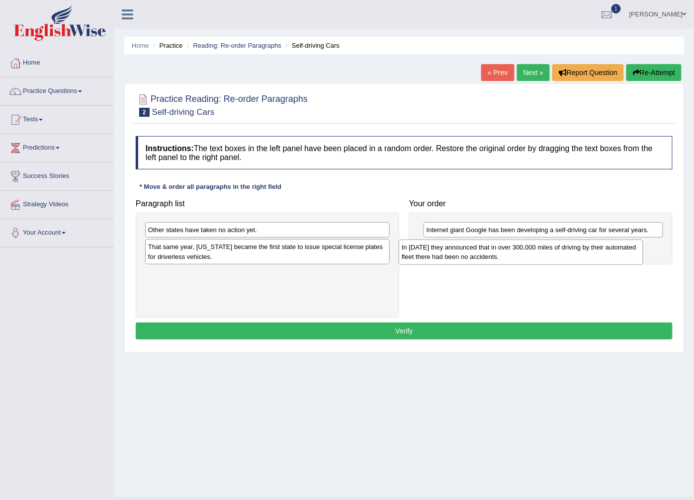
drag, startPoint x: 298, startPoint y: 278, endPoint x: 552, endPoint y: 252, distance: 254.8
click at [552, 252] on div "In [DATE] they announced that in over 300,000 miles of driving by their automat…" at bounding box center [521, 252] width 245 height 25
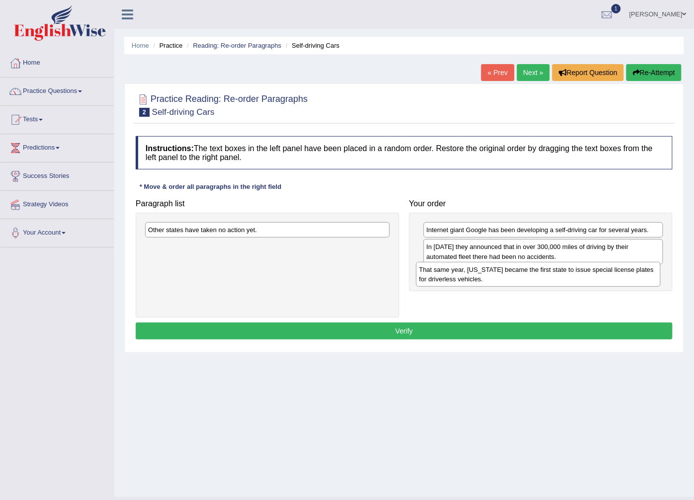
drag, startPoint x: 182, startPoint y: 250, endPoint x: 453, endPoint y: 272, distance: 271.8
click at [453, 272] on div "That same year, [US_STATE] became the first state to issue special license plat…" at bounding box center [538, 274] width 245 height 25
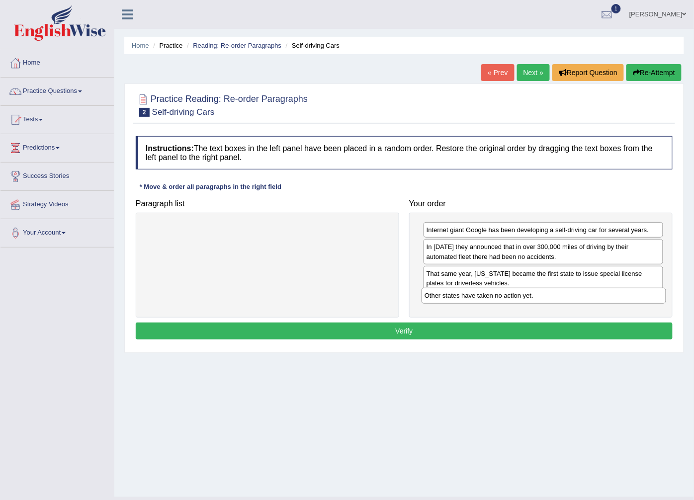
drag, startPoint x: 239, startPoint y: 225, endPoint x: 515, endPoint y: 291, distance: 284.0
click at [515, 291] on div "Other states have taken no action yet." at bounding box center [543, 295] width 245 height 15
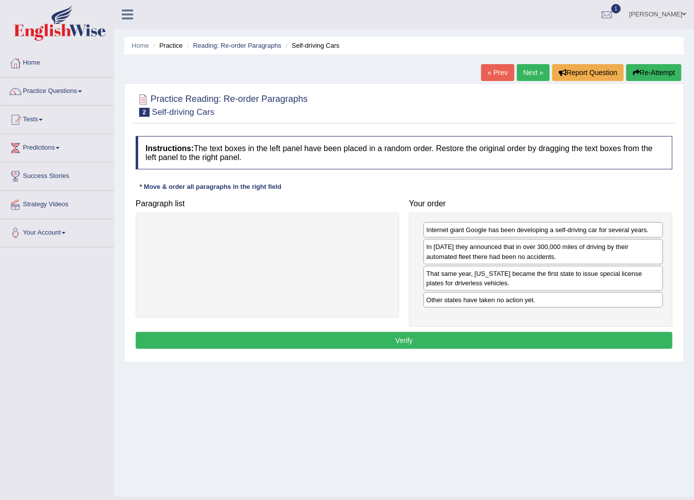
click at [470, 331] on div "Instructions: The text boxes in the left panel have been placed in a random ord…" at bounding box center [404, 244] width 542 height 226
click at [468, 341] on button "Verify" at bounding box center [404, 340] width 537 height 17
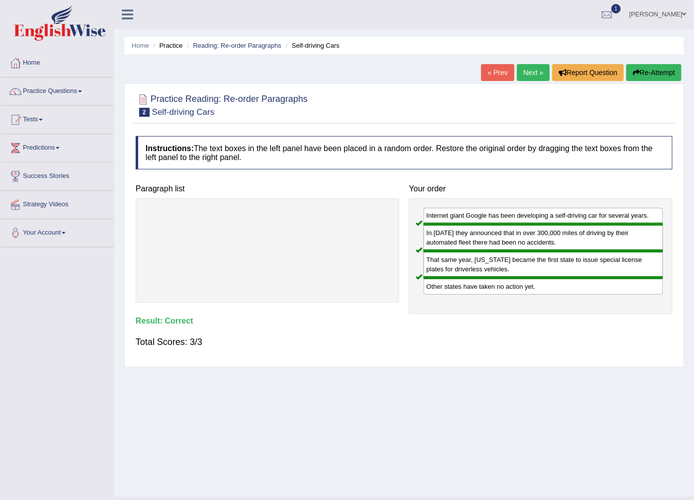
click at [527, 77] on link "Next »" at bounding box center [533, 72] width 33 height 17
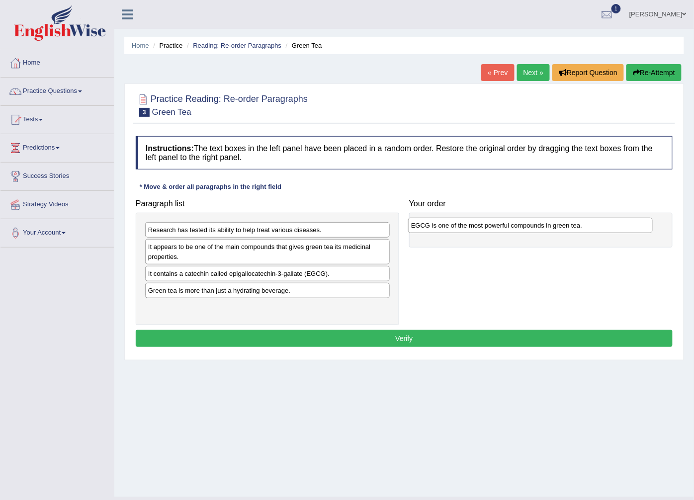
drag, startPoint x: 211, startPoint y: 285, endPoint x: 474, endPoint y: 220, distance: 271.0
click at [474, 220] on div "EGCG is one of the most powerful compounds in green tea." at bounding box center [530, 225] width 245 height 15
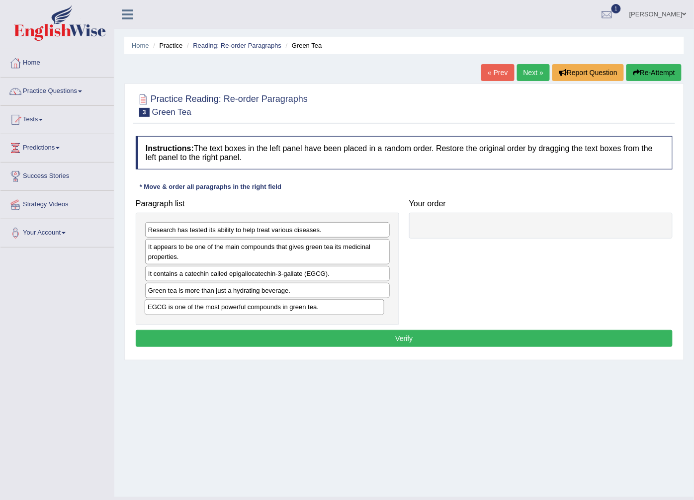
drag, startPoint x: 516, startPoint y: 233, endPoint x: 237, endPoint y: 310, distance: 289.3
click at [237, 310] on div "EGCG is one of the most powerful compounds in green tea." at bounding box center [265, 306] width 240 height 15
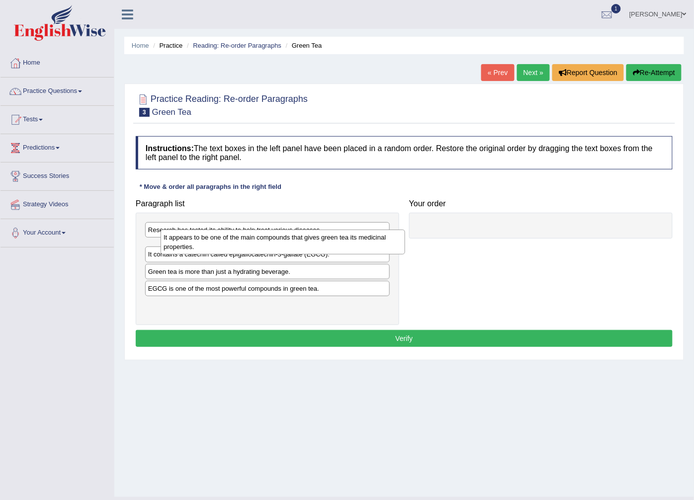
drag, startPoint x: 215, startPoint y: 246, endPoint x: 230, endPoint y: 236, distance: 18.3
click at [230, 236] on div "It appears to be one of the main compounds that gives green tea its medicinal p…" at bounding box center [283, 242] width 245 height 25
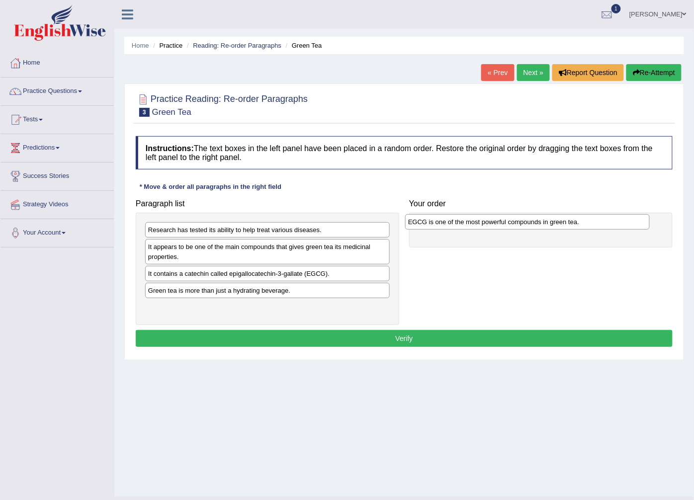
drag, startPoint x: 218, startPoint y: 306, endPoint x: 478, endPoint y: 220, distance: 273.8
click at [478, 220] on div "EGCG is one of the most powerful compounds in green tea." at bounding box center [527, 221] width 245 height 15
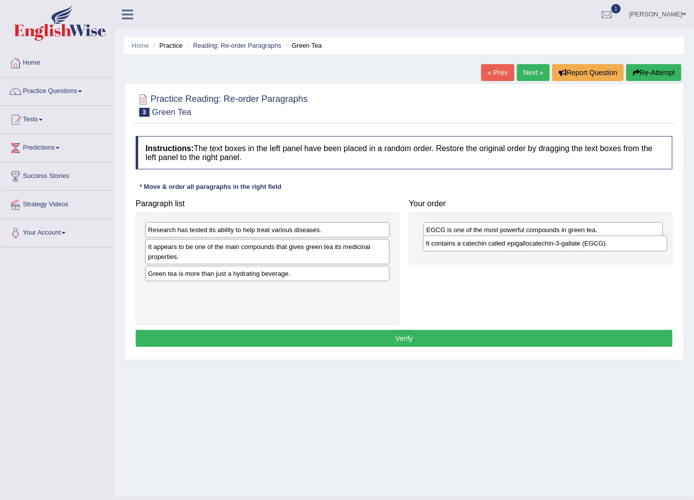
drag, startPoint x: 186, startPoint y: 271, endPoint x: 464, endPoint y: 241, distance: 279.5
click at [464, 241] on div "It contains a catechin called epigallocatechin-3-gallate (EGCG)." at bounding box center [545, 243] width 245 height 15
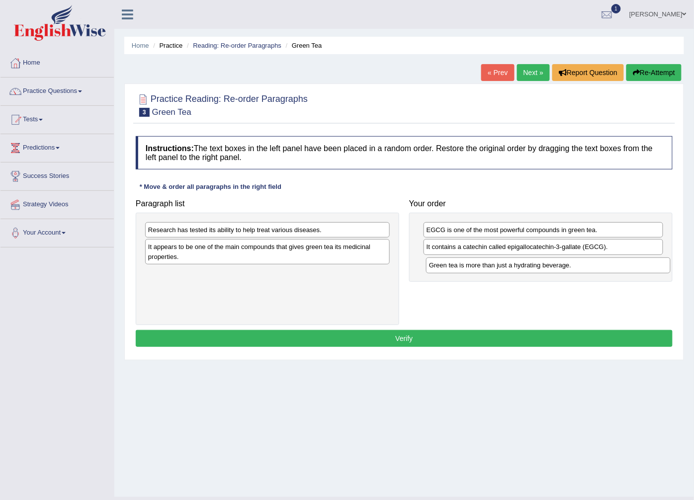
drag, startPoint x: 199, startPoint y: 277, endPoint x: 480, endPoint y: 268, distance: 280.9
click at [480, 268] on div "Green tea is more than just a hydrating beverage." at bounding box center [548, 264] width 245 height 15
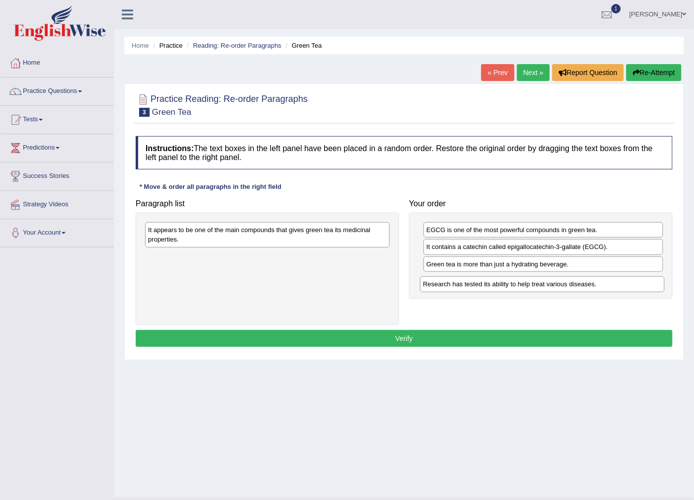
drag, startPoint x: 275, startPoint y: 233, endPoint x: 550, endPoint y: 287, distance: 280.1
click at [550, 287] on div "Research has tested its ability to help treat various diseases." at bounding box center [542, 283] width 245 height 15
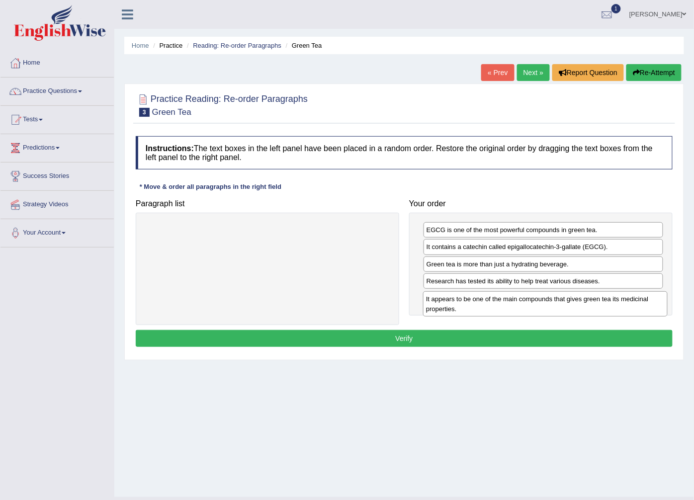
drag, startPoint x: 259, startPoint y: 239, endPoint x: 531, endPoint y: 307, distance: 279.8
click at [531, 307] on div "It appears to be one of the main compounds that gives green tea its medicinal p…" at bounding box center [545, 303] width 245 height 25
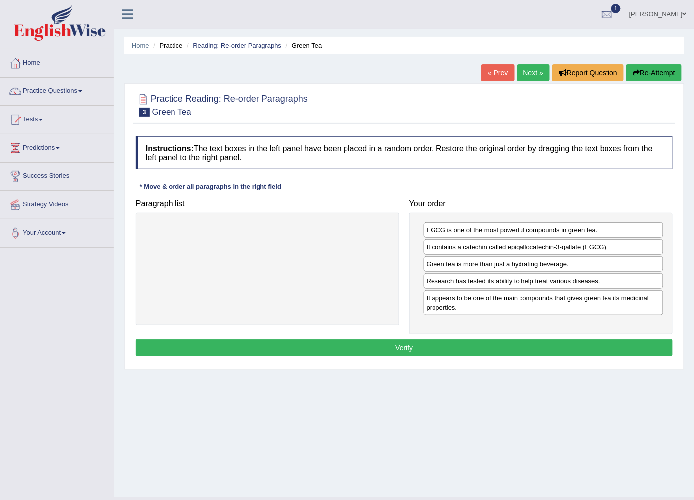
click at [441, 346] on button "Verify" at bounding box center [404, 347] width 537 height 17
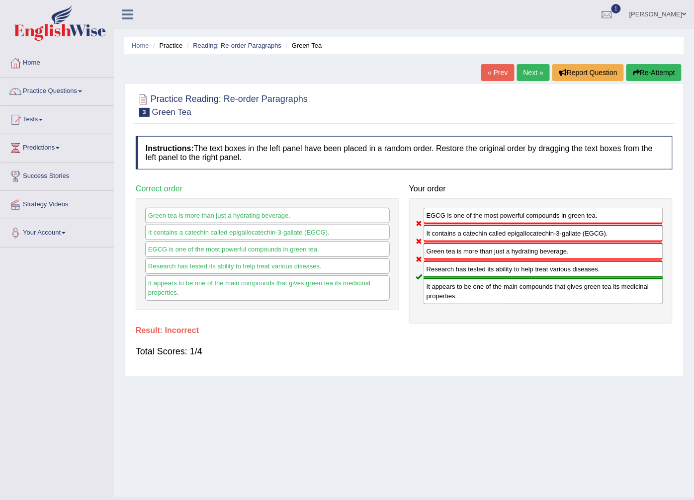
click at [538, 69] on link "Next »" at bounding box center [533, 72] width 33 height 17
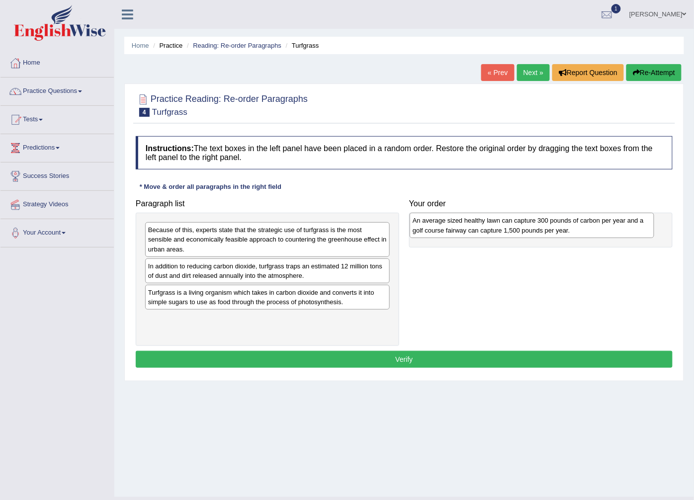
drag, startPoint x: 191, startPoint y: 235, endPoint x: 445, endPoint y: 226, distance: 254.6
click at [450, 226] on div "An average sized healthy lawn can capture 300 pounds of carbon per year and a g…" at bounding box center [532, 225] width 245 height 25
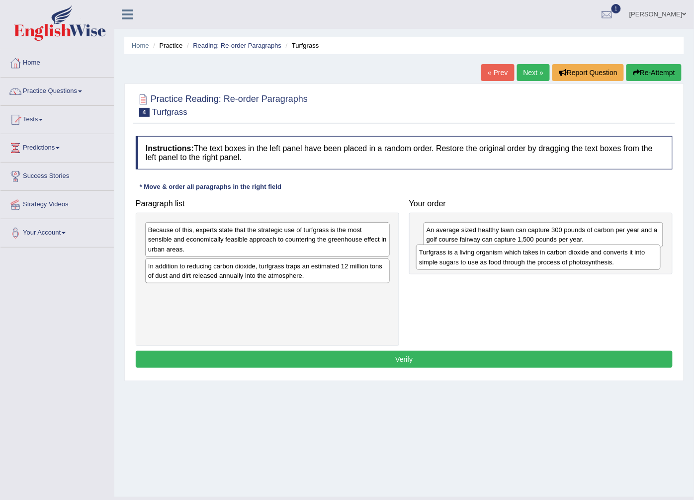
drag, startPoint x: 255, startPoint y: 302, endPoint x: 515, endPoint y: 263, distance: 262.7
click at [521, 262] on div "Turfgrass is a living organism which takes in carbon dioxide and converts it in…" at bounding box center [538, 257] width 245 height 25
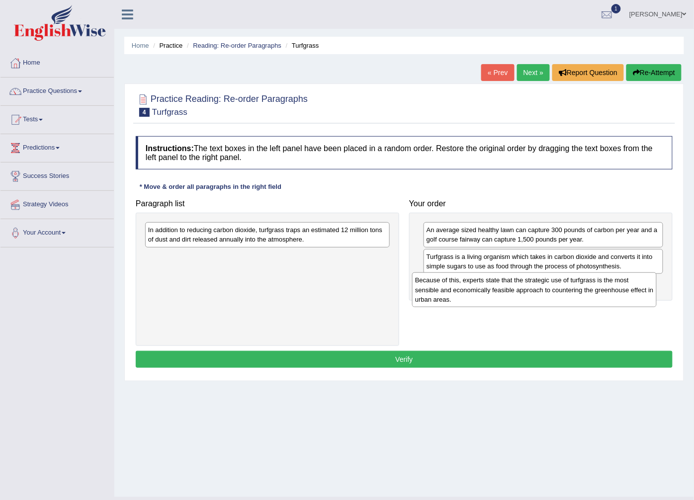
drag, startPoint x: 229, startPoint y: 234, endPoint x: 496, endPoint y: 284, distance: 271.6
click at [496, 284] on div "Because of this, experts state that the strategic use of turfgrass is the most …" at bounding box center [534, 289] width 245 height 35
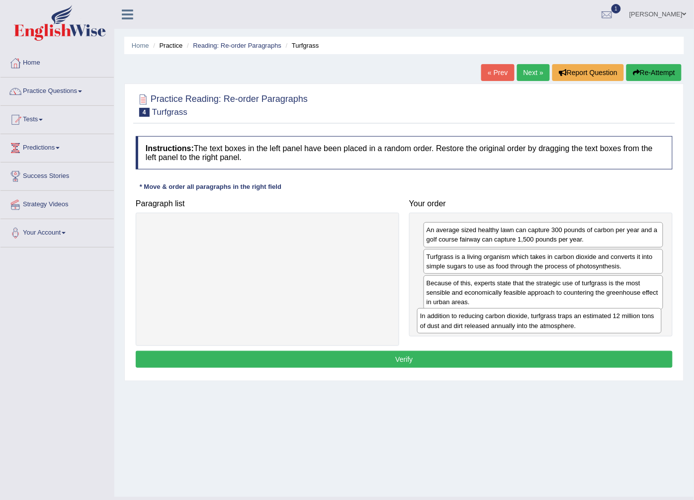
drag, startPoint x: 243, startPoint y: 236, endPoint x: 514, endPoint y: 322, distance: 285.1
click at [514, 322] on div "In addition to reducing carbon dioxide, turfgrass traps an estimated 12 million…" at bounding box center [539, 320] width 245 height 25
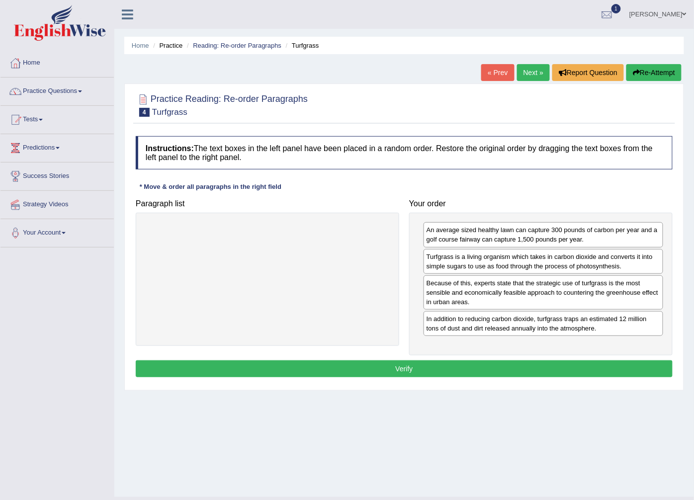
click at [425, 361] on button "Verify" at bounding box center [404, 368] width 537 height 17
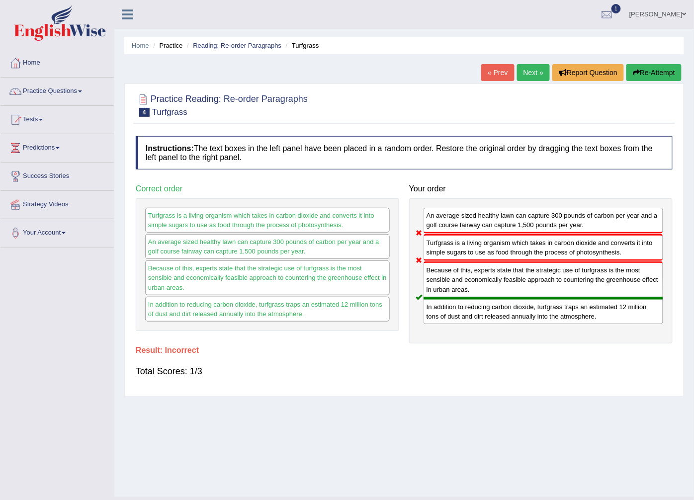
click at [545, 77] on link "Next »" at bounding box center [533, 72] width 33 height 17
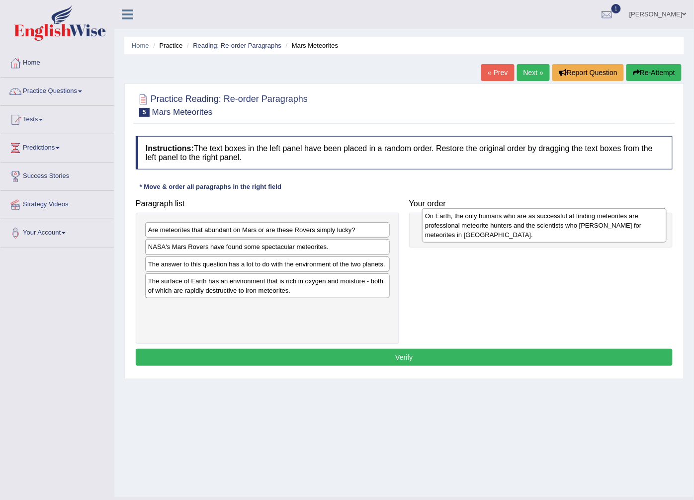
drag, startPoint x: 166, startPoint y: 266, endPoint x: 427, endPoint y: 235, distance: 262.7
click at [427, 235] on div "On Earth, the only humans who are as successful at finding meteorites are profe…" at bounding box center [544, 225] width 245 height 35
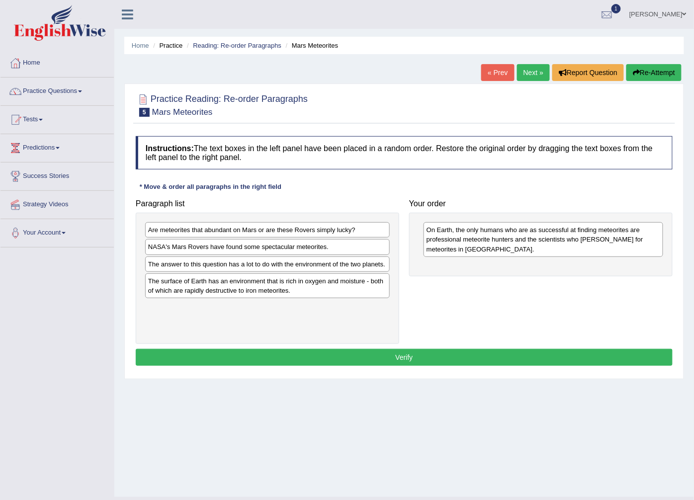
click at [351, 355] on button "Verify" at bounding box center [404, 357] width 537 height 17
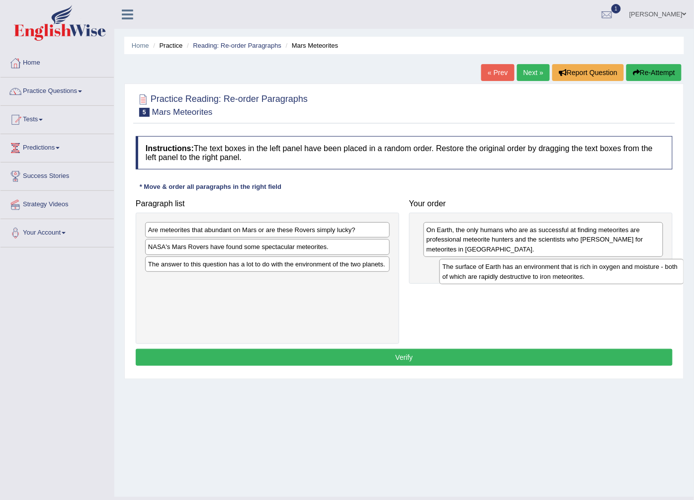
drag, startPoint x: 174, startPoint y: 286, endPoint x: 457, endPoint y: 270, distance: 283.2
click at [458, 270] on div "The surface of Earth has an environment that is rich in oxygen and moisture - b…" at bounding box center [561, 271] width 245 height 25
click at [361, 355] on button "Verify" at bounding box center [404, 357] width 537 height 17
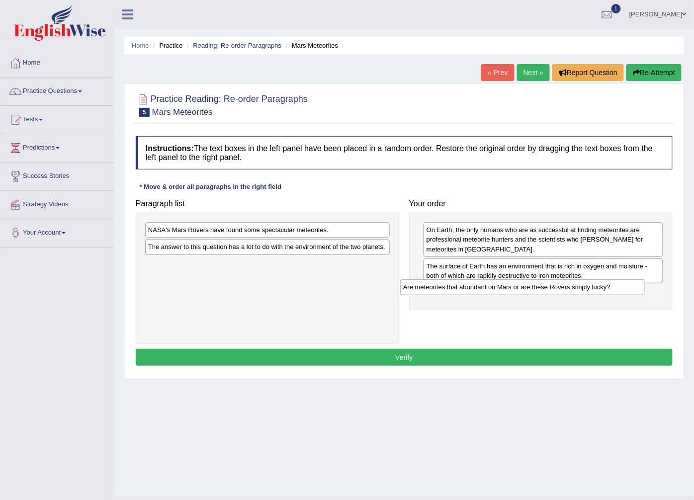
drag, startPoint x: 235, startPoint y: 232, endPoint x: 490, endPoint y: 289, distance: 261.3
click at [490, 289] on div "Are meteorites that abundant on Mars or are these Rovers simply lucky?" at bounding box center [522, 286] width 245 height 15
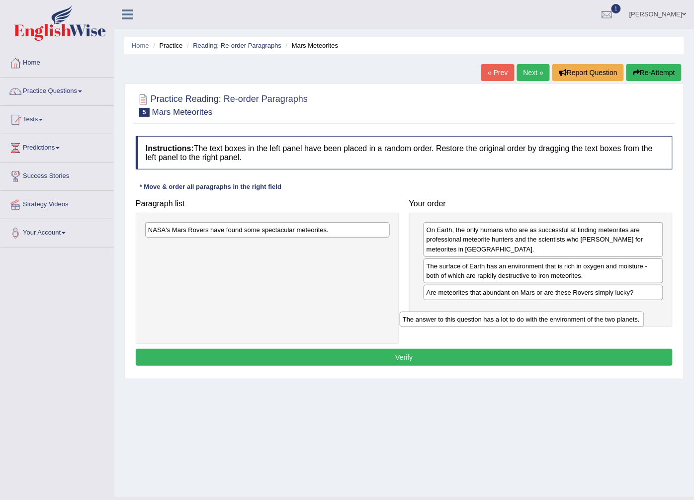
drag, startPoint x: 327, startPoint y: 272, endPoint x: 559, endPoint y: 311, distance: 235.8
click at [562, 316] on div "The answer to this question has a lot to do with the environment of the two pla…" at bounding box center [522, 319] width 245 height 15
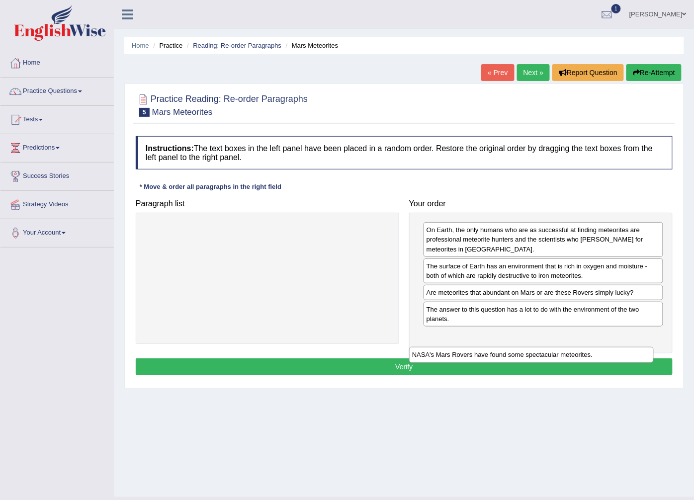
drag, startPoint x: 255, startPoint y: 234, endPoint x: 514, endPoint y: 343, distance: 281.3
click at [525, 358] on div "NASA's Mars Rovers have found some spectacular meteorites." at bounding box center [531, 354] width 245 height 15
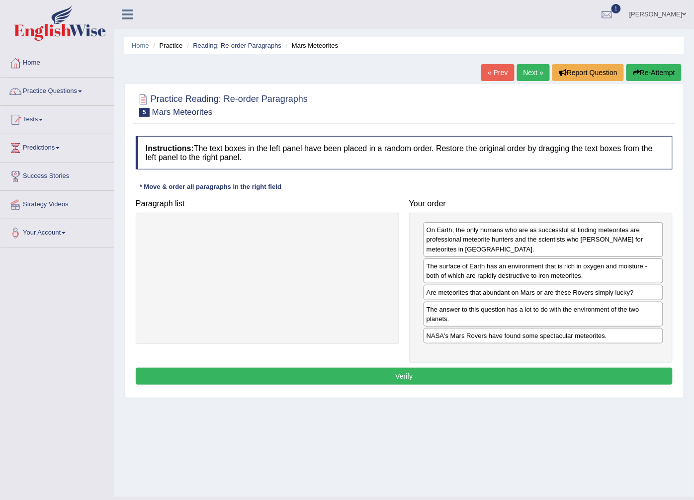
click at [378, 377] on button "Verify" at bounding box center [404, 376] width 537 height 17
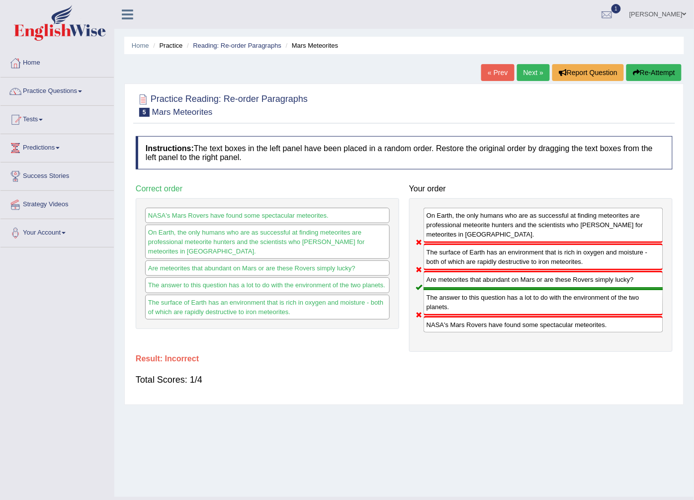
click at [536, 73] on link "Next »" at bounding box center [533, 72] width 33 height 17
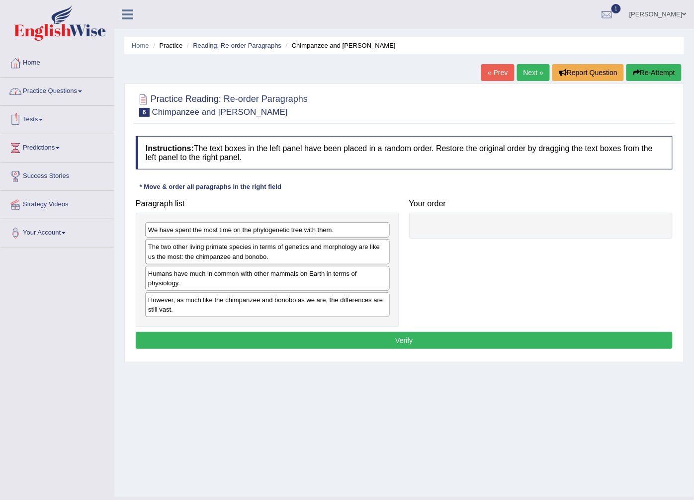
click at [71, 93] on link "Practice Questions" at bounding box center [56, 90] width 113 height 25
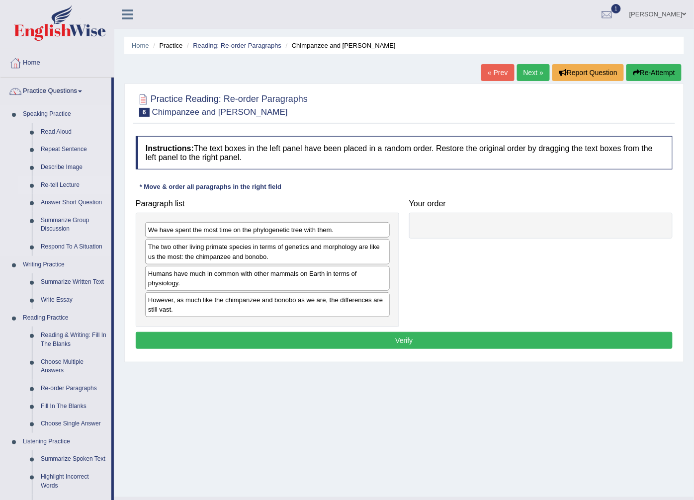
click at [68, 177] on link "Re-tell Lecture" at bounding box center [73, 185] width 75 height 18
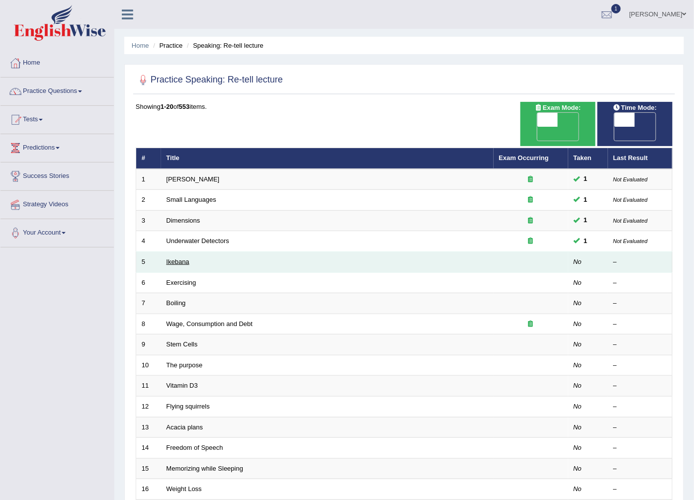
click at [177, 258] on link "Ikebana" at bounding box center [177, 261] width 23 height 7
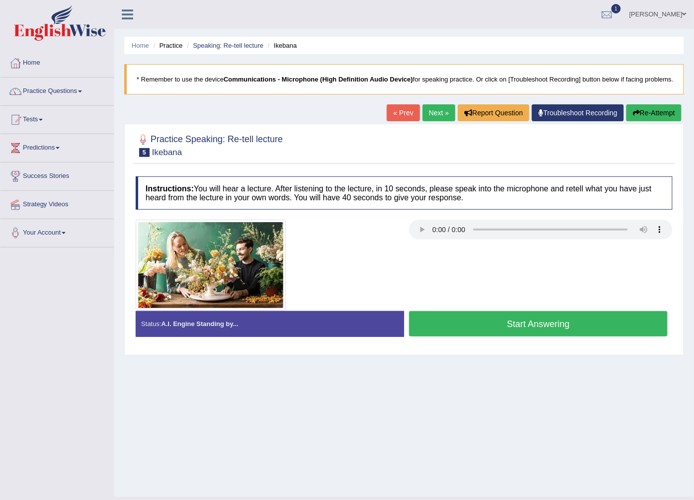
click at [439, 116] on link "Next »" at bounding box center [438, 112] width 33 height 17
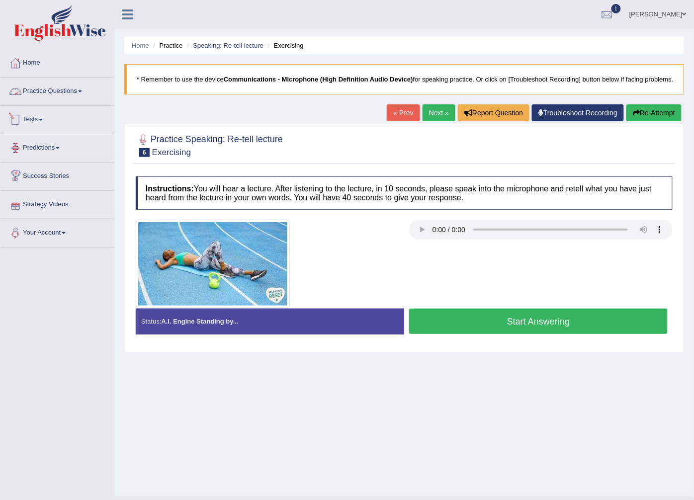
click at [82, 96] on link "Practice Questions" at bounding box center [56, 90] width 113 height 25
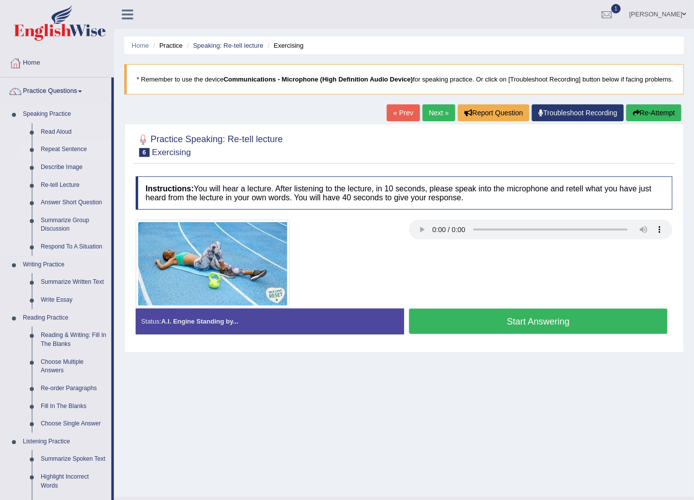
click at [80, 149] on link "Repeat Sentence" at bounding box center [73, 150] width 75 height 18
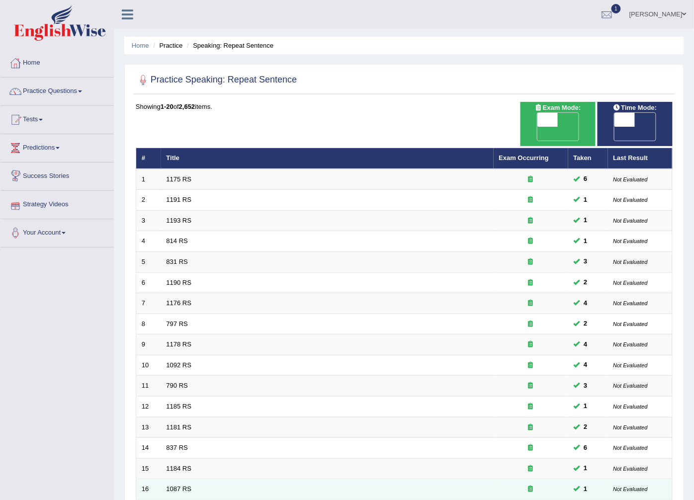
scroll to position [159, 0]
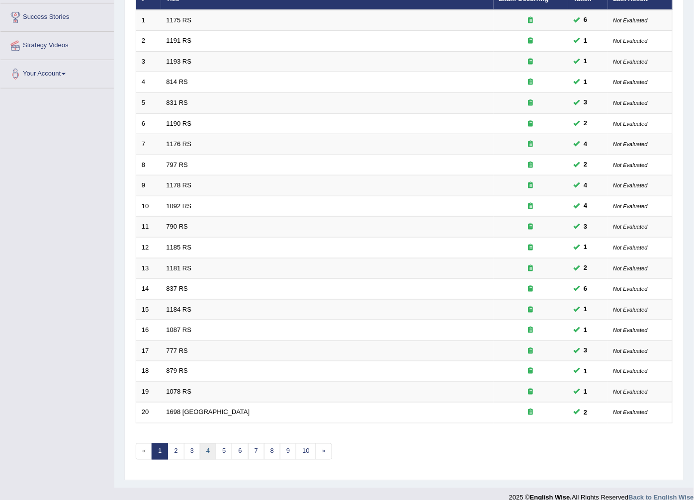
click at [210, 443] on link "4" at bounding box center [208, 451] width 16 height 16
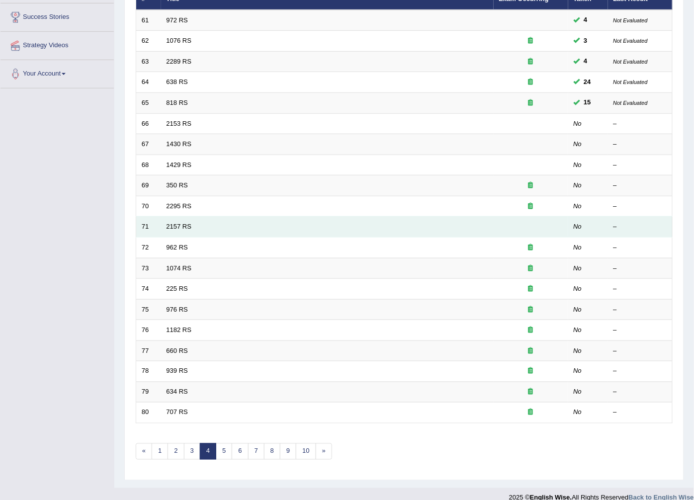
scroll to position [48, 0]
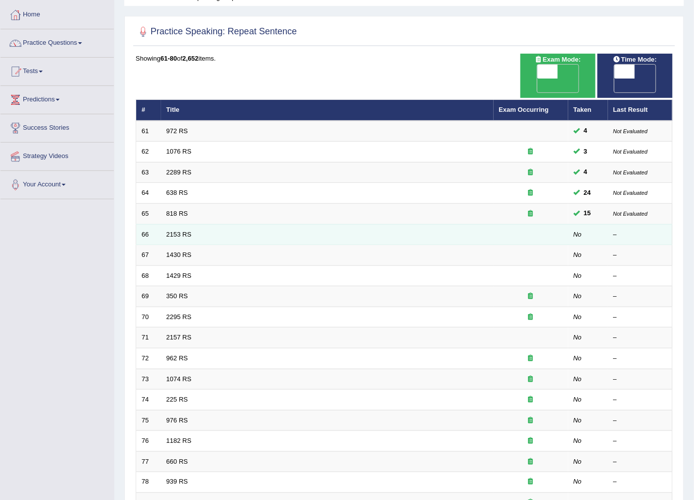
click at [178, 224] on td "2153 RS" at bounding box center [327, 234] width 332 height 21
click at [185, 224] on td "2153 RS" at bounding box center [327, 234] width 332 height 21
click at [183, 231] on link "2153 RS" at bounding box center [178, 234] width 25 height 7
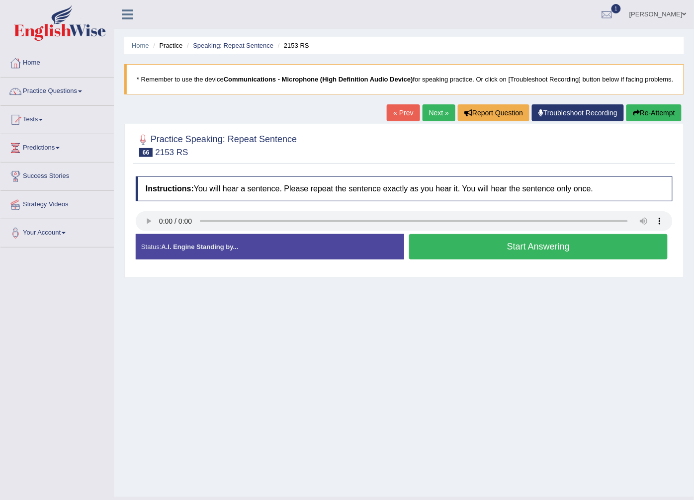
click at [563, 246] on button "Start Answering" at bounding box center [538, 246] width 258 height 25
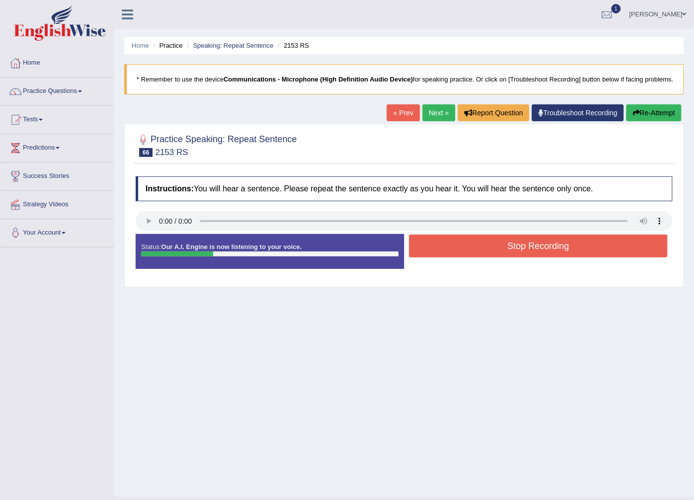
click at [477, 250] on button "Stop Recording" at bounding box center [538, 246] width 258 height 23
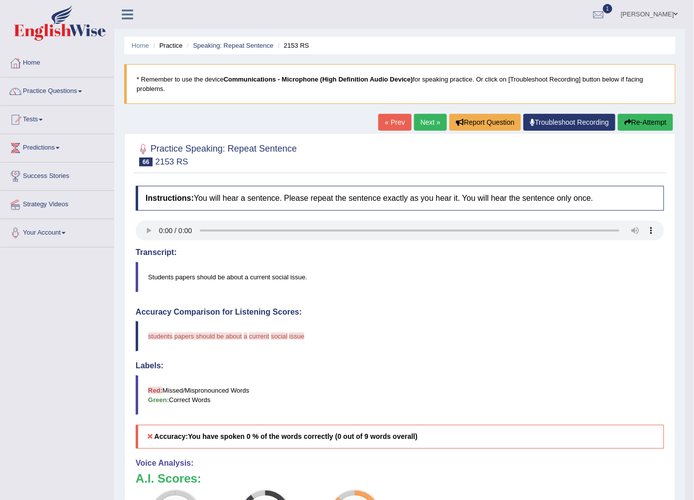
click at [429, 118] on link "Next »" at bounding box center [430, 122] width 33 height 17
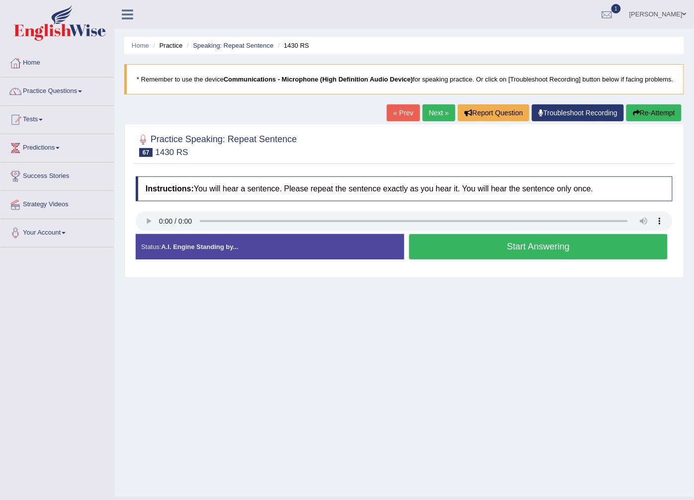
click at [478, 261] on div "Start Answering" at bounding box center [538, 248] width 268 height 28
click at [488, 256] on button "Start Answering" at bounding box center [538, 246] width 258 height 25
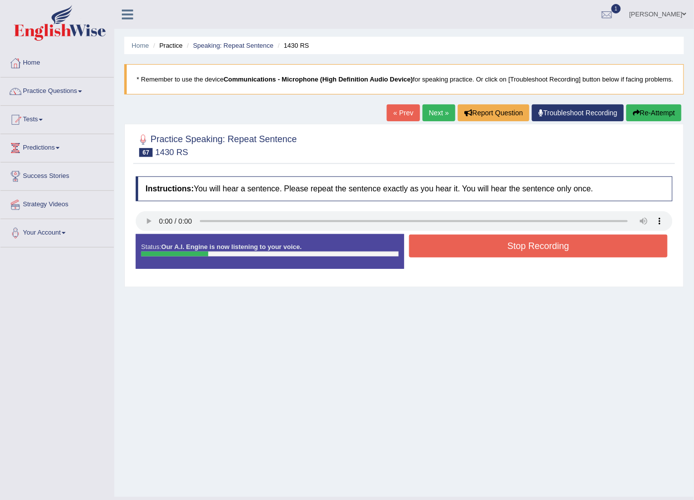
click at [463, 245] on button "Stop Recording" at bounding box center [538, 246] width 258 height 23
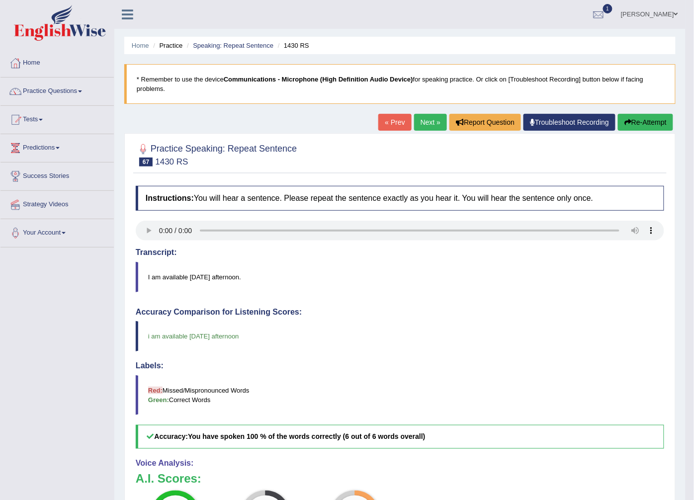
scroll to position [55, 0]
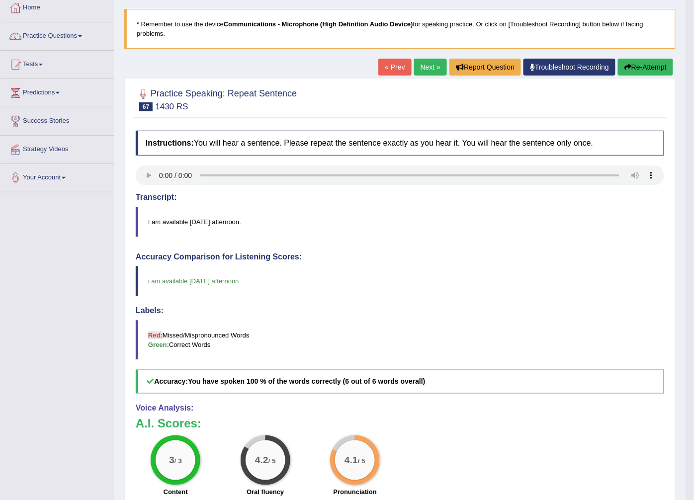
click at [430, 66] on link "Next »" at bounding box center [430, 67] width 33 height 17
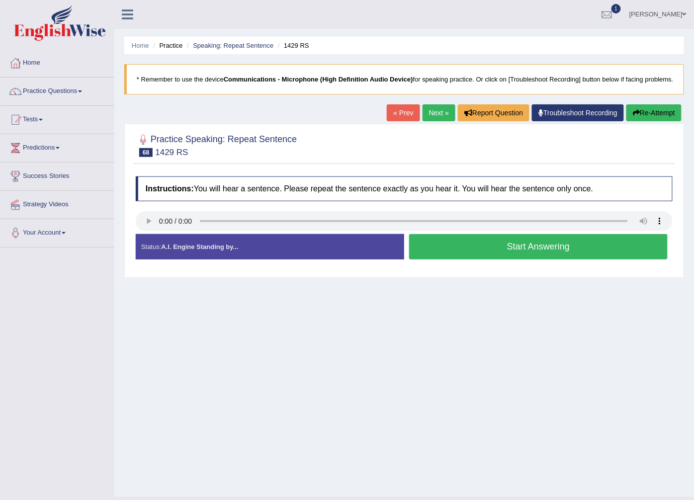
click at [518, 249] on button "Start Answering" at bounding box center [538, 246] width 258 height 25
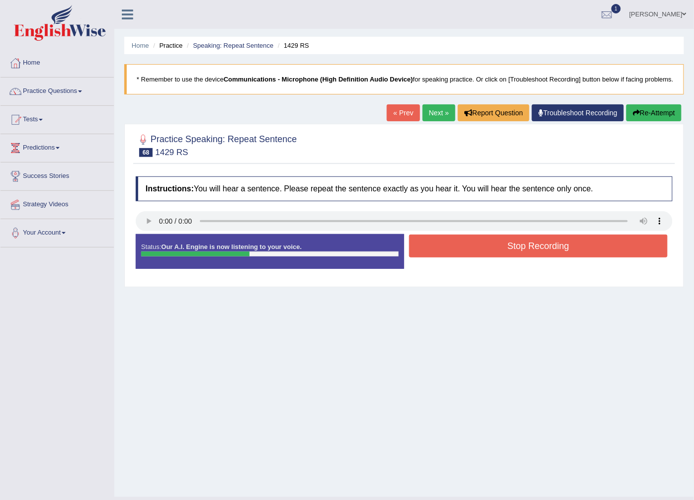
click at [474, 242] on button "Stop Recording" at bounding box center [538, 246] width 258 height 23
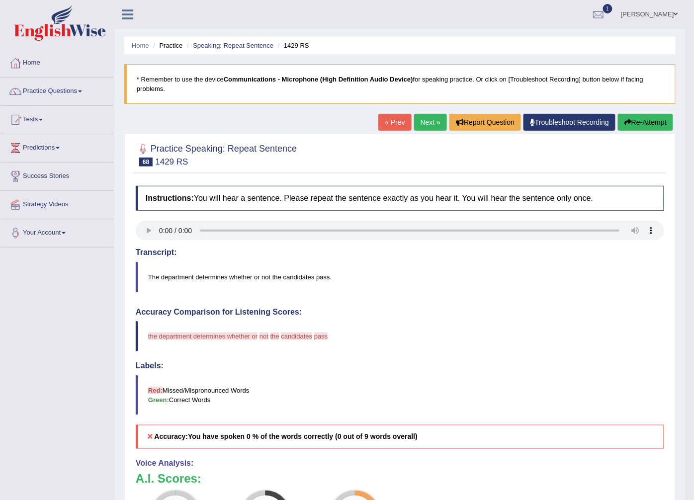
click at [396, 120] on link "« Prev" at bounding box center [394, 122] width 33 height 17
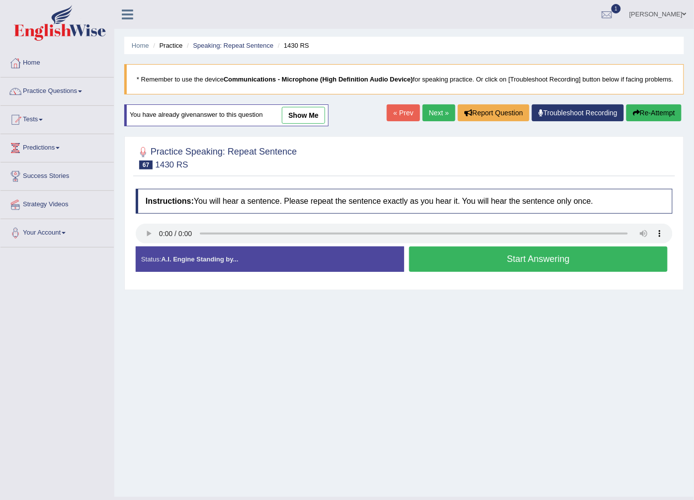
click at [439, 104] on link "Next »" at bounding box center [438, 112] width 33 height 17
click at [443, 259] on button "Start Answering" at bounding box center [538, 259] width 258 height 25
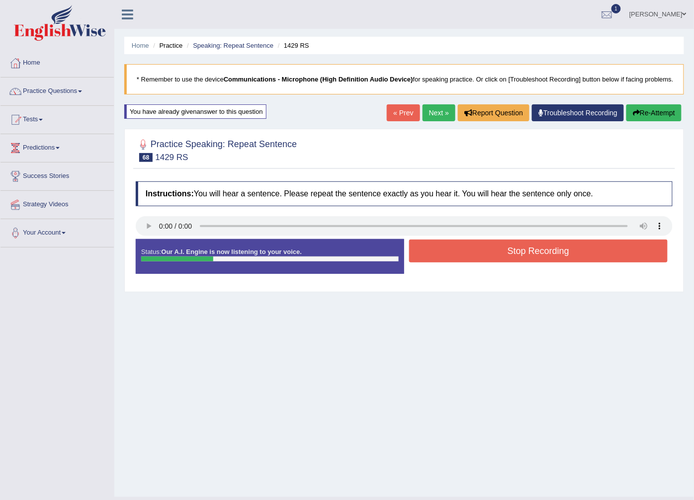
click at [451, 254] on button "Stop Recording" at bounding box center [538, 251] width 258 height 23
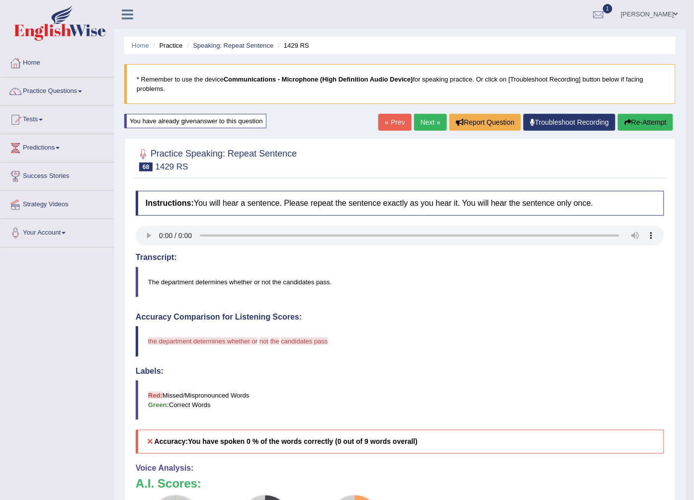
click at [426, 125] on link "Next »" at bounding box center [430, 122] width 33 height 17
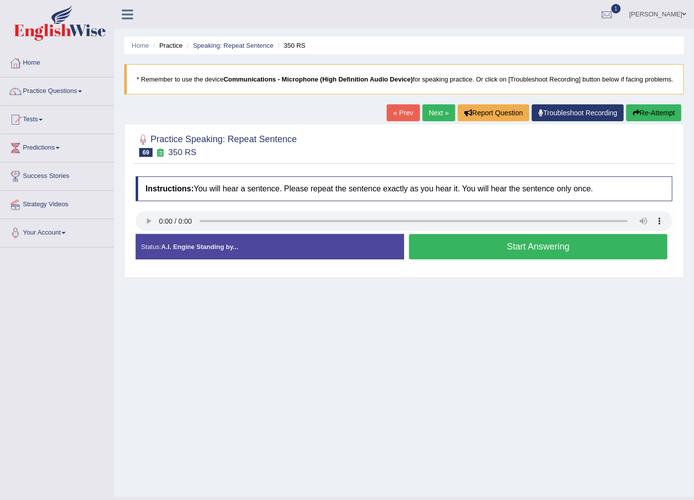
click at [526, 240] on button "Start Answering" at bounding box center [538, 246] width 258 height 25
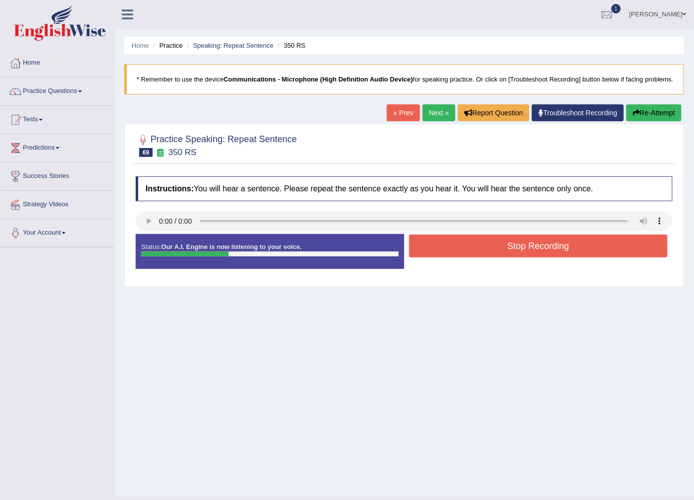
click at [529, 246] on button "Stop Recording" at bounding box center [538, 246] width 258 height 23
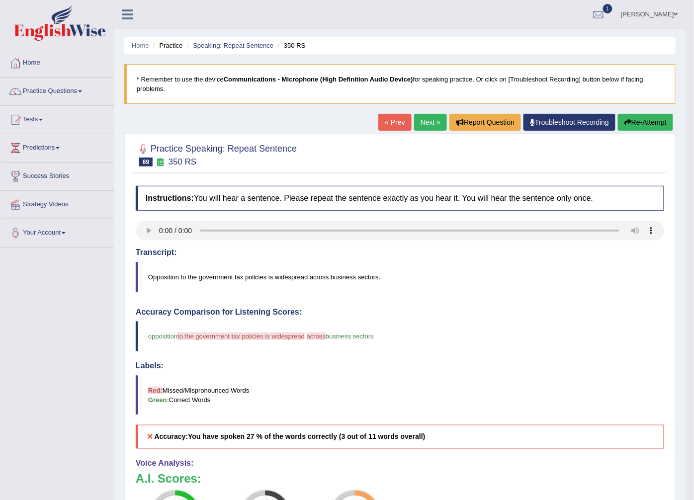
click at [419, 125] on link "Next »" at bounding box center [430, 122] width 33 height 17
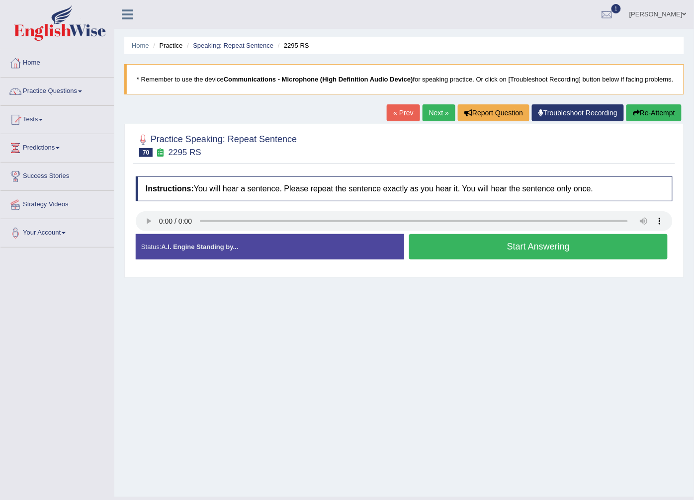
click at [495, 247] on button "Start Answering" at bounding box center [538, 246] width 258 height 25
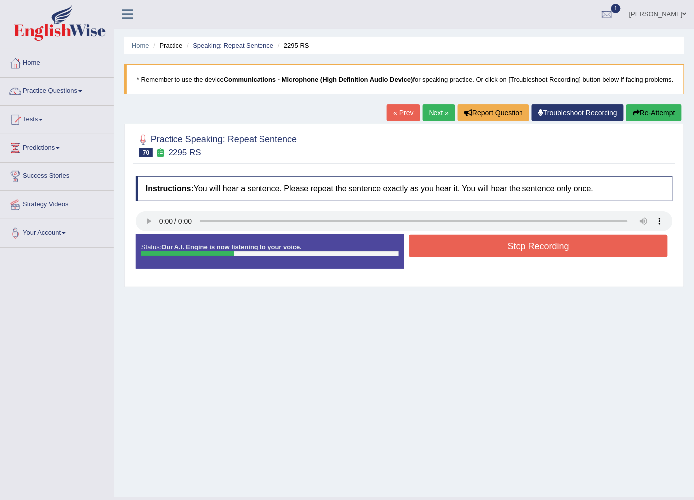
click at [495, 247] on button "Stop Recording" at bounding box center [538, 246] width 258 height 23
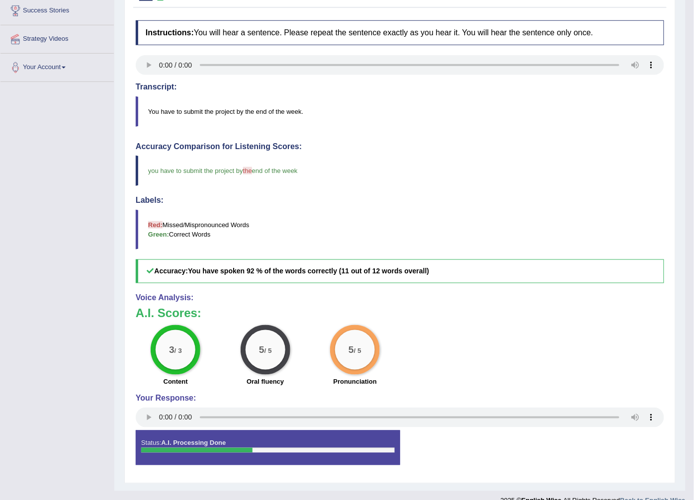
scroll to position [55, 0]
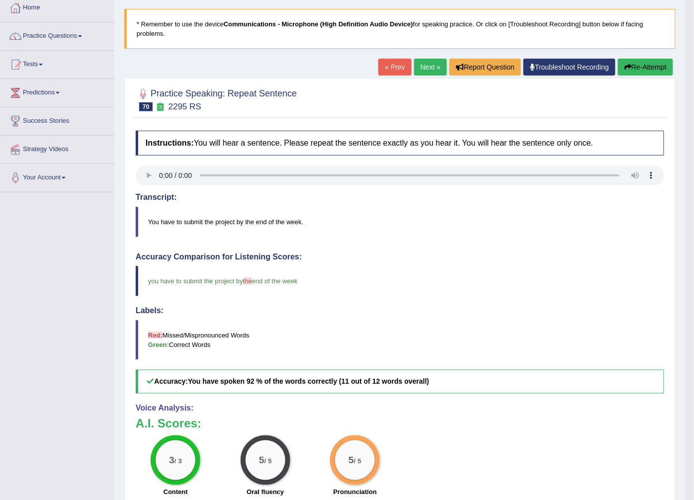
click at [423, 65] on link "Next »" at bounding box center [430, 67] width 33 height 17
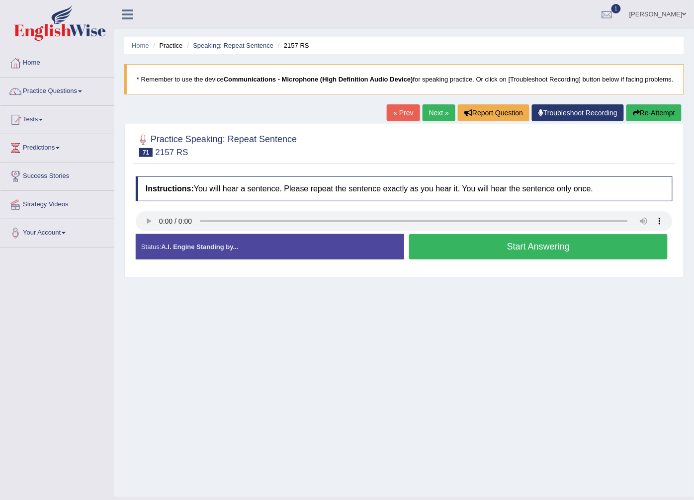
click at [484, 245] on button "Start Answering" at bounding box center [538, 246] width 258 height 25
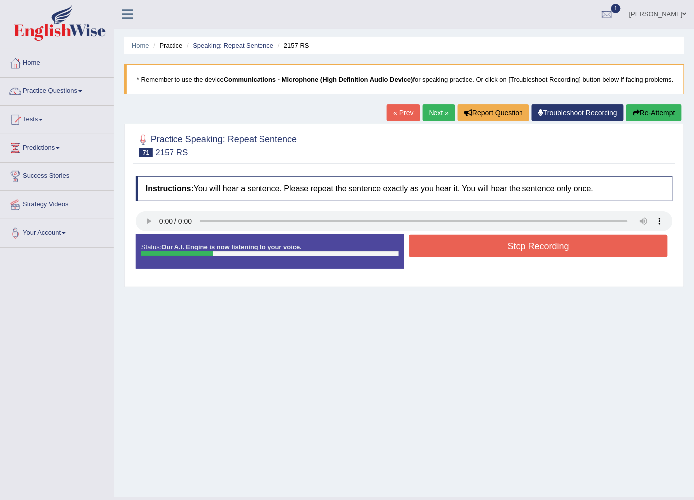
click at [484, 245] on button "Stop Recording" at bounding box center [538, 246] width 258 height 23
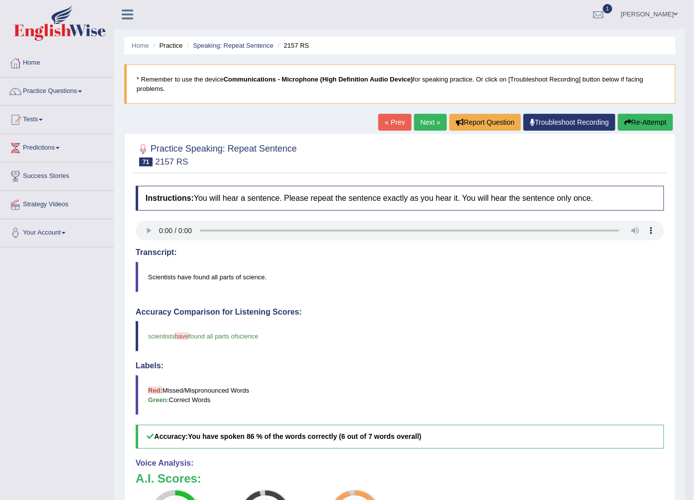
click at [433, 122] on link "Next »" at bounding box center [430, 122] width 33 height 17
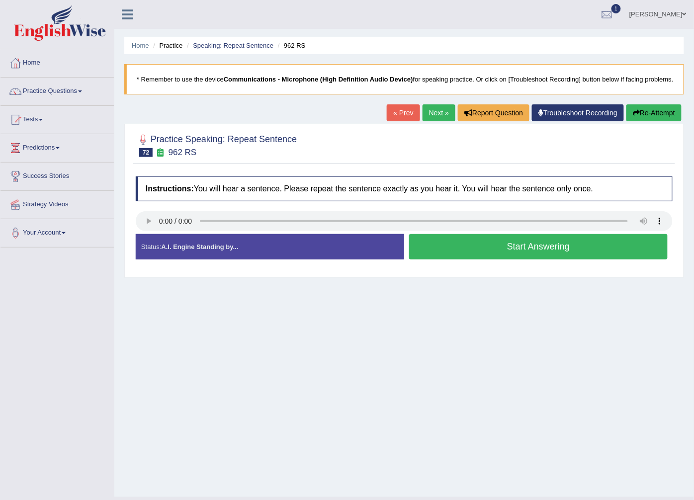
click at [544, 245] on button "Start Answering" at bounding box center [538, 246] width 258 height 25
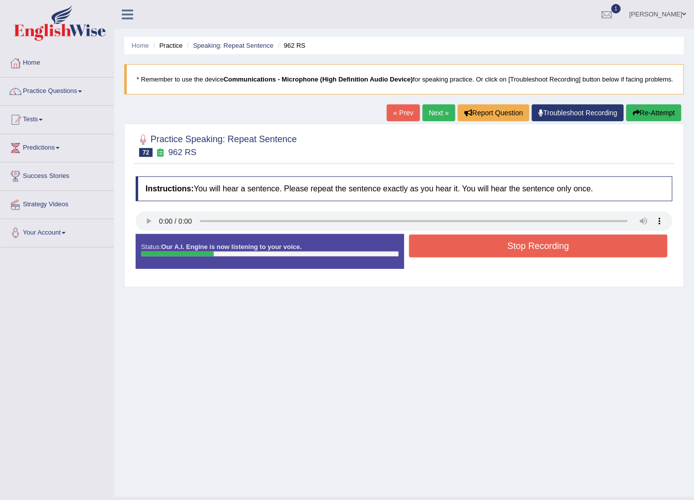
click at [544, 245] on button "Stop Recording" at bounding box center [538, 246] width 258 height 23
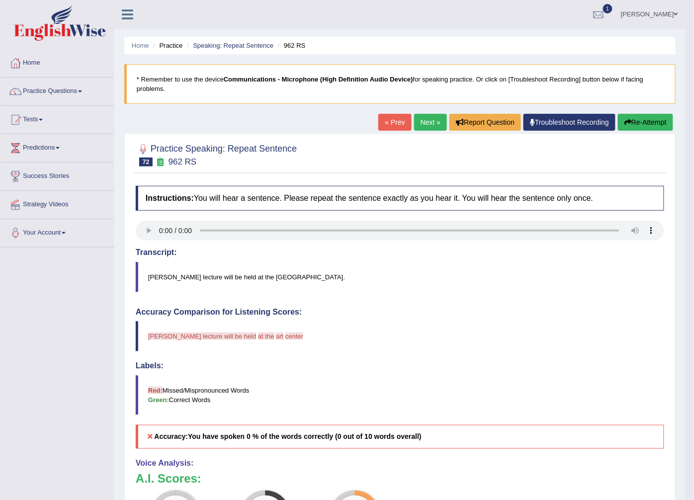
click at [426, 123] on link "Next »" at bounding box center [430, 122] width 33 height 17
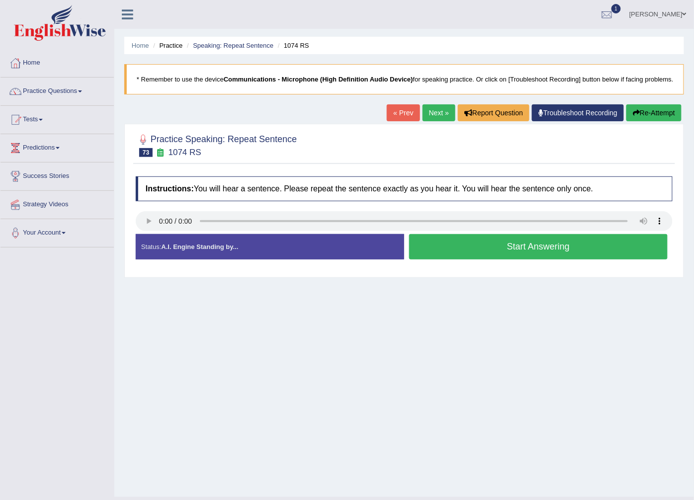
click at [443, 238] on button "Start Answering" at bounding box center [538, 246] width 258 height 25
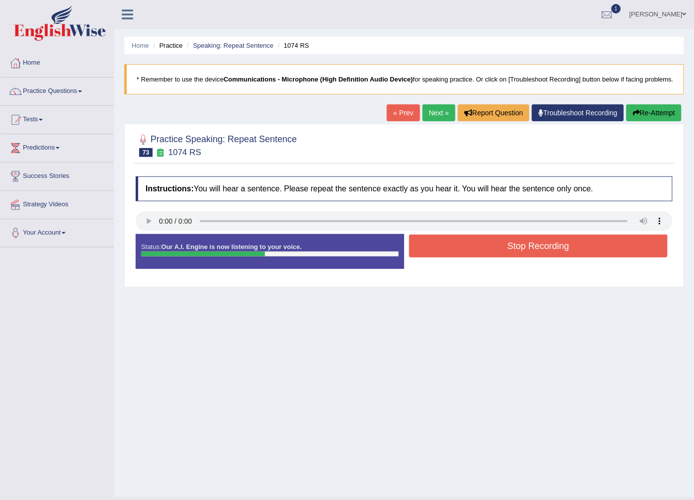
click at [466, 250] on button "Stop Recording" at bounding box center [538, 246] width 258 height 23
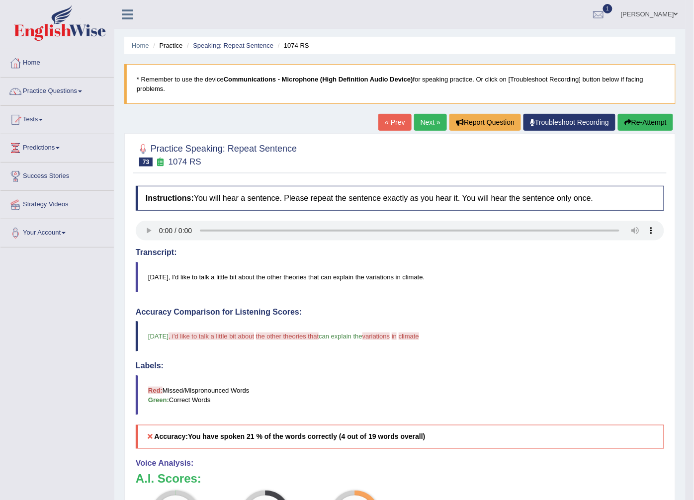
click at [431, 128] on link "Next »" at bounding box center [430, 122] width 33 height 17
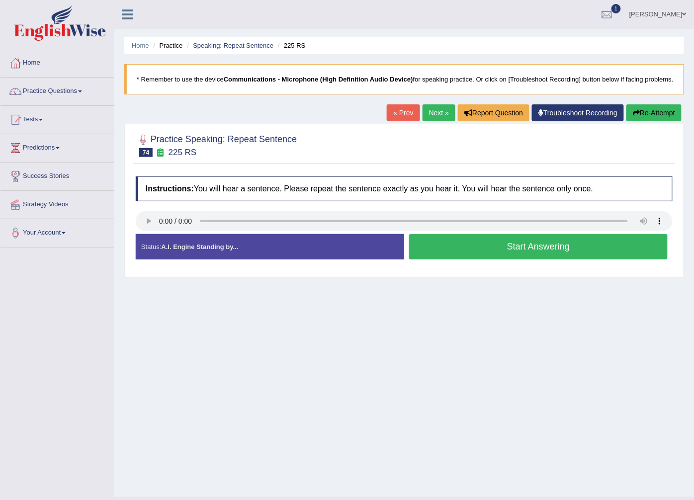
click at [482, 237] on button "Start Answering" at bounding box center [538, 246] width 258 height 25
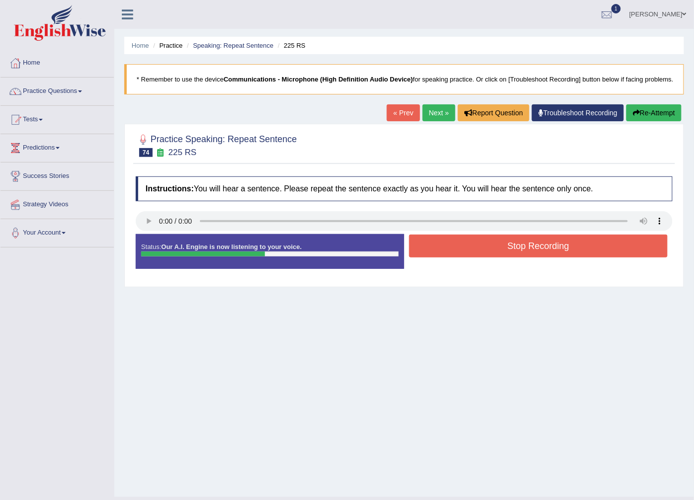
click at [481, 251] on button "Stop Recording" at bounding box center [538, 246] width 258 height 23
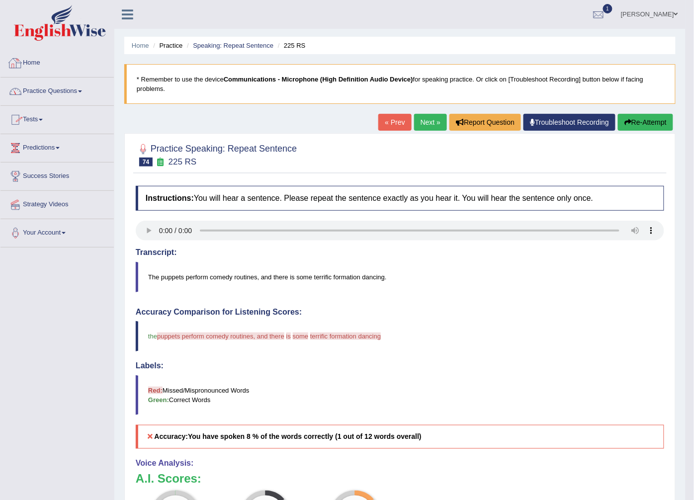
click at [40, 86] on link "Practice Questions" at bounding box center [56, 90] width 113 height 25
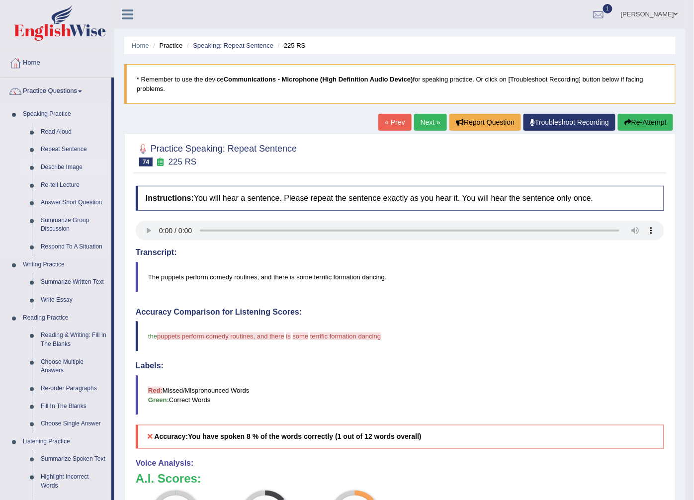
click at [63, 163] on link "Describe Image" at bounding box center [73, 168] width 75 height 18
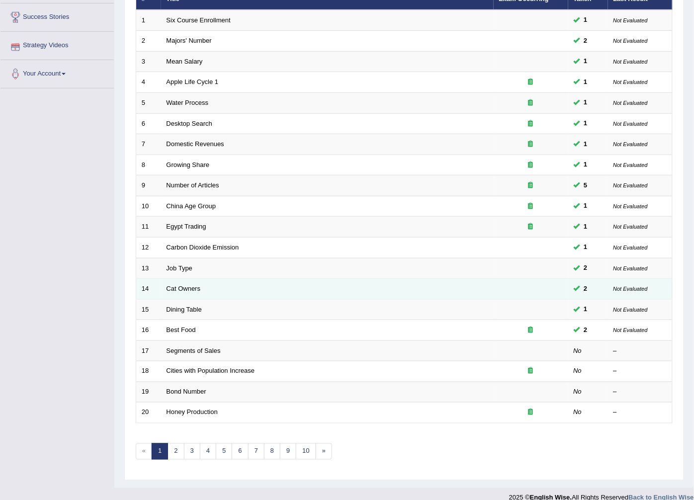
scroll to position [159, 0]
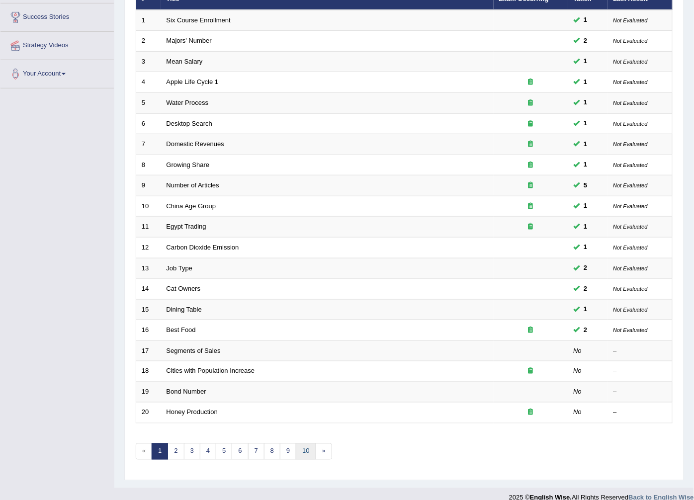
click at [306, 443] on link "10" at bounding box center [306, 451] width 20 height 16
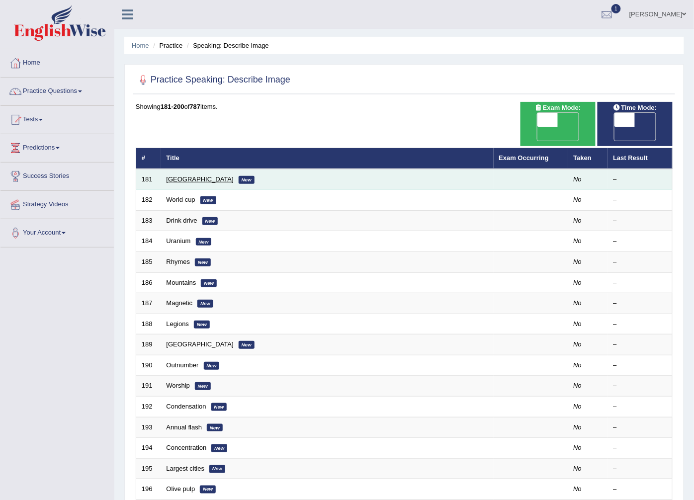
click at [185, 175] on link "[GEOGRAPHIC_DATA]" at bounding box center [199, 178] width 67 height 7
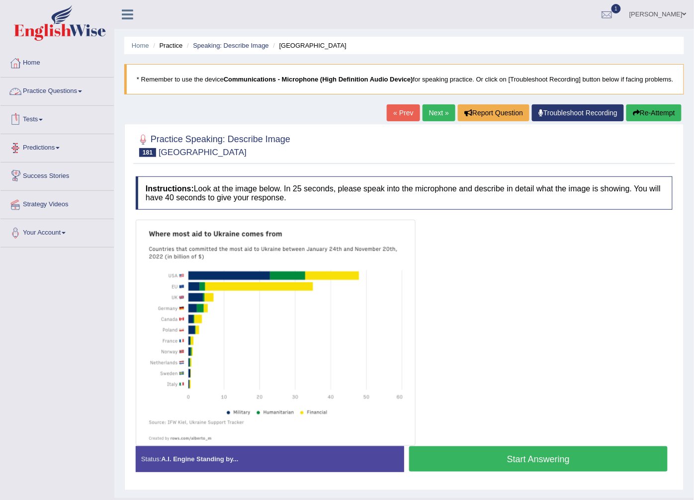
click at [38, 116] on link "Tests" at bounding box center [56, 118] width 113 height 25
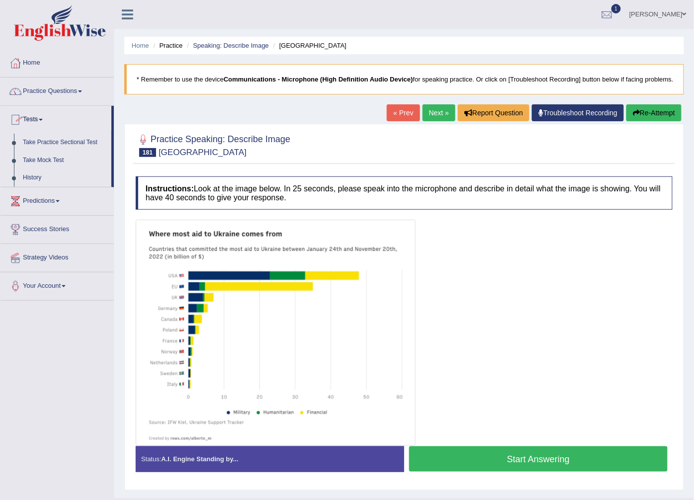
click at [68, 84] on link "Practice Questions" at bounding box center [56, 90] width 113 height 25
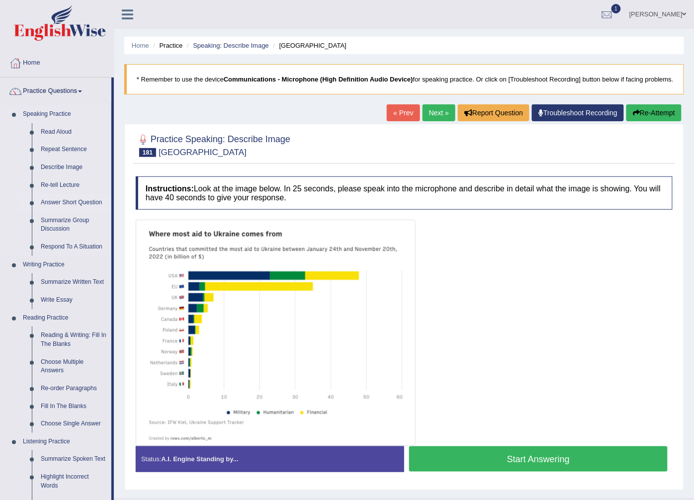
click at [72, 207] on link "Answer Short Question" at bounding box center [73, 203] width 75 height 18
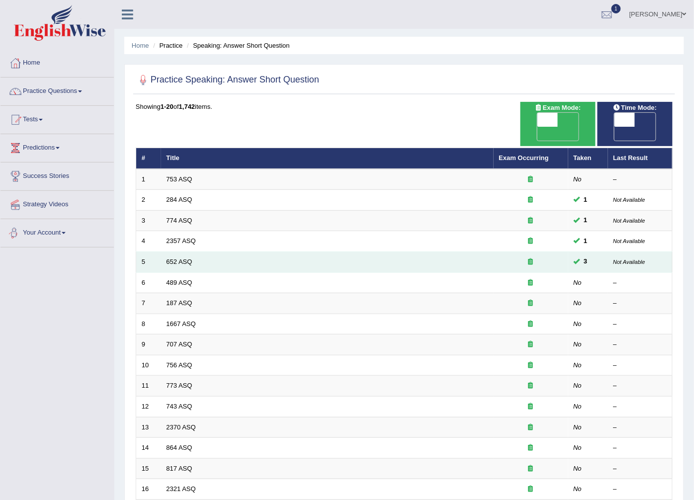
click at [301, 252] on td "652 ASQ" at bounding box center [327, 262] width 332 height 21
click at [174, 258] on link "652 ASQ" at bounding box center [179, 261] width 26 height 7
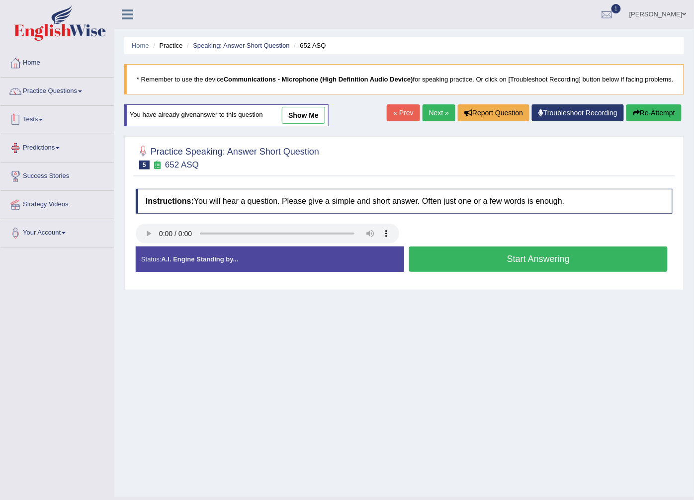
click at [438, 261] on button "Start Answering" at bounding box center [538, 259] width 258 height 25
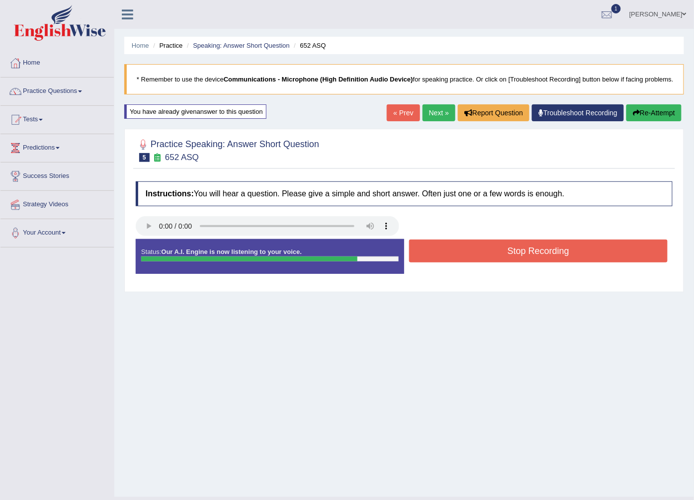
click at [463, 250] on button "Stop Recording" at bounding box center [538, 251] width 258 height 23
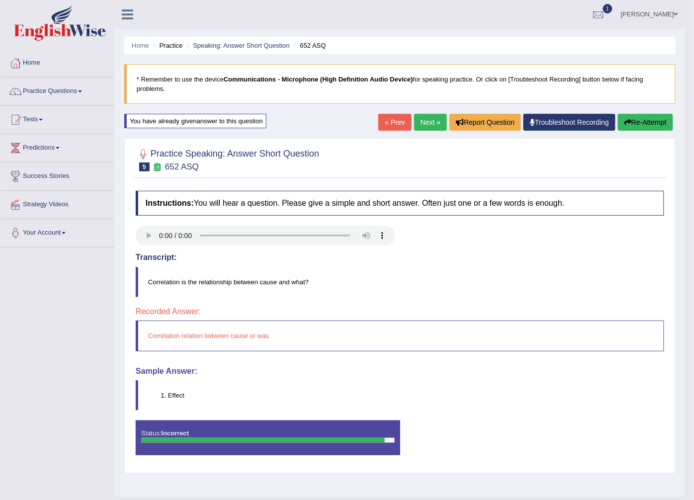
scroll to position [21, 0]
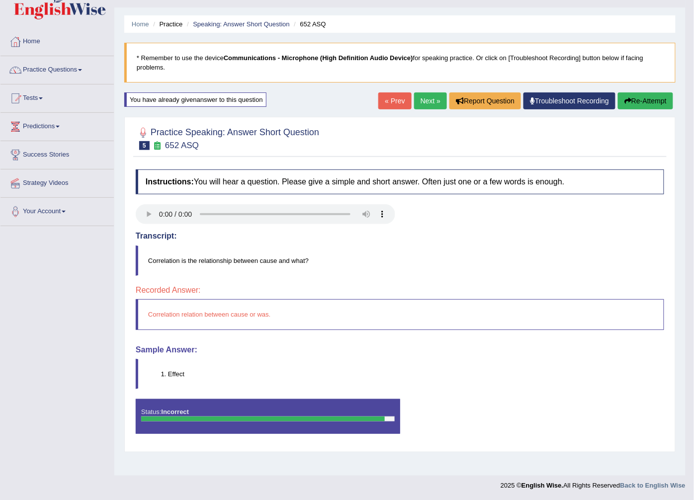
click at [184, 322] on blockquote "Correlation relation between cause or was." at bounding box center [400, 314] width 528 height 30
click at [185, 316] on blockquote "Correlation relation between cause or was." at bounding box center [400, 314] width 528 height 30
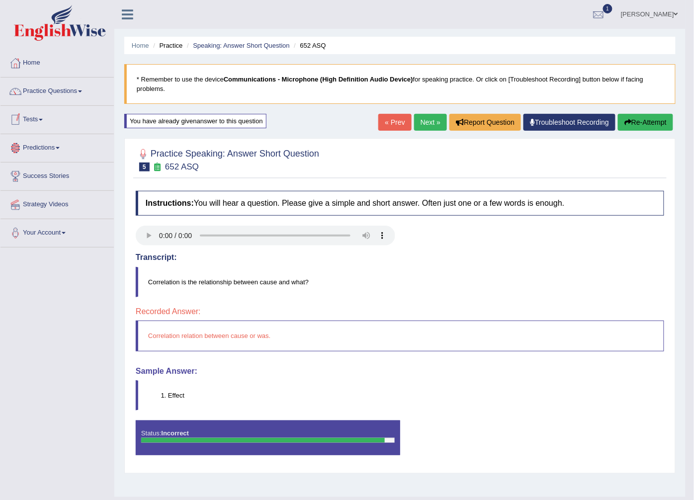
click at [31, 116] on link "Tests" at bounding box center [56, 118] width 113 height 25
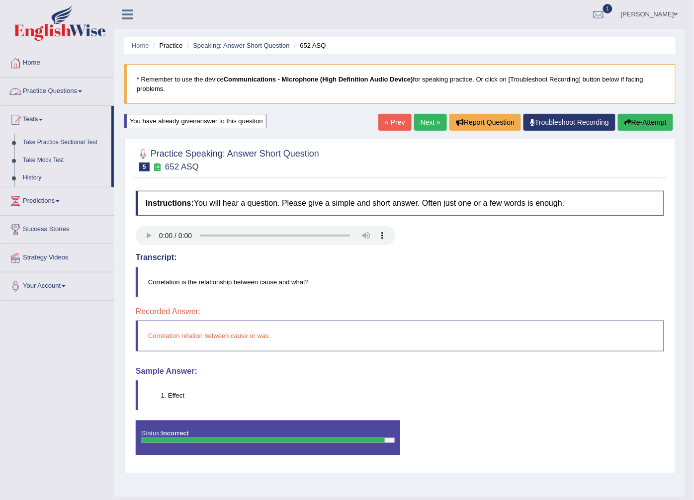
click at [70, 83] on link "Practice Questions" at bounding box center [56, 90] width 113 height 25
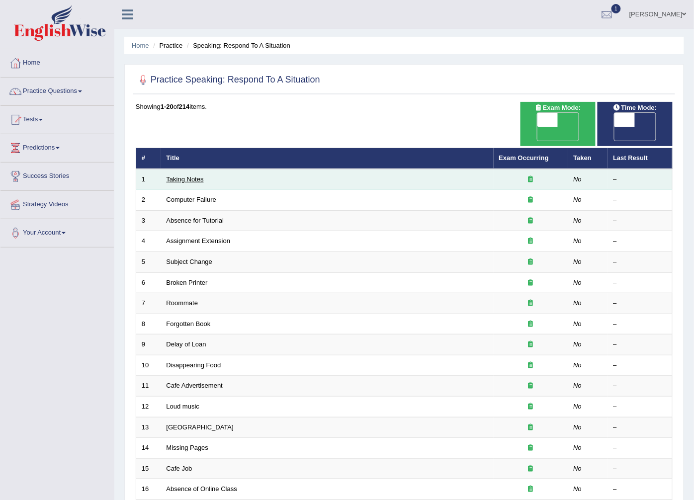
click at [176, 175] on link "Taking Notes" at bounding box center [184, 178] width 37 height 7
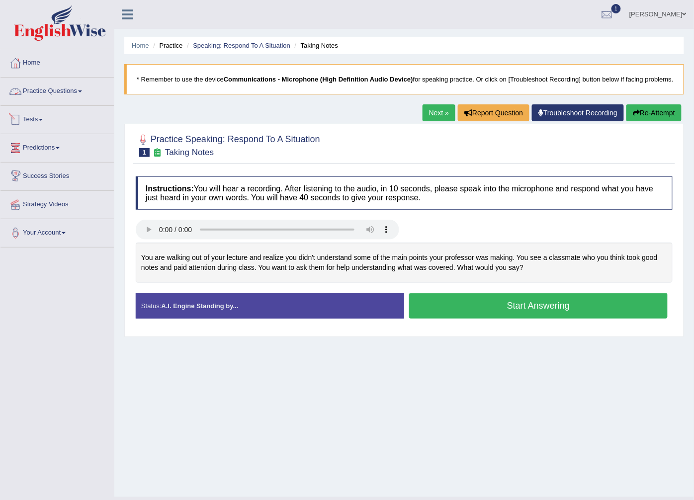
click at [62, 86] on link "Practice Questions" at bounding box center [56, 90] width 113 height 25
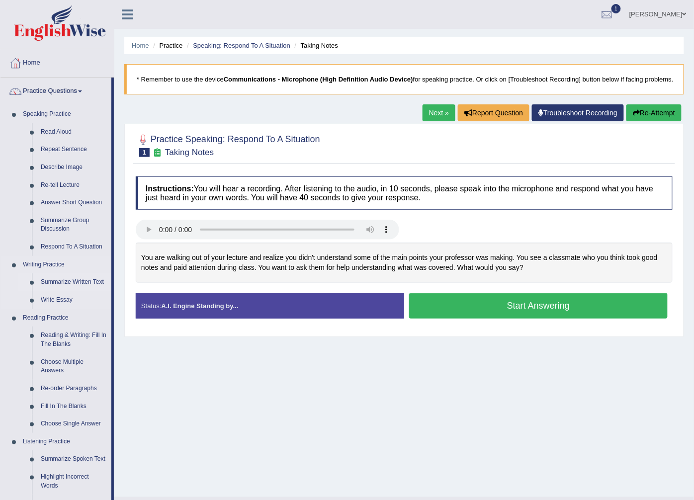
click at [65, 282] on link "Summarize Written Text" at bounding box center [73, 282] width 75 height 18
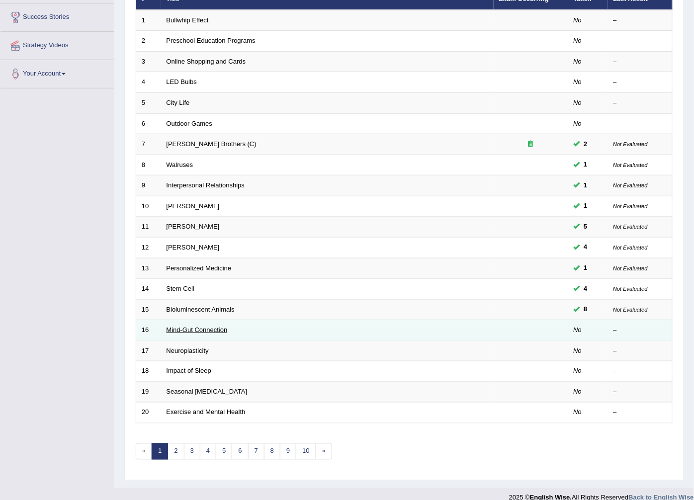
click at [196, 326] on link "Mind-Gut Connection" at bounding box center [196, 329] width 61 height 7
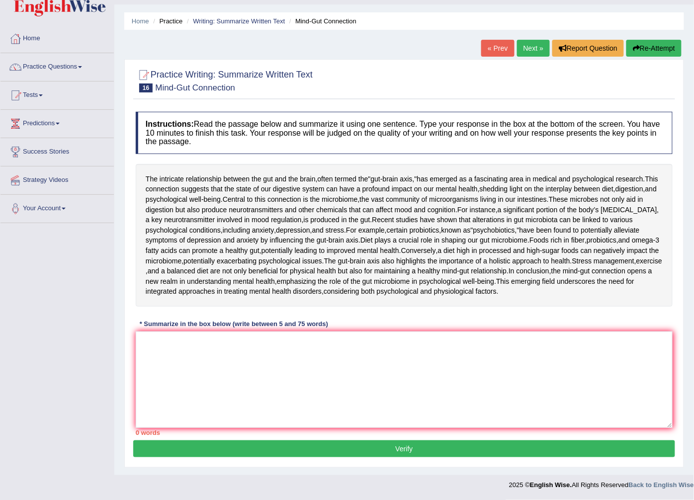
scroll to position [107, 0]
click at [364, 380] on textarea at bounding box center [404, 379] width 537 height 96
type textarea "t"
type textarea "T"
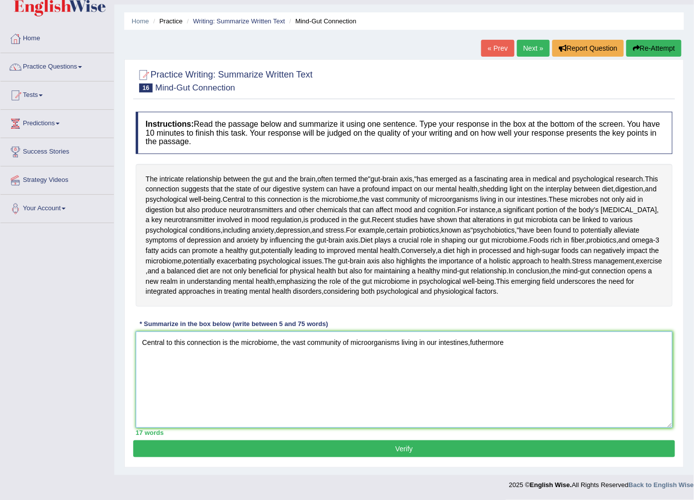
click at [473, 340] on textarea "Central to this connection is the microbiome, the vast community of microorgani…" at bounding box center [404, 379] width 537 height 96
click at [505, 340] on textarea "Central to this connection is the microbiome, the vast community of microorgani…" at bounding box center [404, 379] width 537 height 96
click at [510, 344] on textarea "Central to this connection is the microbiome, the vast community of microorgani…" at bounding box center [404, 379] width 537 height 96
drag, startPoint x: 526, startPoint y: 345, endPoint x: 473, endPoint y: 341, distance: 52.8
click at [473, 341] on textarea "Central to this connection is the microbiome, the vast community of microorgani…" at bounding box center [404, 379] width 537 height 96
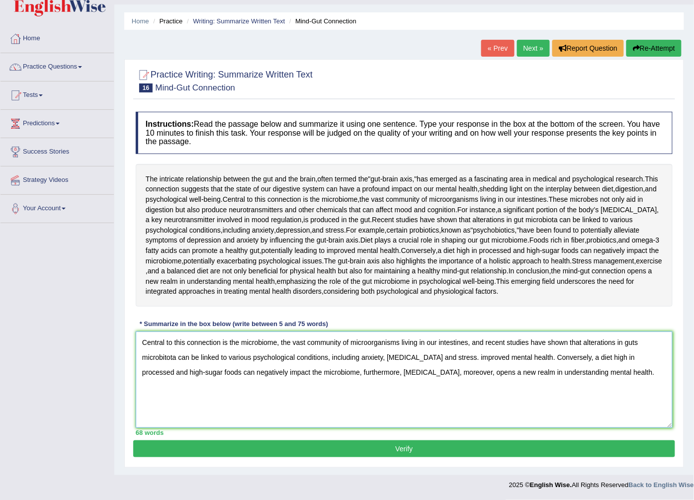
type textarea "Central to this connection is the microbiome, the vast community of microorgani…"
click at [336, 444] on button "Verify" at bounding box center [404, 448] width 542 height 17
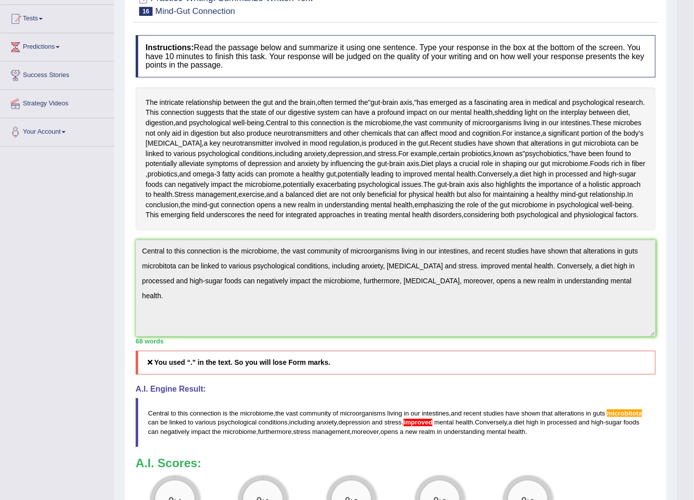
scroll to position [266, 0]
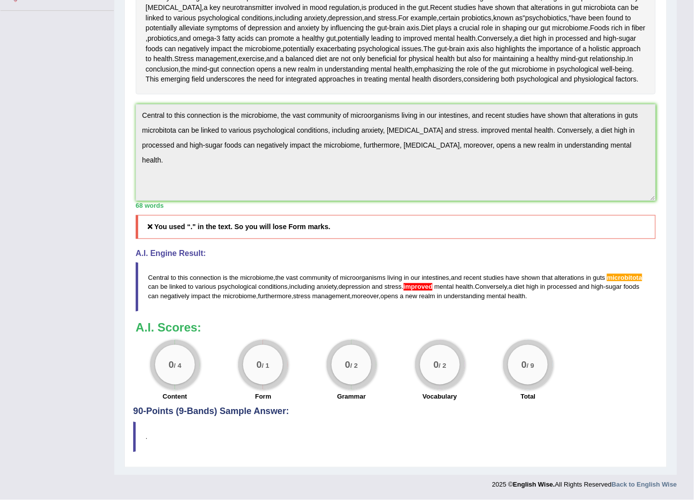
drag, startPoint x: 587, startPoint y: 375, endPoint x: 150, endPoint y: 351, distance: 438.5
click at [150, 312] on blockquote "Central to this connection is the microbiome , the vast community of microorgan…" at bounding box center [396, 286] width 520 height 49
drag, startPoint x: 141, startPoint y: 346, endPoint x: 553, endPoint y: 375, distance: 413.5
click at [97, 126] on div "Toggle navigation Home Practice Questions Speaking Practice Read Aloud Repeat S…" at bounding box center [338, 129] width 677 height 732
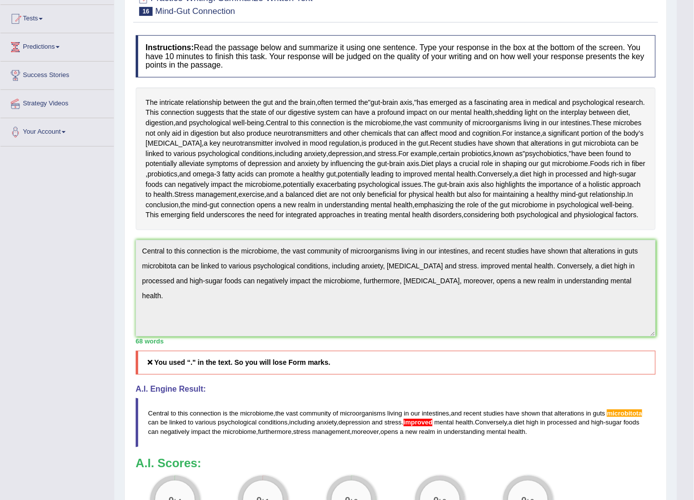
scroll to position [0, 0]
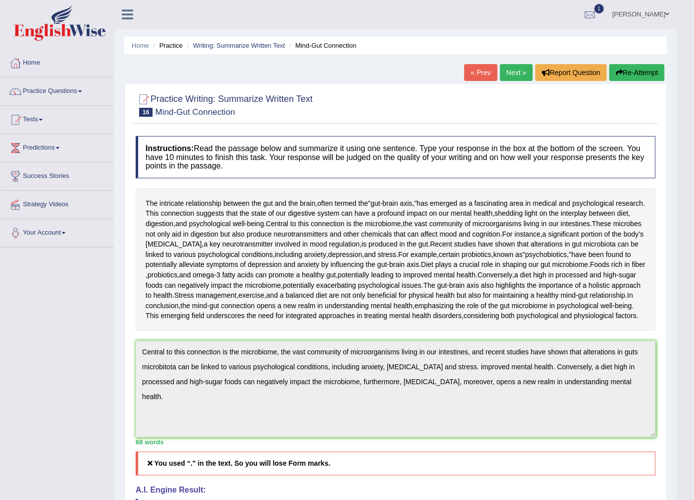
click at [639, 75] on button "Re-Attempt" at bounding box center [636, 72] width 55 height 17
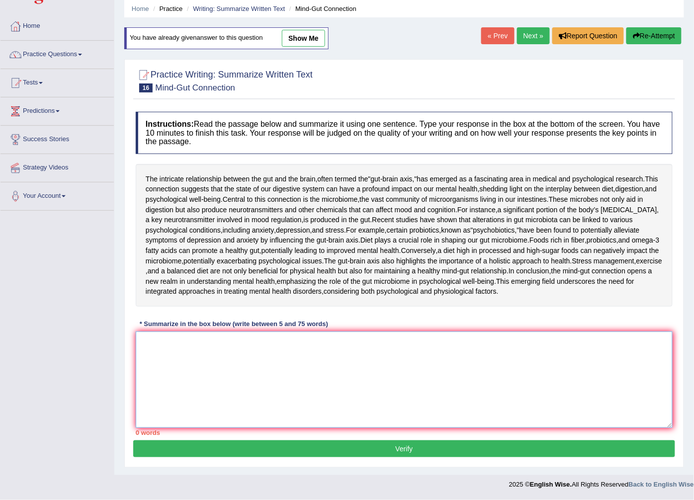
click at [216, 350] on textarea at bounding box center [404, 379] width 537 height 96
paste textarea "Central to this connection is the microbiome, the vast community of microorgani…"
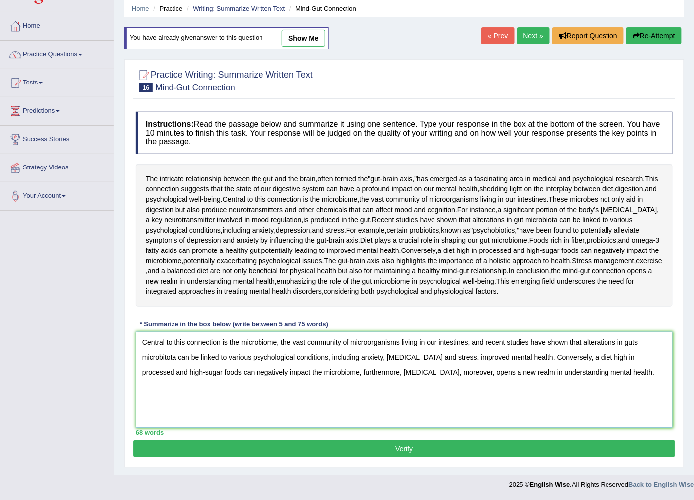
drag, startPoint x: 179, startPoint y: 360, endPoint x: 165, endPoint y: 356, distance: 14.8
click at [165, 356] on textarea "Central to this connection is the microbiome, the vast community of microorgani…" at bounding box center [404, 379] width 537 height 96
click at [491, 358] on textarea "Central to this connection is the microbiome, the vast community of microorgani…" at bounding box center [404, 379] width 537 height 96
type textarea "Central to this connection is the microbiome, the vast community of microorgani…"
click at [417, 441] on button "Verify" at bounding box center [404, 448] width 542 height 17
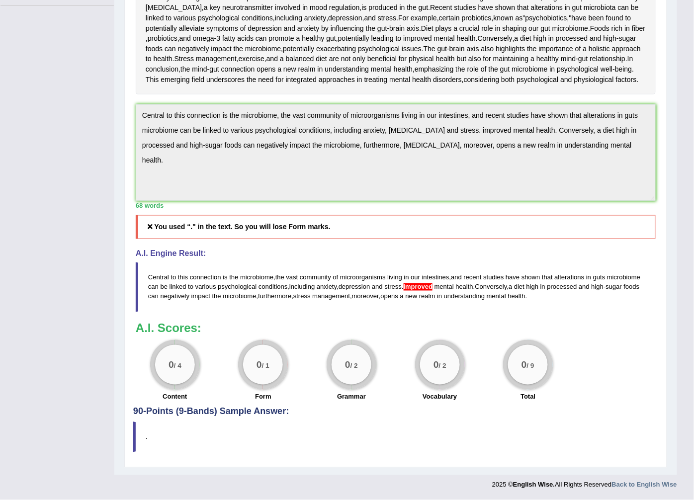
scroll to position [325, 0]
click at [62, 136] on div "Toggle navigation Home Practice Questions Speaking Practice Read Aloud Repeat S…" at bounding box center [338, 126] width 677 height 737
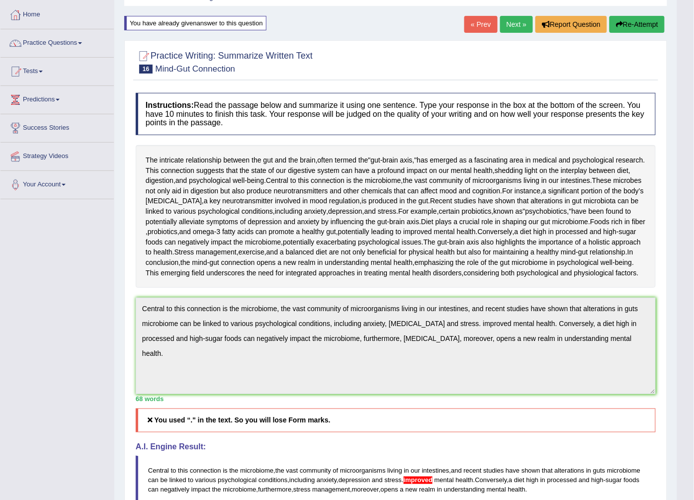
scroll to position [55, 0]
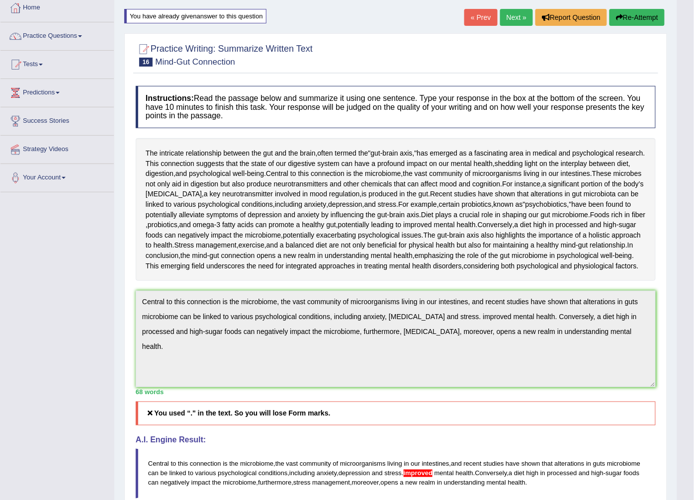
click at [645, 16] on button "Re-Attempt" at bounding box center [636, 17] width 55 height 17
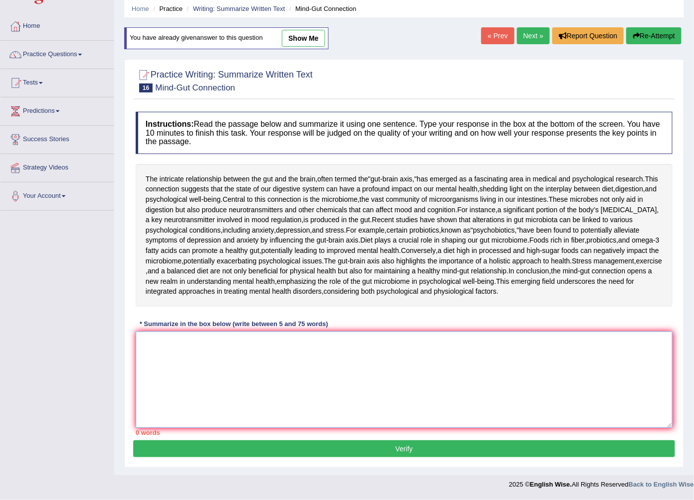
click at [204, 338] on textarea at bounding box center [404, 379] width 537 height 96
paste textarea "Central to this connection is the microbiome, the vast community of microorgani…"
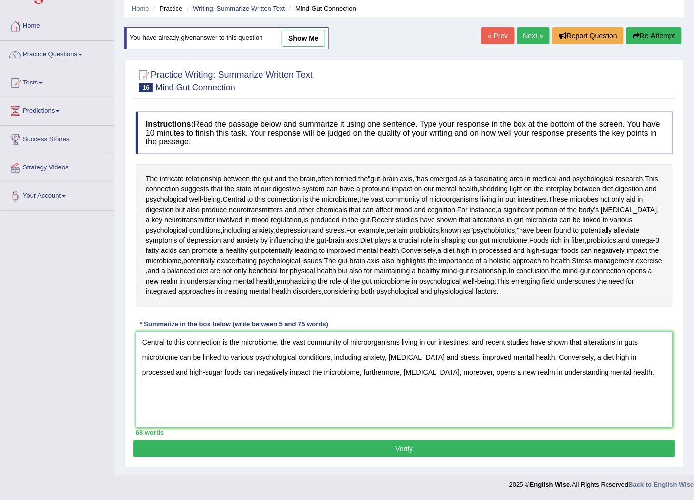
click at [279, 340] on textarea "Central to this connection is the microbiome, the vast community of microorgani…" at bounding box center [404, 379] width 537 height 96
click at [334, 358] on textarea "Central to this connection is the microbiome the vast community of microorganis…" at bounding box center [404, 379] width 537 height 96
click at [384, 356] on textarea "Central to this connection is the microbiome the vast community of microorganis…" at bounding box center [404, 379] width 537 height 96
click at [387, 358] on textarea "Central to this connection is the microbiome the vast community of microorganis…" at bounding box center [404, 379] width 537 height 96
click at [456, 356] on textarea "Central to this connection is the microbiome the vast community of microorganis…" at bounding box center [404, 379] width 537 height 96
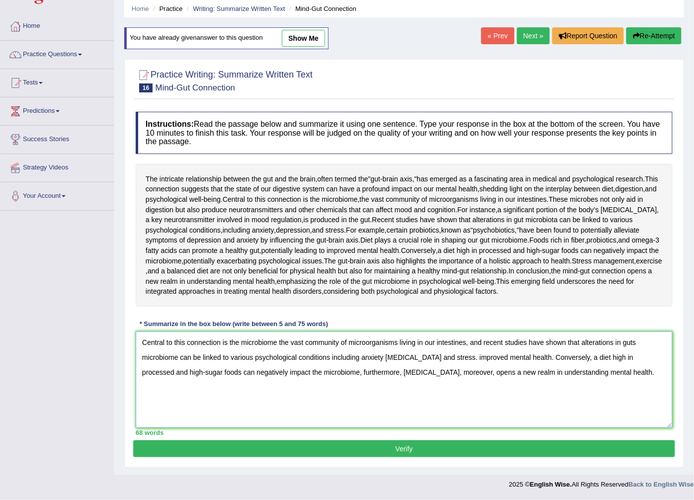
click at [460, 357] on textarea "Central to this connection is the microbiome the vast community of microorganis…" at bounding box center [404, 379] width 537 height 96
click at [458, 357] on textarea "Central to this connection is the microbiome the vast community of microorganis…" at bounding box center [404, 379] width 537 height 96
click at [535, 358] on textarea "Central to this connection is the microbiome the vast community of microorganis…" at bounding box center [404, 379] width 537 height 96
click at [567, 357] on textarea "Central to this connection is the microbiome the vast community of microorganis…" at bounding box center [404, 379] width 537 height 96
click at [419, 371] on textarea "Central to this connection is the microbiome the vast community of microorganis…" at bounding box center [404, 379] width 537 height 96
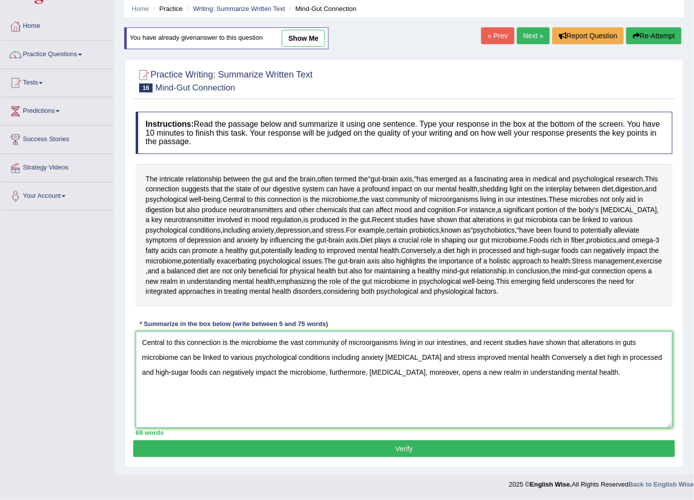
type textarea "Central to this connection is the microbiome the vast community of microorganis…"
click at [391, 446] on button "Verify" at bounding box center [404, 448] width 542 height 17
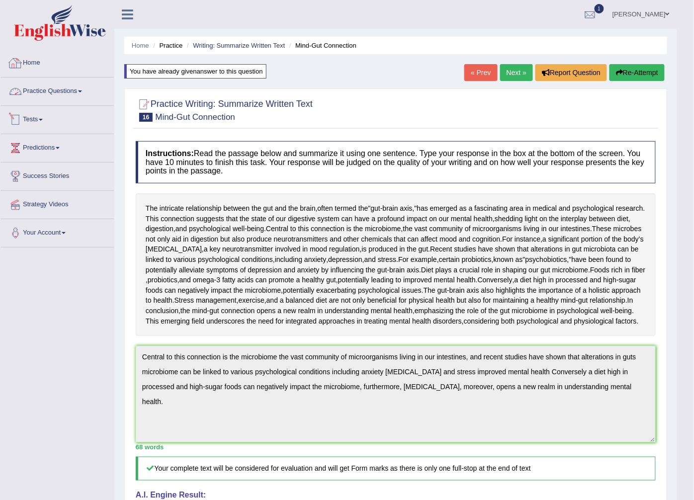
click at [45, 66] on link "Home" at bounding box center [56, 61] width 113 height 25
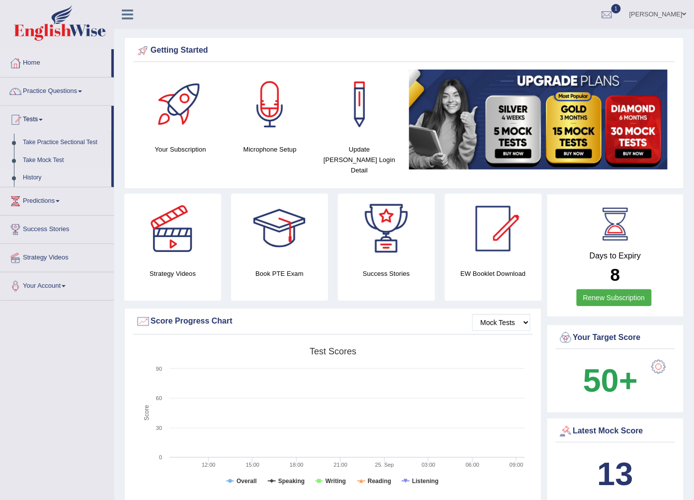
click at [38, 172] on link "History" at bounding box center [64, 178] width 93 height 18
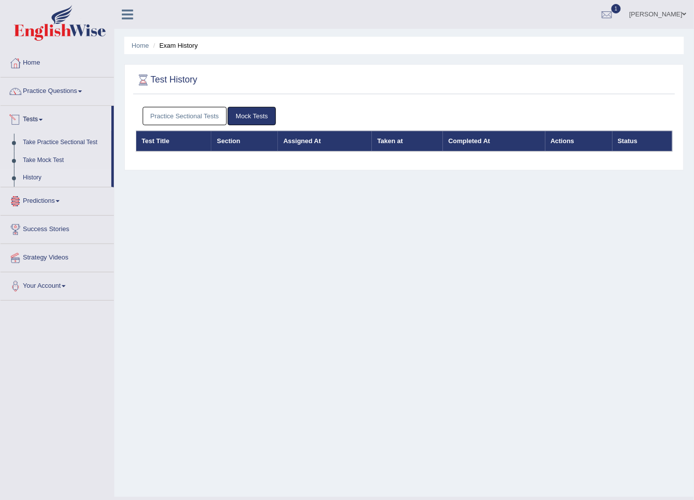
click at [32, 121] on link "Tests" at bounding box center [55, 118] width 111 height 25
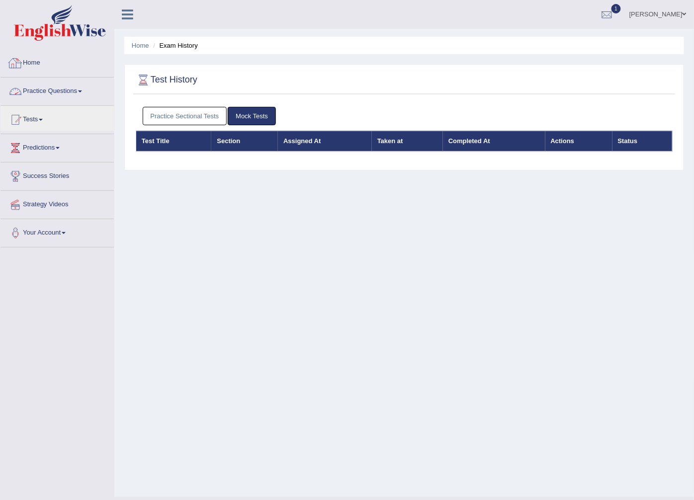
click at [39, 61] on link "Home" at bounding box center [56, 61] width 113 height 25
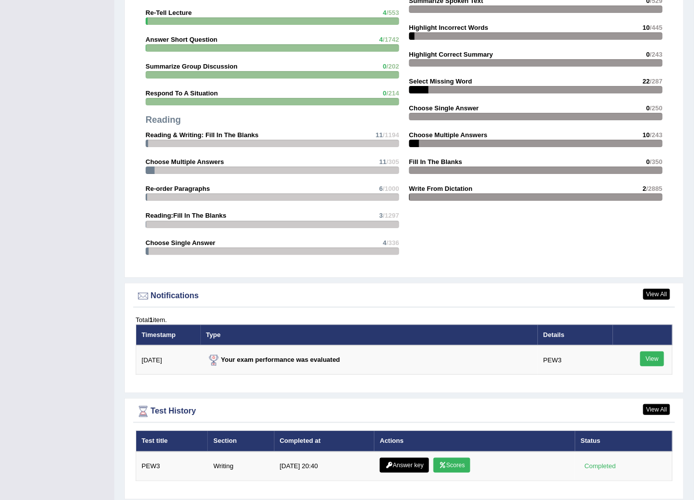
scroll to position [955, 0]
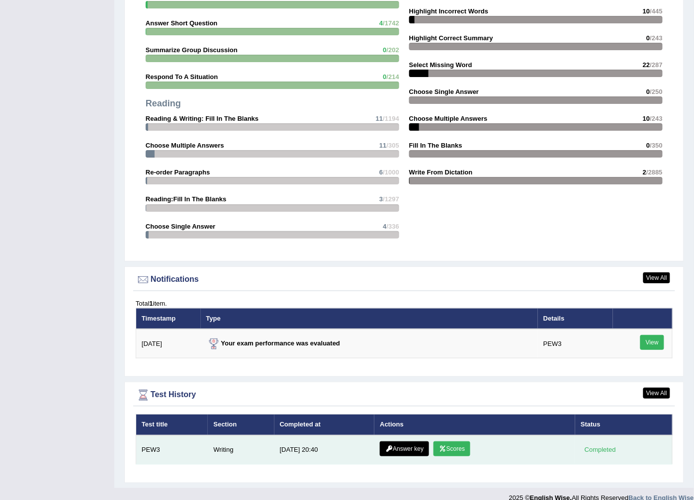
click at [453, 441] on link "Scores" at bounding box center [451, 448] width 37 height 15
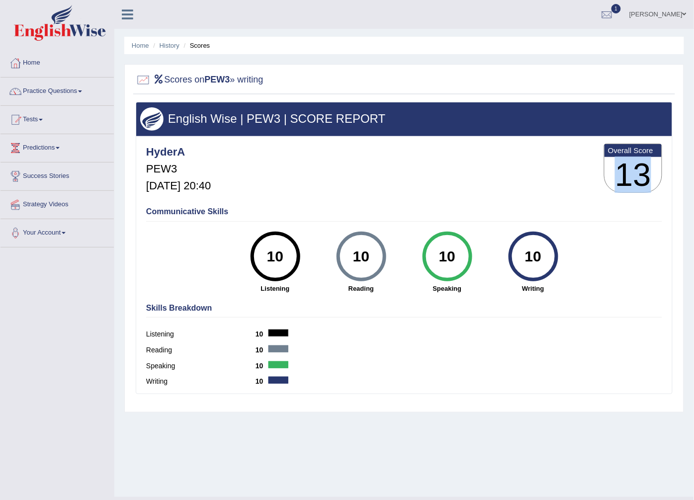
drag, startPoint x: 610, startPoint y: 169, endPoint x: 650, endPoint y: 176, distance: 39.9
click at [650, 176] on h3 "13" at bounding box center [632, 175] width 57 height 36
drag, startPoint x: 650, startPoint y: 176, endPoint x: 613, endPoint y: 185, distance: 37.5
click at [613, 185] on h3 "13" at bounding box center [632, 175] width 57 height 36
click at [676, 11] on link "Hyder ali Khan" at bounding box center [658, 13] width 72 height 26
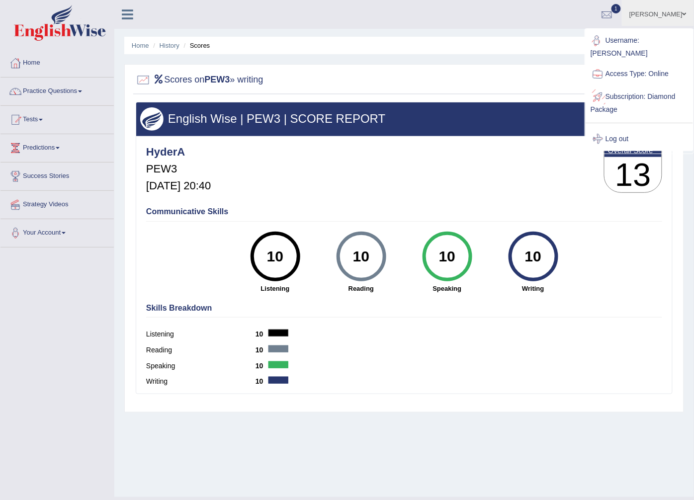
click at [609, 132] on link "Log out" at bounding box center [638, 139] width 107 height 23
